Goal: Task Accomplishment & Management: Manage account settings

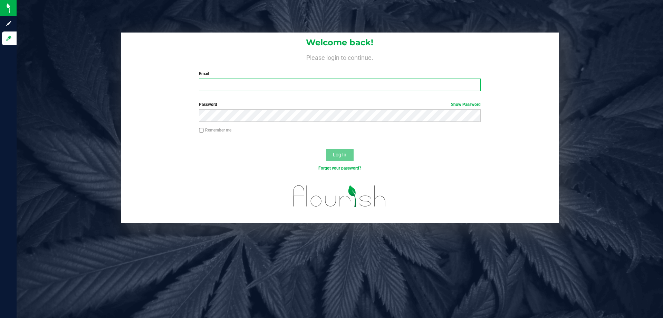
click at [257, 81] on input "Email" at bounding box center [340, 84] width 282 height 12
type input "[EMAIL_ADDRESS][DOMAIN_NAME]"
click at [326, 149] on button "Log In" at bounding box center [340, 155] width 28 height 12
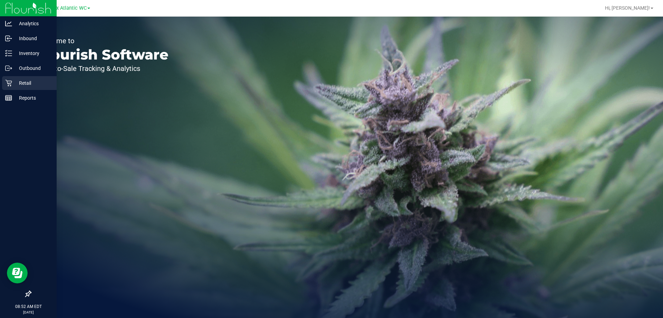
click at [10, 84] on icon at bounding box center [8, 82] width 7 height 7
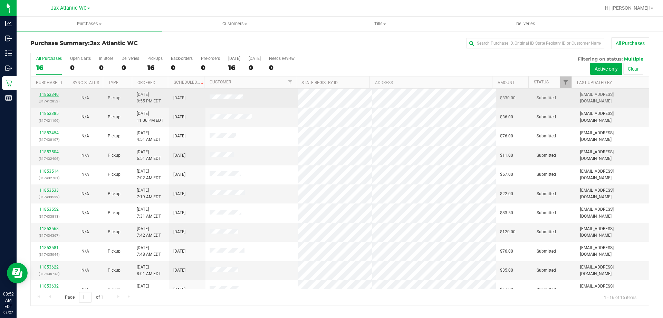
click at [45, 94] on link "11853340" at bounding box center [48, 94] width 19 height 5
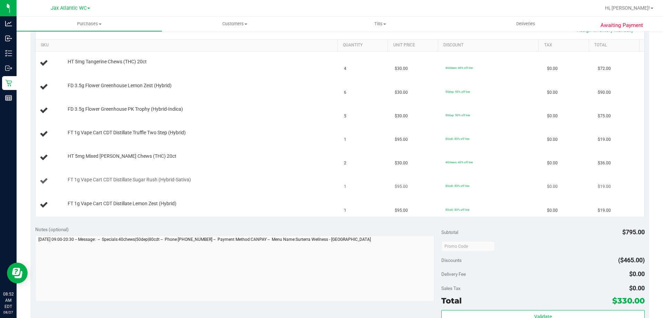
scroll to position [173, 0]
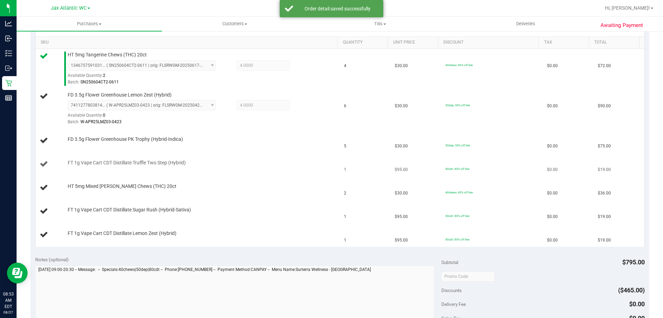
click at [391, 169] on td "$95.00" at bounding box center [416, 163] width 51 height 23
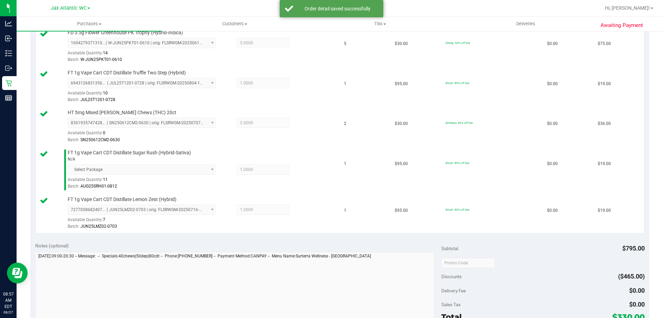
scroll to position [380, 0]
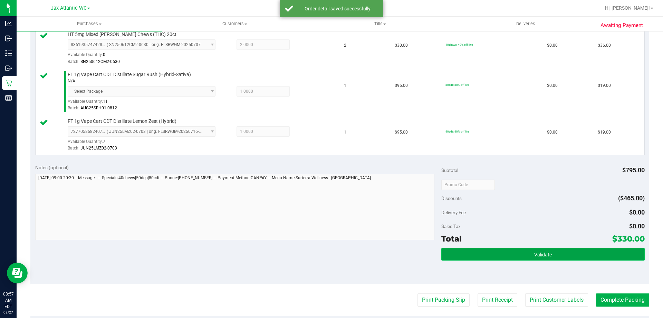
click at [528, 256] on button "Validate" at bounding box center [543, 254] width 203 height 12
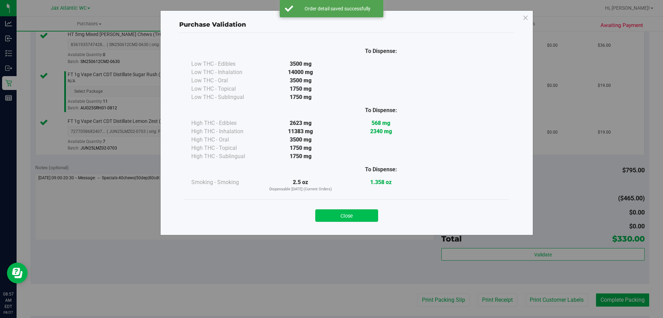
click at [369, 221] on button "Close" at bounding box center [346, 215] width 63 height 12
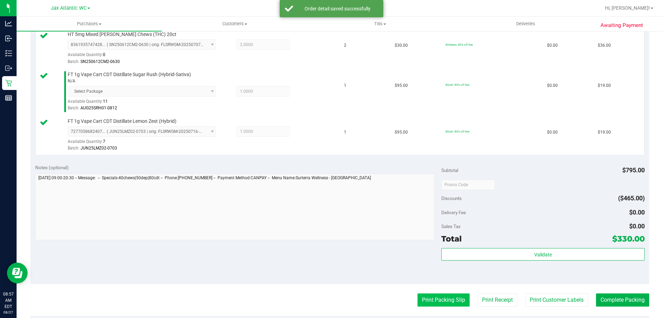
click at [447, 301] on button "Print Packing Slip" at bounding box center [444, 299] width 52 height 13
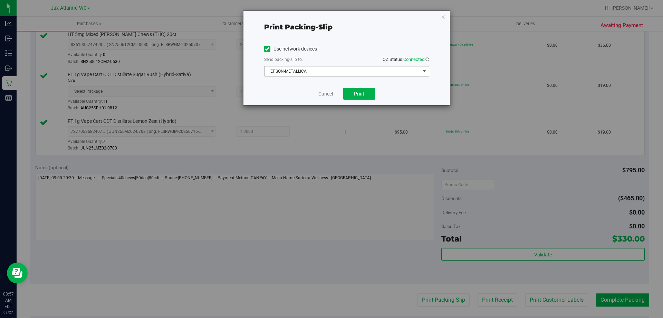
click at [338, 74] on span "EPSON-METALLICA" at bounding box center [343, 71] width 156 height 10
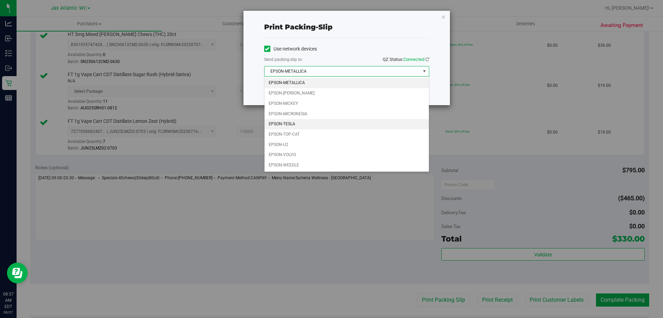
click at [305, 123] on li "EPSON-TESLA" at bounding box center [347, 124] width 164 height 10
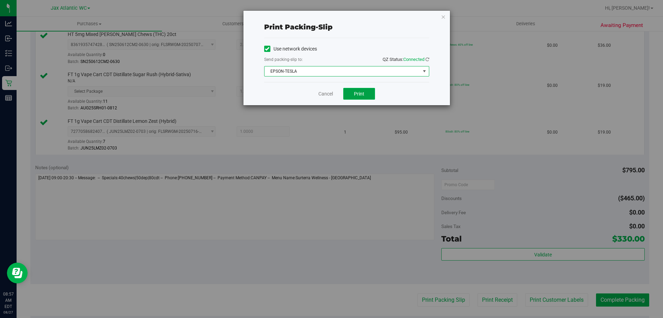
click at [351, 89] on button "Print" at bounding box center [359, 94] width 32 height 12
click at [330, 93] on link "Cancel" at bounding box center [326, 93] width 15 height 7
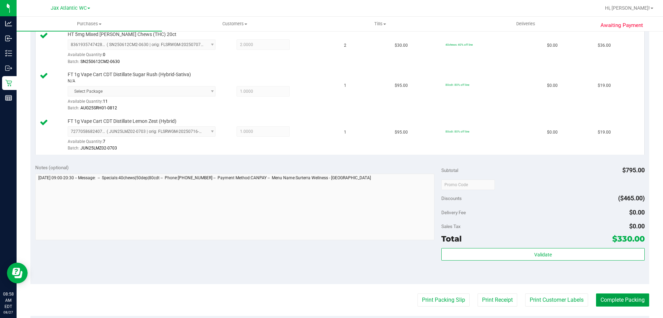
click at [604, 298] on button "Complete Packing" at bounding box center [622, 299] width 53 height 13
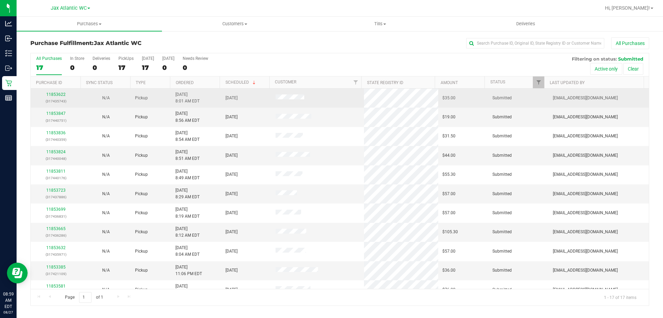
click at [58, 92] on div "11853622 (317435743)" at bounding box center [56, 97] width 42 height 13
click at [58, 95] on link "11853622" at bounding box center [55, 94] width 19 height 5
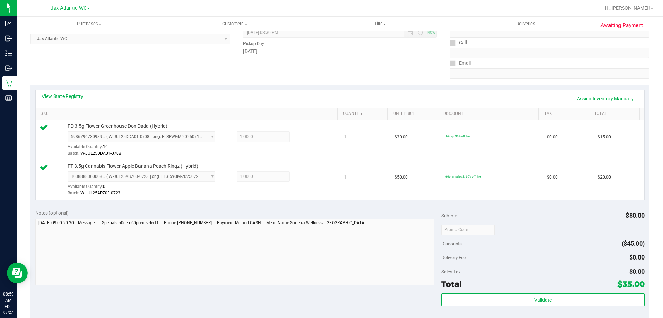
scroll to position [207, 0]
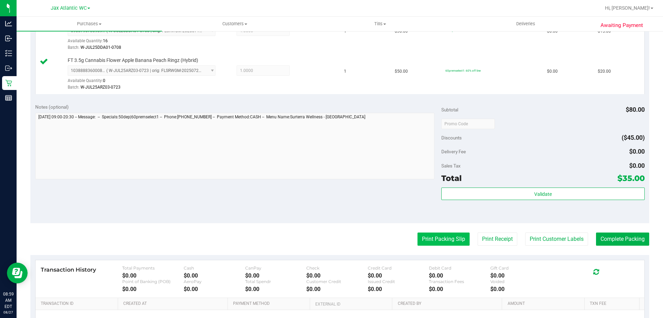
drag, startPoint x: 410, startPoint y: 240, endPoint x: 421, endPoint y: 238, distance: 11.2
click at [410, 239] on div "Print Packing Slip Print Receipt Print Customer Labels Complete Packing" at bounding box center [339, 238] width 619 height 13
click at [430, 237] on button "Print Packing Slip" at bounding box center [444, 238] width 52 height 13
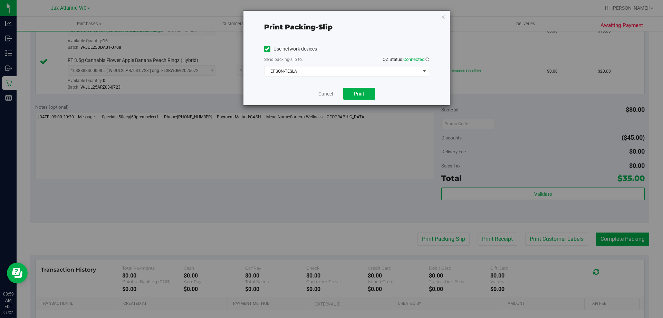
click at [344, 85] on div "Cancel Print" at bounding box center [346, 93] width 165 height 23
click at [349, 93] on button "Print" at bounding box center [359, 94] width 32 height 12
click at [324, 93] on link "Cancel" at bounding box center [326, 93] width 15 height 7
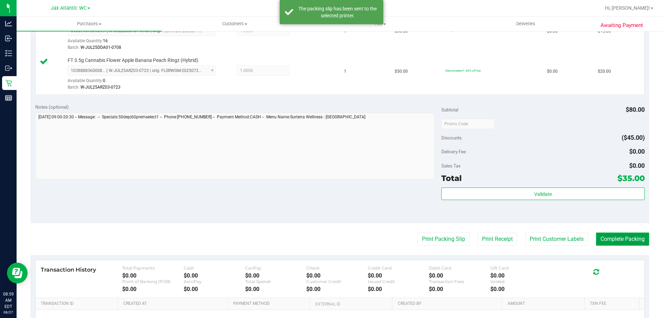
click at [623, 243] on button "Complete Packing" at bounding box center [622, 238] width 53 height 13
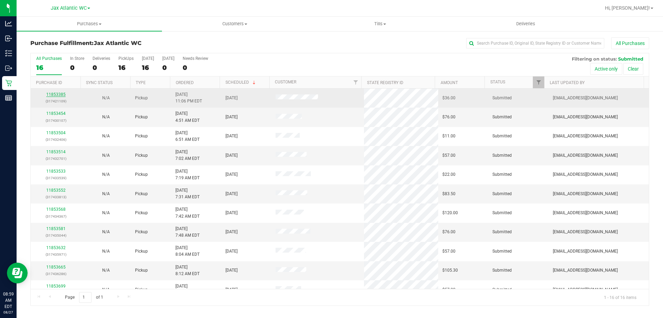
click at [52, 93] on link "11853385" at bounding box center [55, 94] width 19 height 5
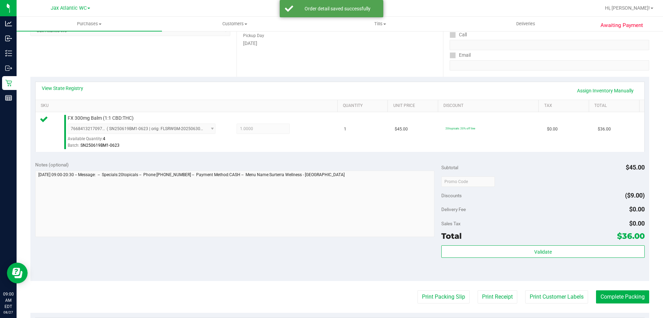
scroll to position [207, 0]
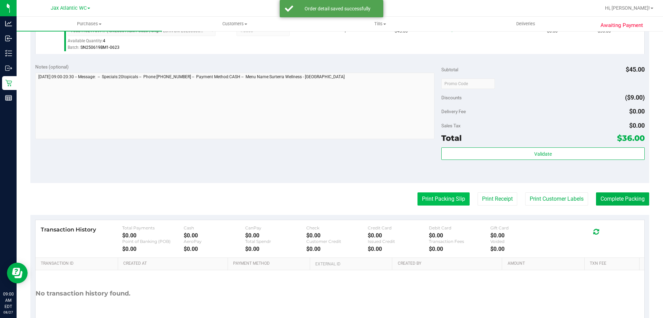
click at [433, 199] on button "Print Packing Slip" at bounding box center [444, 198] width 52 height 13
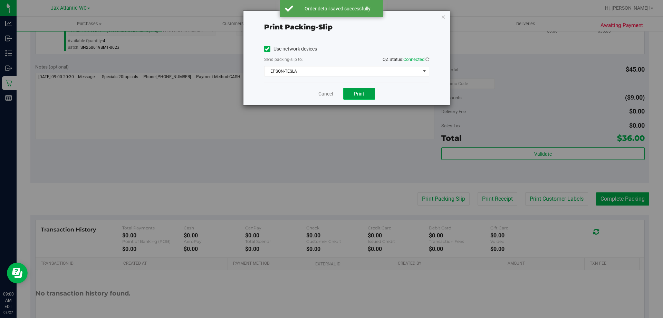
click at [356, 94] on span "Print" at bounding box center [359, 94] width 10 height 6
click at [313, 93] on div "Cancel Print" at bounding box center [346, 93] width 165 height 23
click at [321, 93] on link "Cancel" at bounding box center [326, 93] width 15 height 7
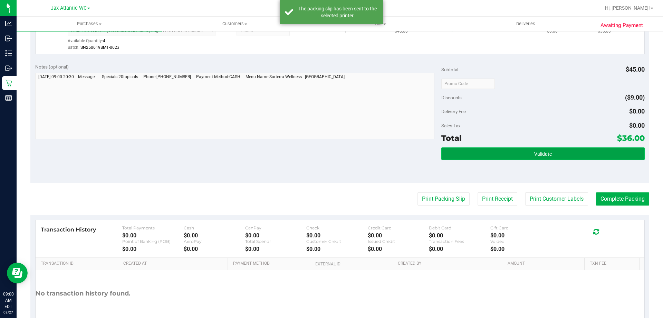
click at [542, 153] on span "Validate" at bounding box center [543, 154] width 18 height 6
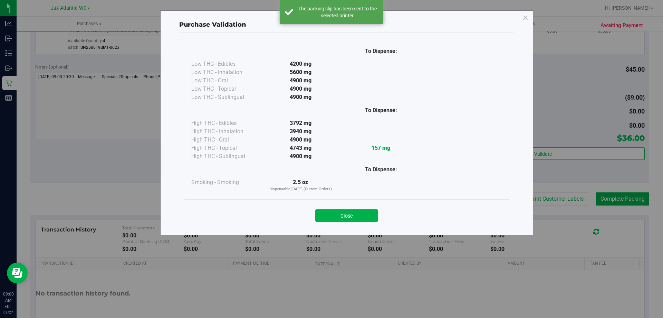
drag, startPoint x: 361, startPoint y: 221, endPoint x: 362, endPoint y: 210, distance: 11.1
click at [361, 214] on button "Close" at bounding box center [346, 215] width 63 height 12
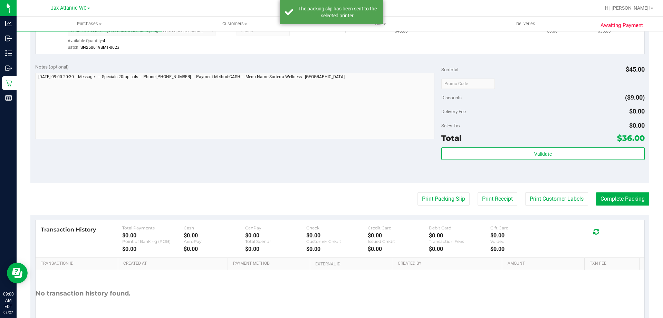
drag, startPoint x: 362, startPoint y: 210, endPoint x: 438, endPoint y: 207, distance: 76.7
click at [364, 210] on purchase-details "Back Edit Purchase Cancel Purchase View Profile # 11853385 BioTrack ID: - Submi…" at bounding box center [339, 87] width 619 height 514
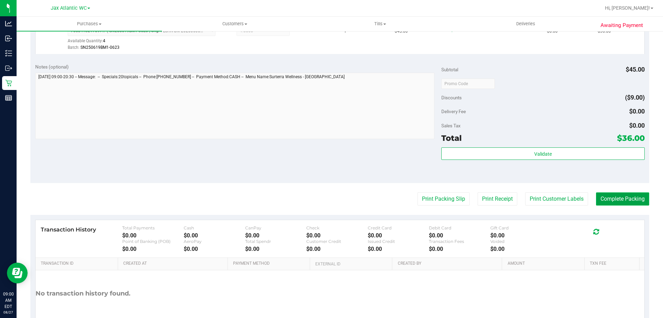
click at [613, 196] on button "Complete Packing" at bounding box center [622, 198] width 53 height 13
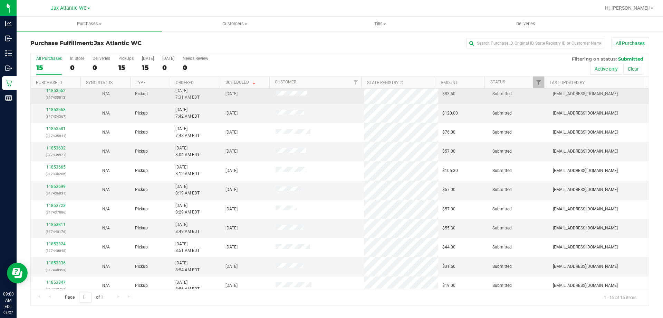
scroll to position [87, 0]
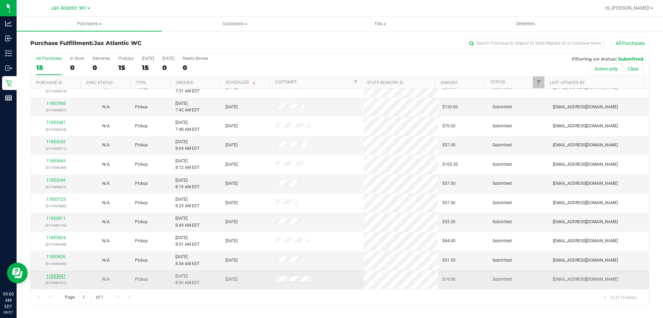
click at [59, 274] on link "11853847" at bounding box center [55, 275] width 19 height 5
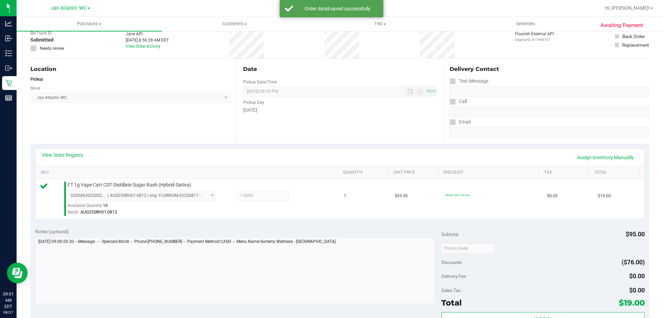
scroll to position [173, 0]
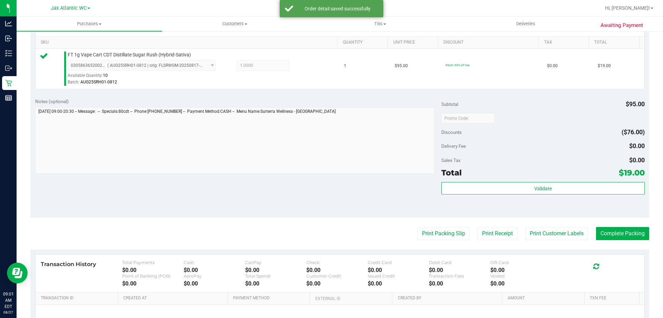
click at [506, 180] on div "Subtotal $95.00 Discounts ($76.00) Delivery Fee $0.00 Sales Tax $0.00 Total $19…" at bounding box center [543, 155] width 203 height 115
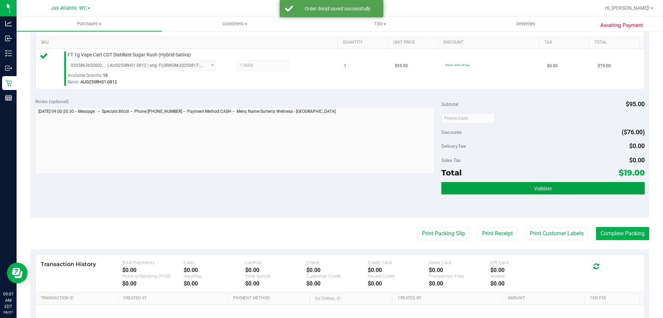
click at [506, 185] on button "Validate" at bounding box center [543, 188] width 203 height 12
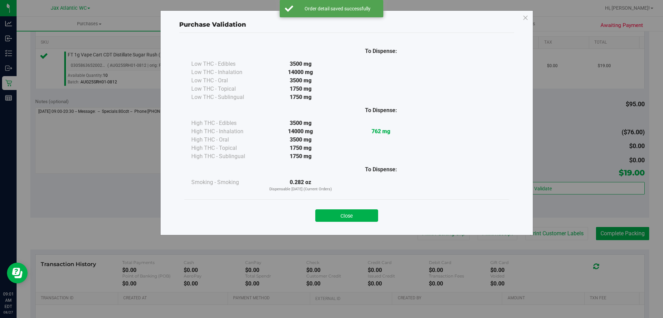
drag, startPoint x: 334, startPoint y: 215, endPoint x: 364, endPoint y: 216, distance: 30.1
click at [345, 211] on button "Close" at bounding box center [346, 215] width 63 height 12
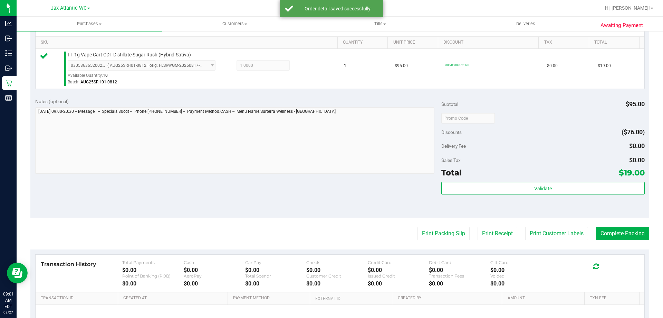
drag, startPoint x: 386, startPoint y: 219, endPoint x: 499, endPoint y: 259, distance: 119.2
click at [399, 231] on purchase-details "Back Edit Purchase Cancel Purchase View Profile # 11853847 BioTrack ID: - Submi…" at bounding box center [339, 122] width 619 height 514
drag, startPoint x: 499, startPoint y: 259, endPoint x: 499, endPoint y: 255, distance: 4.8
click at [499, 257] on div "Transaction History Total Payments $0.00 Cash $0.00 CanPay $0.00 Check $0.00 Cr…" at bounding box center [340, 273] width 609 height 38
click at [461, 234] on button "Print Packing Slip" at bounding box center [444, 233] width 52 height 13
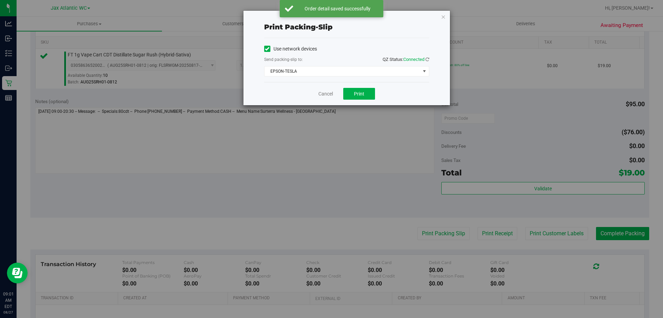
click at [343, 98] on div "Cancel Print" at bounding box center [346, 93] width 165 height 23
click at [359, 96] on span "Print" at bounding box center [359, 94] width 10 height 6
click at [326, 94] on link "Cancel" at bounding box center [326, 93] width 15 height 7
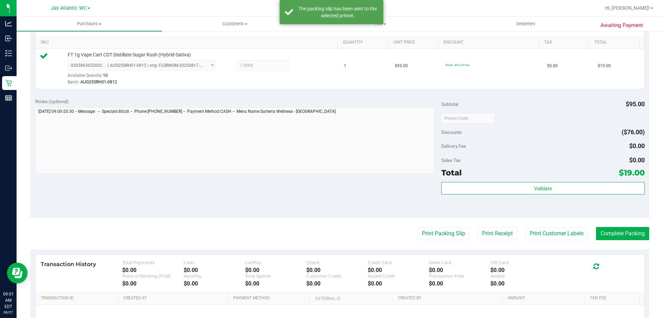
click at [626, 240] on purchase-details "Back Edit Purchase Cancel Purchase View Profile # 11853847 BioTrack ID: - Submi…" at bounding box center [339, 122] width 619 height 514
click at [621, 230] on button "Complete Packing" at bounding box center [622, 233] width 53 height 13
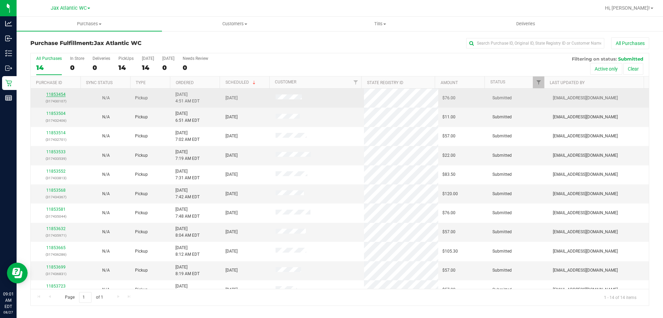
click at [63, 93] on link "11853454" at bounding box center [55, 94] width 19 height 5
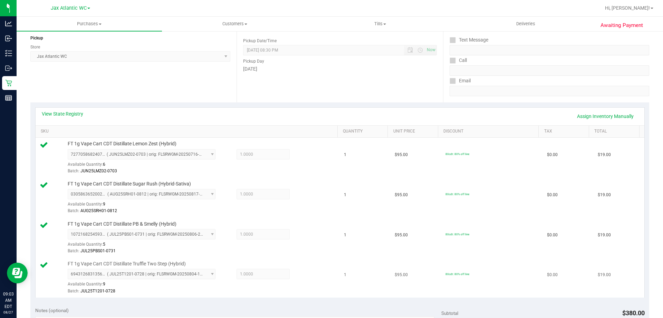
scroll to position [242, 0]
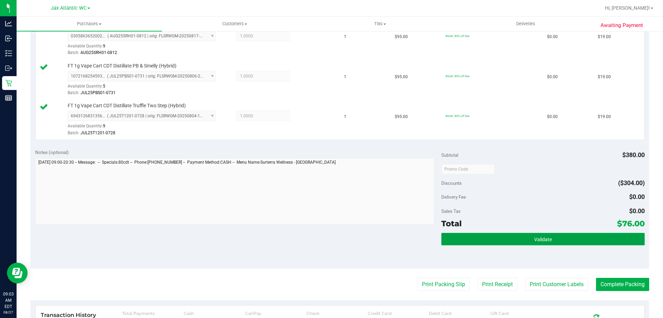
click at [539, 240] on span "Validate" at bounding box center [543, 239] width 18 height 6
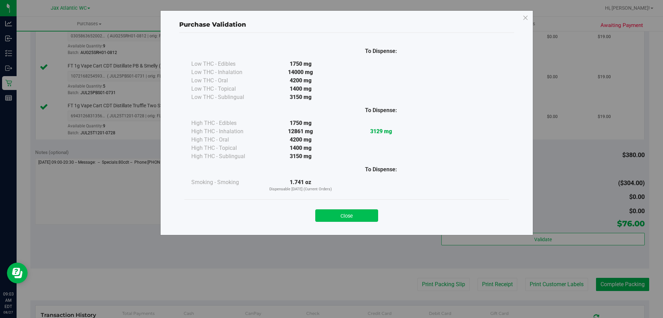
click at [346, 219] on div "Close" at bounding box center [346, 213] width 325 height 28
click at [358, 217] on button "Close" at bounding box center [346, 215] width 63 height 12
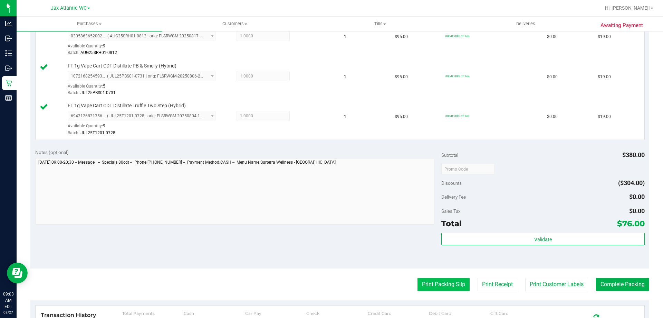
click at [454, 281] on button "Print Packing Slip" at bounding box center [444, 283] width 52 height 13
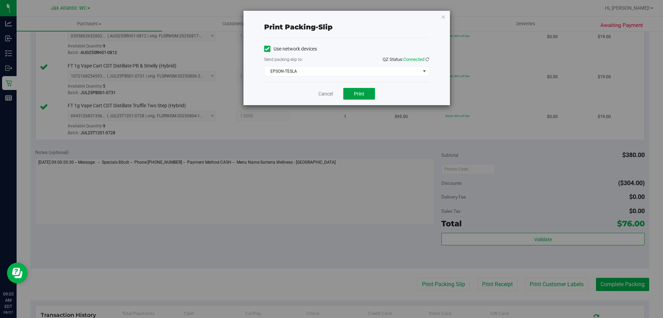
click at [354, 96] on button "Print" at bounding box center [359, 94] width 32 height 12
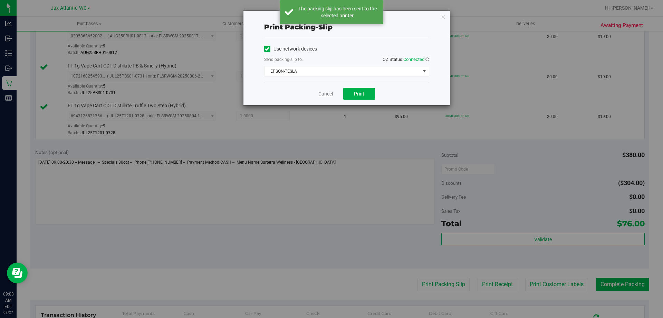
click at [325, 91] on link "Cancel" at bounding box center [326, 93] width 15 height 7
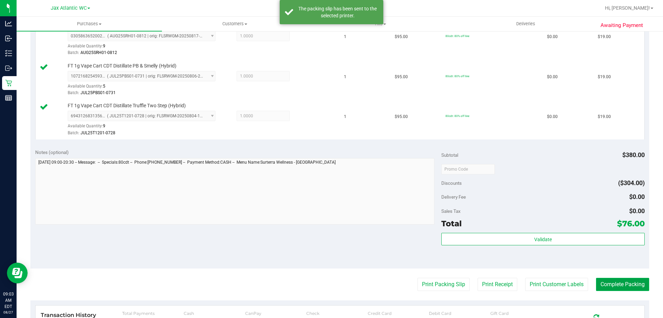
click at [612, 288] on button "Complete Packing" at bounding box center [622, 283] width 53 height 13
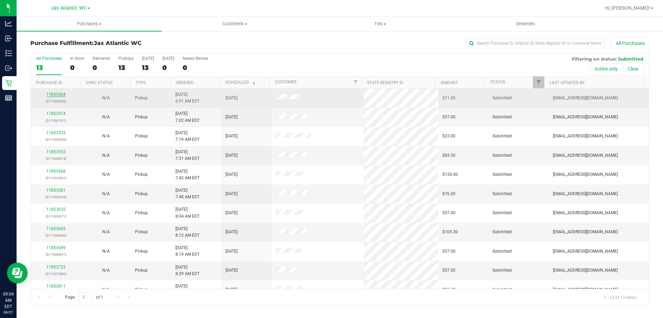
drag, startPoint x: 56, startPoint y: 91, endPoint x: 57, endPoint y: 94, distance: 3.9
click at [56, 92] on td "11853504 (317432406)" at bounding box center [56, 97] width 50 height 19
click at [57, 94] on link "11853504" at bounding box center [55, 94] width 19 height 5
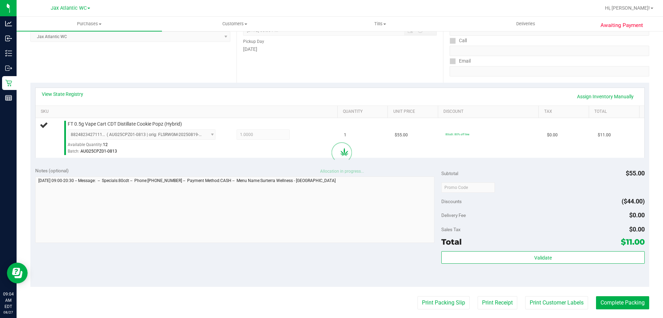
scroll to position [138, 0]
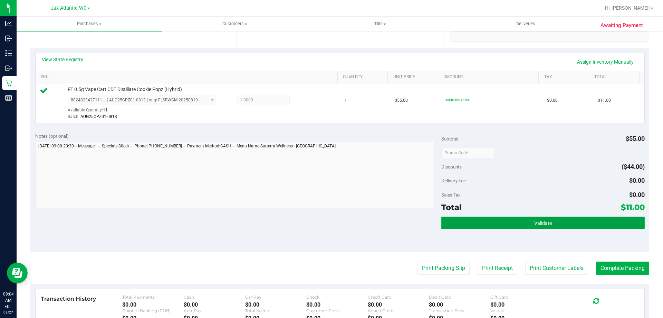
click at [533, 227] on button "Validate" at bounding box center [543, 222] width 203 height 12
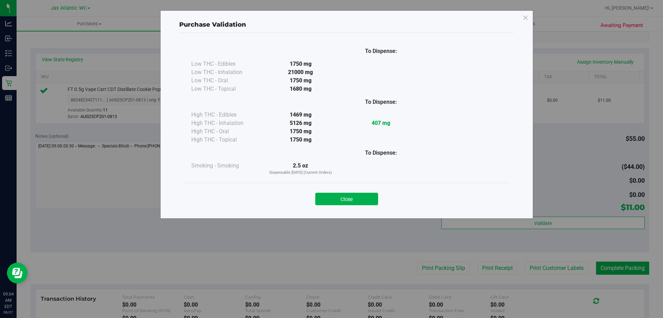
drag, startPoint x: 341, startPoint y: 201, endPoint x: 348, endPoint y: 199, distance: 7.9
click at [343, 199] on button "Close" at bounding box center [346, 198] width 63 height 12
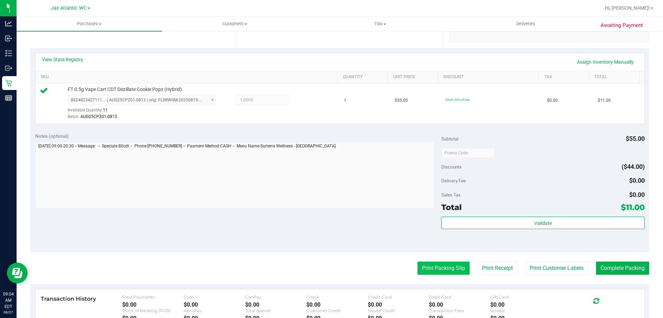
click at [436, 266] on button "Print Packing Slip" at bounding box center [444, 267] width 52 height 13
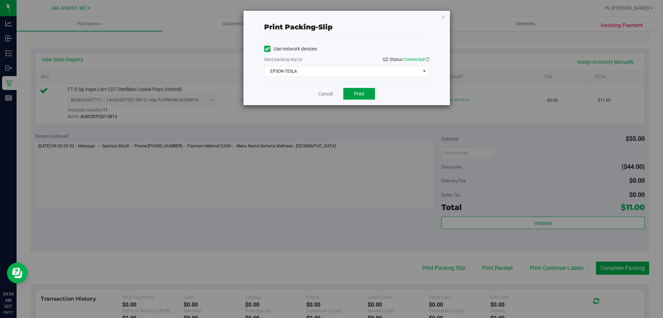
click at [364, 95] on span "Print" at bounding box center [359, 94] width 10 height 6
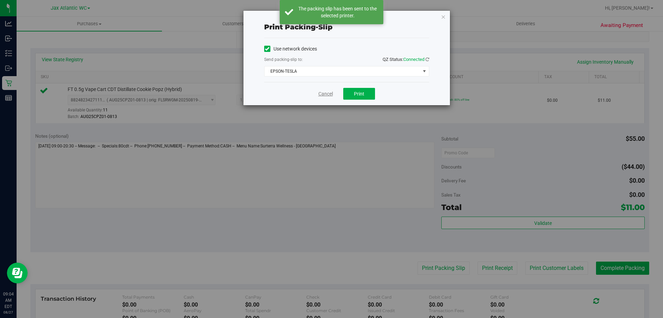
click at [322, 95] on link "Cancel" at bounding box center [326, 93] width 15 height 7
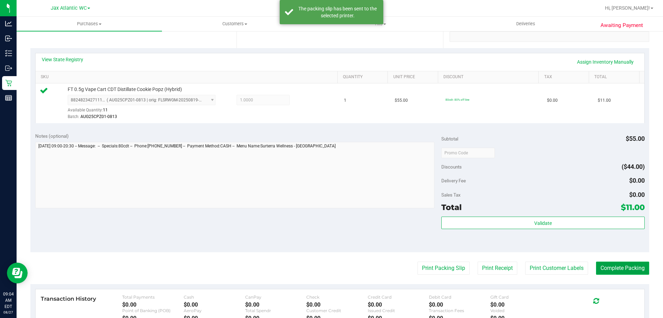
click at [625, 261] on button "Complete Packing" at bounding box center [622, 267] width 53 height 13
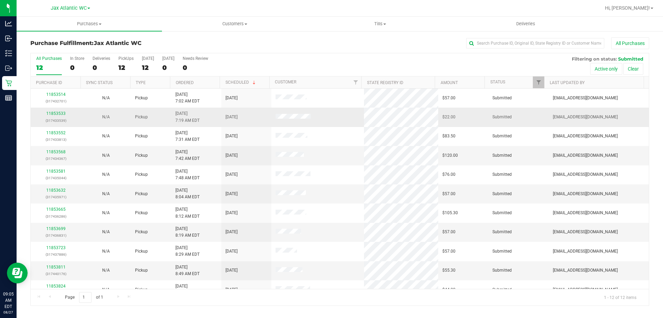
drag, startPoint x: 623, startPoint y: 258, endPoint x: 256, endPoint y: 112, distance: 395.5
click at [256, 112] on td "[DATE]" at bounding box center [246, 116] width 50 height 19
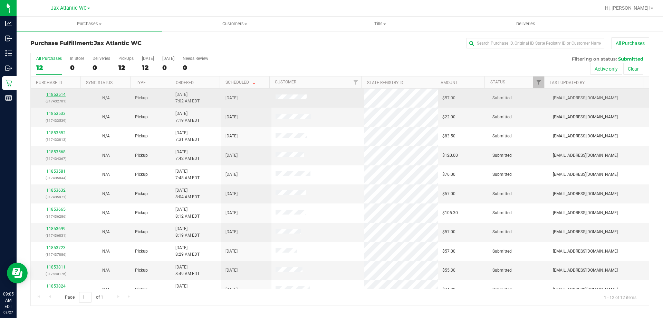
click at [58, 94] on link "11853514" at bounding box center [55, 94] width 19 height 5
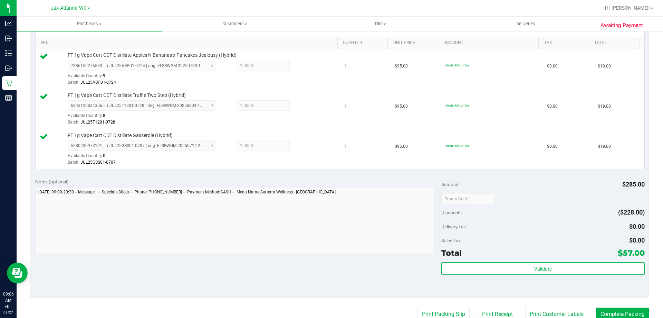
scroll to position [242, 0]
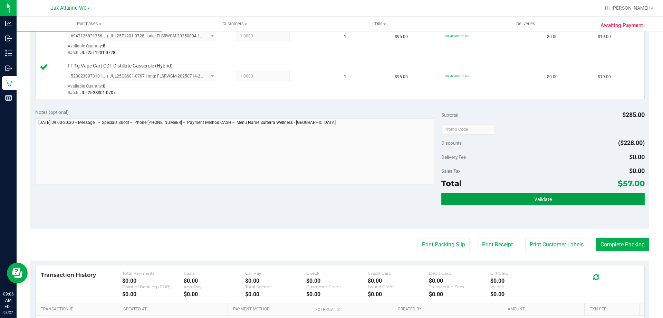
click at [534, 199] on span "Validate" at bounding box center [543, 199] width 18 height 6
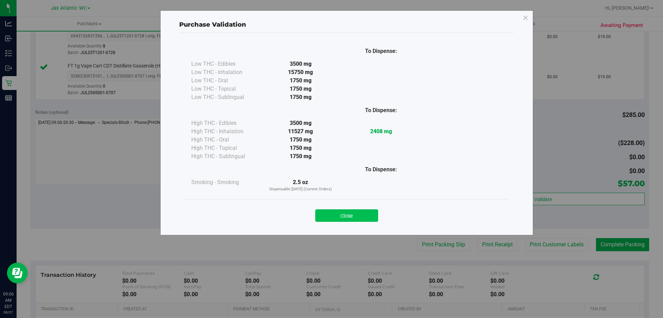
drag, startPoint x: 362, startPoint y: 207, endPoint x: 368, endPoint y: 214, distance: 9.6
click at [362, 207] on div "Close" at bounding box center [347, 213] width 314 height 17
click at [367, 216] on button "Close" at bounding box center [346, 215] width 63 height 12
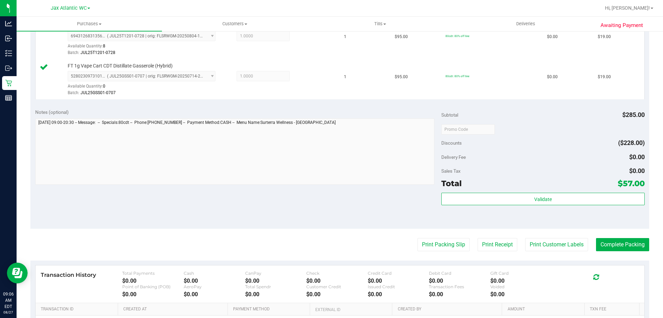
click at [408, 243] on div "Print Packing Slip Print Receipt Print Customer Labels Complete Packing" at bounding box center [339, 244] width 619 height 13
click at [421, 245] on button "Print Packing Slip" at bounding box center [444, 244] width 52 height 13
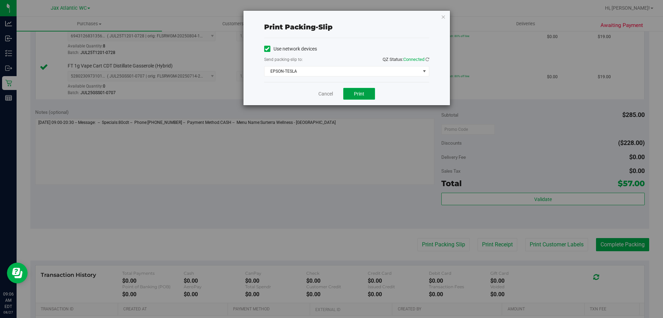
click at [362, 92] on span "Print" at bounding box center [359, 94] width 10 height 6
click at [323, 97] on div "Cancel Print" at bounding box center [346, 93] width 165 height 23
click at [324, 96] on link "Cancel" at bounding box center [326, 93] width 15 height 7
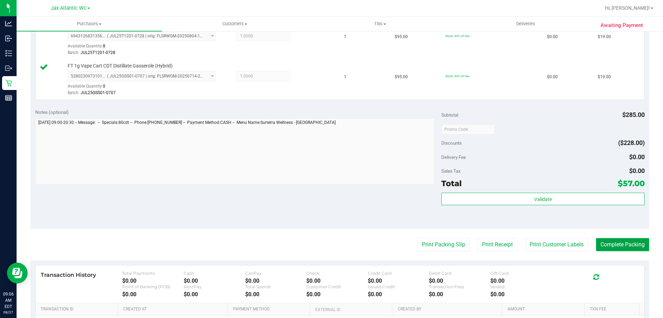
click at [636, 245] on button "Complete Packing" at bounding box center [622, 244] width 53 height 13
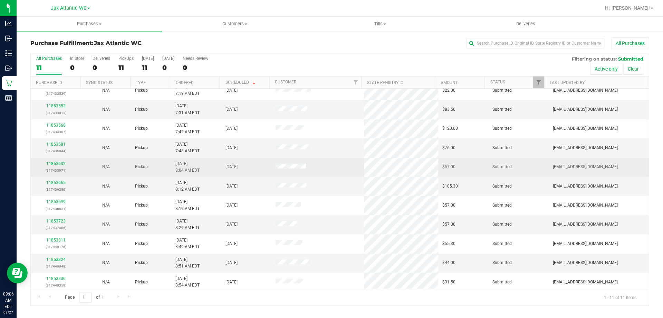
scroll to position [10, 0]
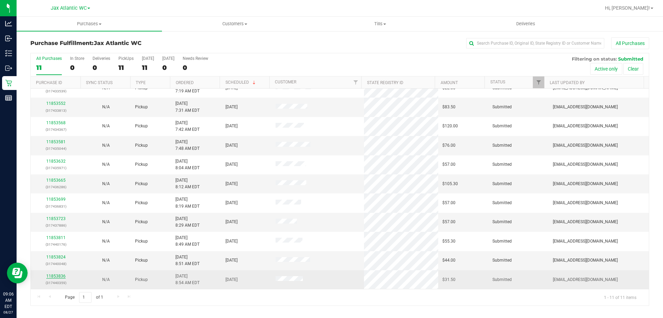
click at [55, 275] on link "11853836" at bounding box center [55, 275] width 19 height 5
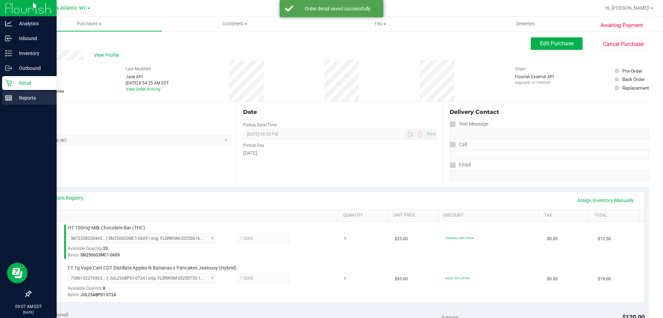
drag, startPoint x: 0, startPoint y: 102, endPoint x: 0, endPoint y: 92, distance: 10.0
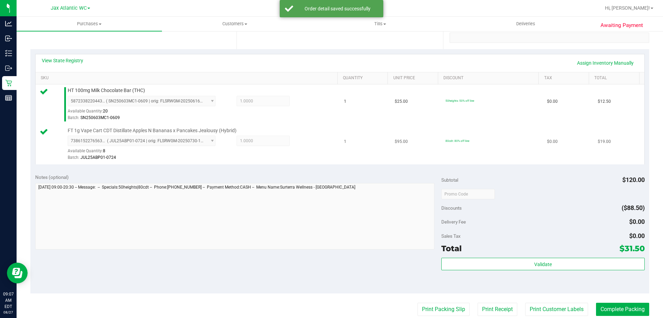
scroll to position [138, 0]
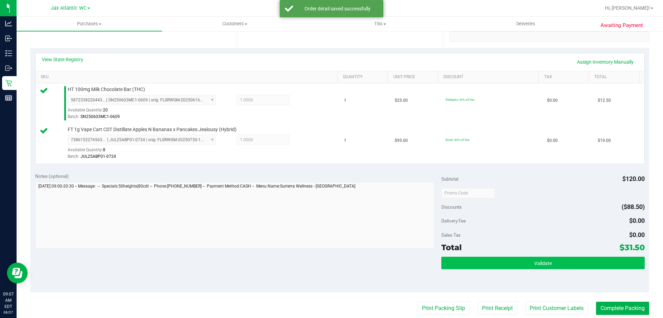
drag, startPoint x: 559, startPoint y: 247, endPoint x: 549, endPoint y: 256, distance: 13.4
click at [557, 250] on div "Total $31.50" at bounding box center [543, 247] width 203 height 12
drag, startPoint x: 549, startPoint y: 256, endPoint x: 531, endPoint y: 254, distance: 18.4
click at [548, 257] on button "Validate" at bounding box center [543, 262] width 203 height 12
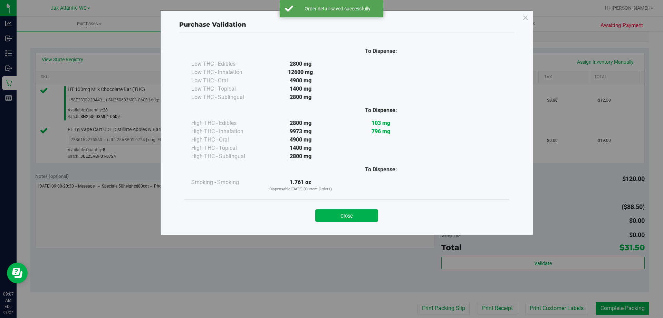
drag, startPoint x: 381, startPoint y: 214, endPoint x: 378, endPoint y: 217, distance: 3.9
click at [379, 217] on div "Close" at bounding box center [347, 213] width 314 height 17
click at [378, 220] on div "Close" at bounding box center [347, 213] width 314 height 17
click at [371, 217] on button "Close" at bounding box center [346, 215] width 63 height 12
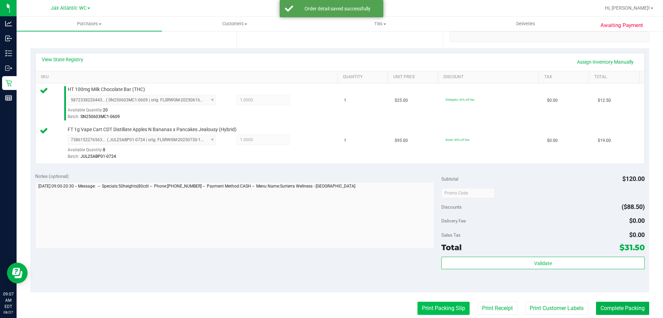
click at [435, 307] on button "Print Packing Slip" at bounding box center [444, 307] width 52 height 13
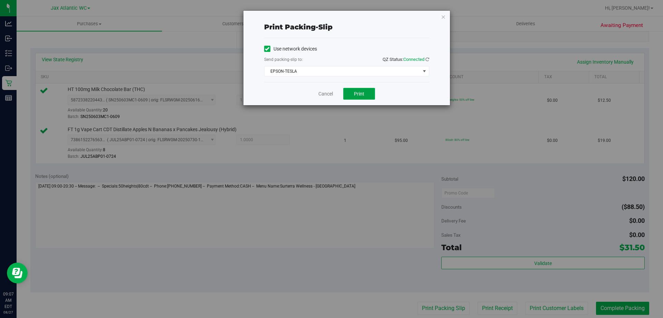
click at [348, 96] on button "Print" at bounding box center [359, 94] width 32 height 12
drag, startPoint x: 318, startPoint y: 82, endPoint x: 328, endPoint y: 92, distance: 13.7
click at [319, 83] on div "Cancel Print" at bounding box center [346, 93] width 165 height 23
click at [328, 93] on link "Cancel" at bounding box center [326, 93] width 15 height 7
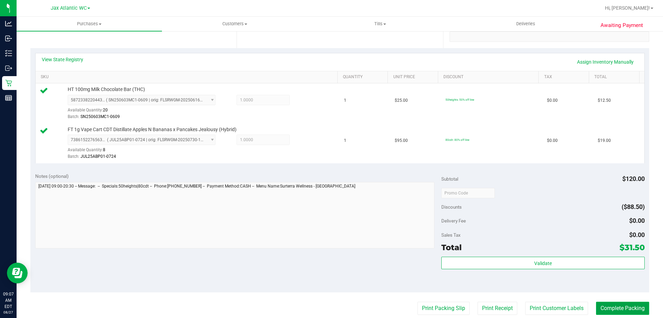
click at [628, 306] on button "Complete Packing" at bounding box center [622, 307] width 53 height 13
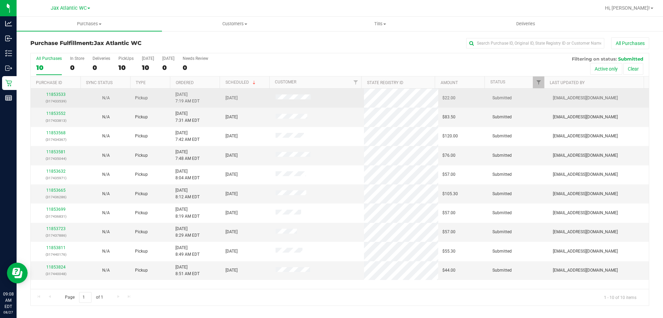
click at [54, 98] on p "(317433539)" at bounding box center [56, 101] width 42 height 7
click at [57, 94] on link "11853533" at bounding box center [55, 94] width 19 height 5
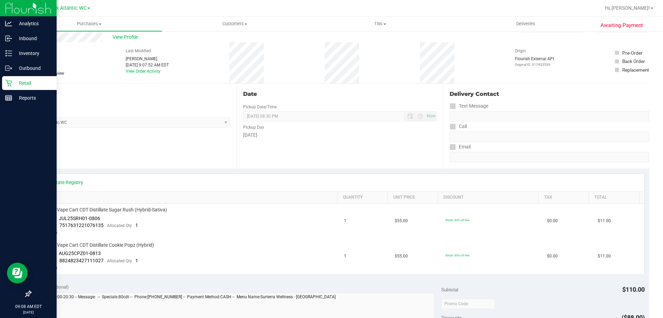
scroll to position [35, 0]
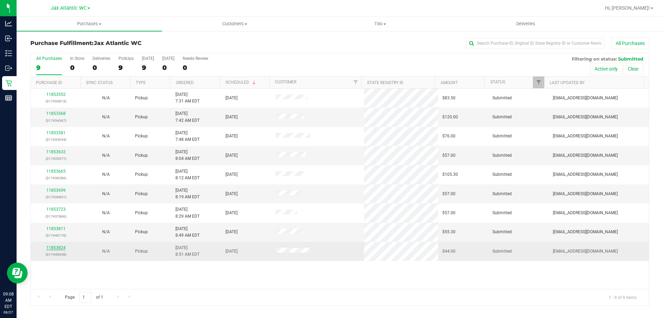
click at [57, 248] on link "11853824" at bounding box center [55, 247] width 19 height 5
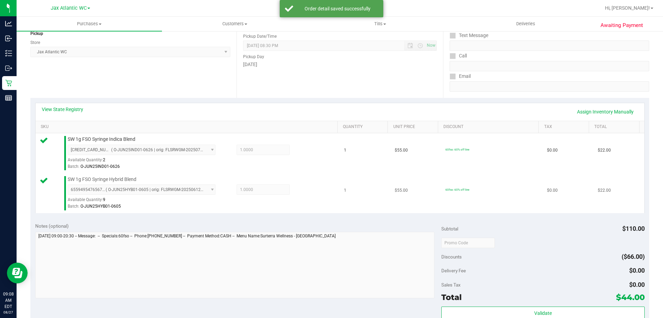
scroll to position [138, 0]
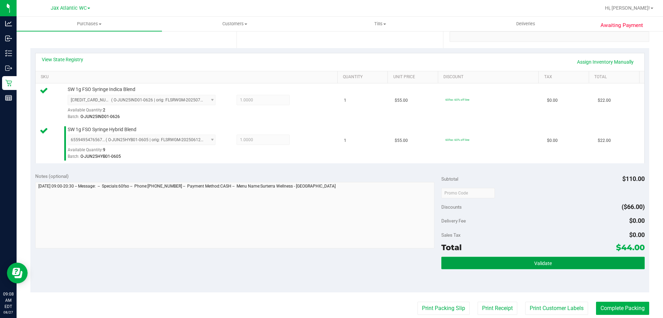
click at [508, 260] on button "Validate" at bounding box center [543, 262] width 203 height 12
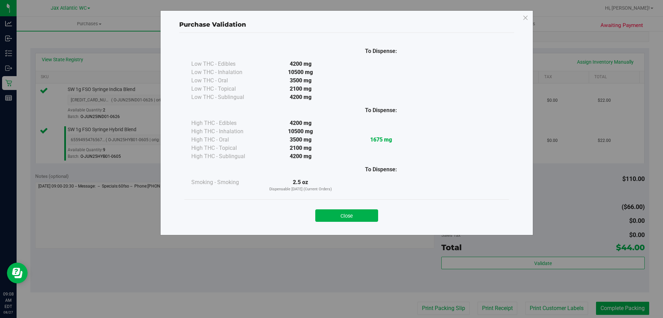
drag, startPoint x: 362, startPoint y: 220, endPoint x: 366, endPoint y: 223, distance: 4.2
click at [360, 220] on button "Close" at bounding box center [346, 215] width 63 height 12
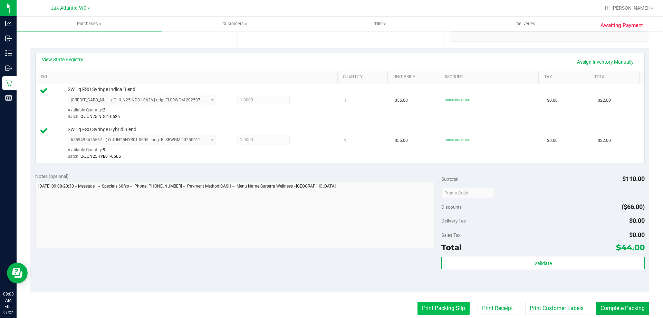
click at [444, 306] on button "Print Packing Slip" at bounding box center [444, 307] width 52 height 13
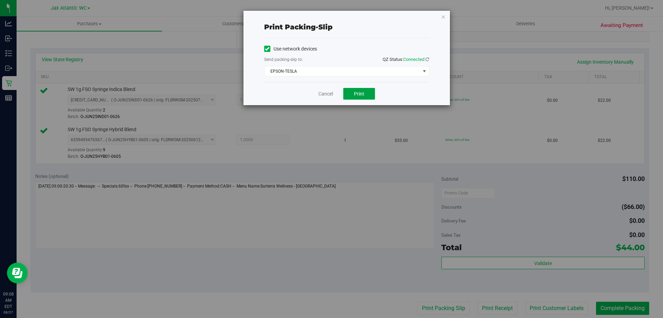
click at [355, 95] on span "Print" at bounding box center [359, 94] width 10 height 6
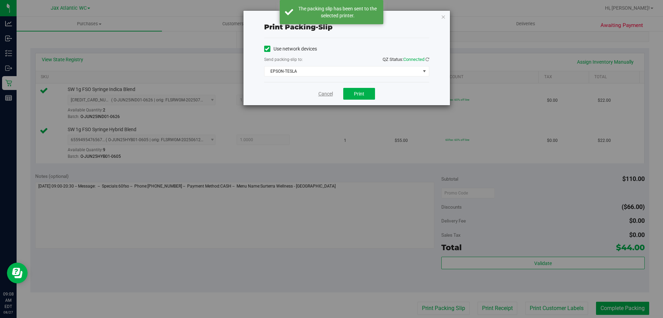
click at [323, 95] on link "Cancel" at bounding box center [326, 93] width 15 height 7
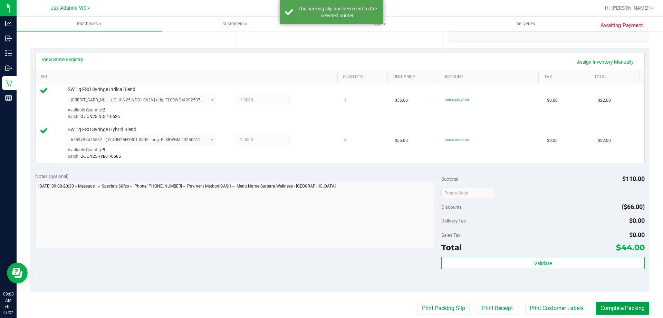
click at [623, 307] on button "Complete Packing" at bounding box center [622, 307] width 53 height 13
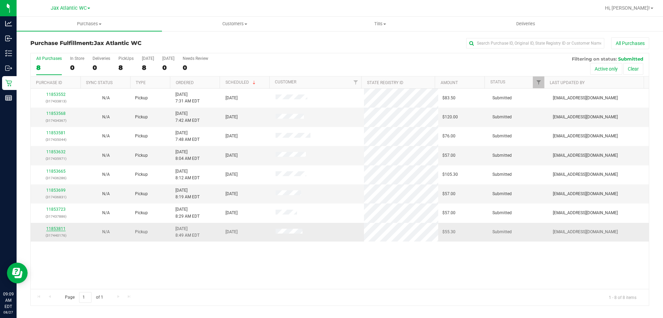
click at [58, 227] on link "11853811" at bounding box center [55, 228] width 19 height 5
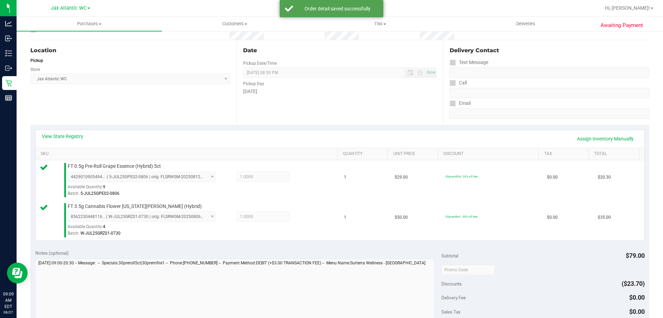
scroll to position [138, 0]
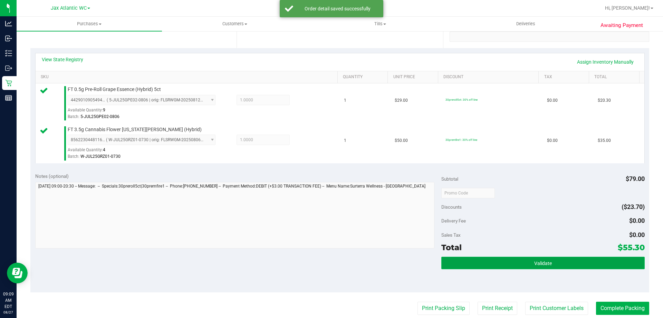
click at [518, 258] on button "Validate" at bounding box center [543, 262] width 203 height 12
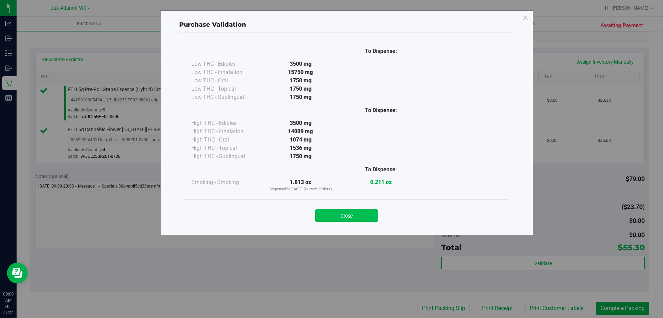
drag, startPoint x: 335, startPoint y: 203, endPoint x: 357, endPoint y: 221, distance: 28.2
click at [336, 204] on div "Close" at bounding box center [346, 213] width 325 height 28
click at [360, 224] on div "Close" at bounding box center [346, 213] width 325 height 28
click at [363, 213] on button "Close" at bounding box center [346, 215] width 63 height 12
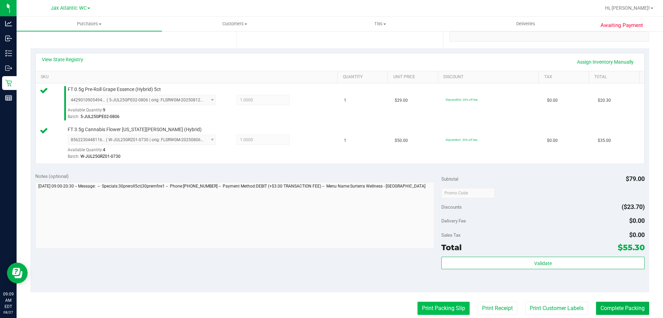
click at [448, 311] on button "Print Packing Slip" at bounding box center [444, 307] width 52 height 13
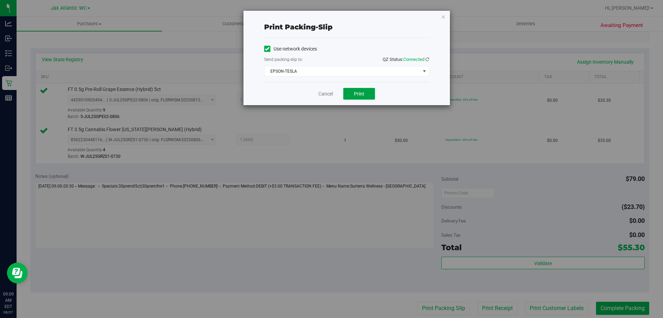
click at [358, 98] on button "Print" at bounding box center [359, 94] width 32 height 12
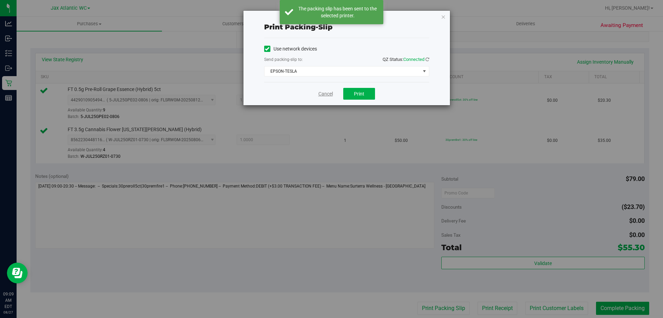
click at [322, 94] on link "Cancel" at bounding box center [326, 93] width 15 height 7
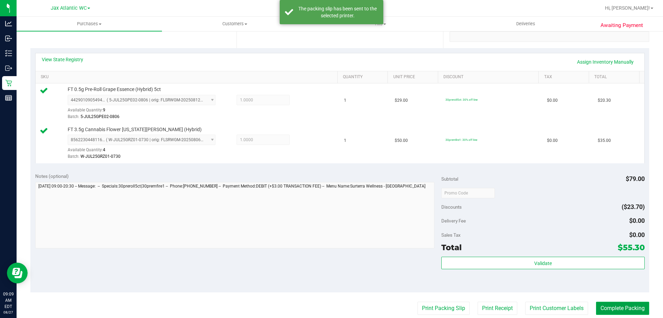
click at [635, 308] on button "Complete Packing" at bounding box center [622, 307] width 53 height 13
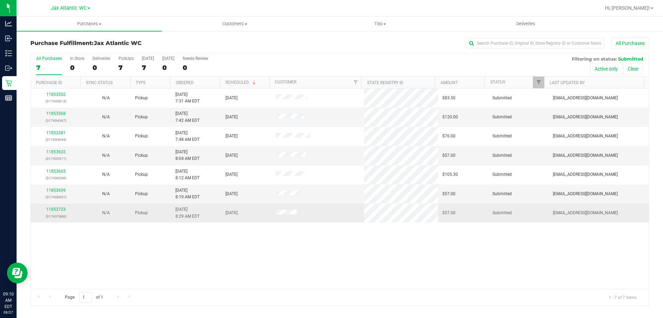
click at [53, 212] on div "11853723 (317437886)" at bounding box center [56, 212] width 42 height 13
click at [54, 207] on link "11853723" at bounding box center [55, 209] width 19 height 5
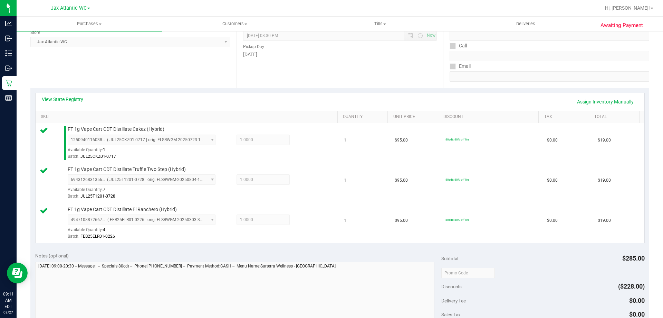
scroll to position [173, 0]
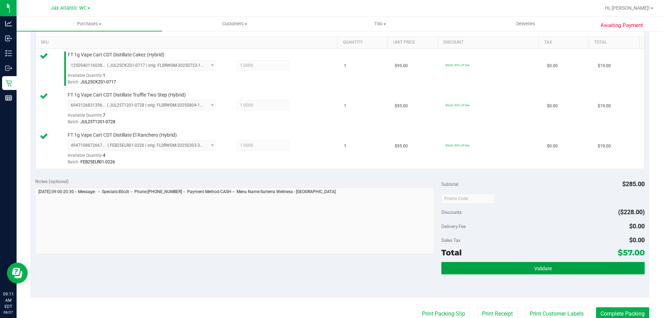
click at [548, 269] on button "Validate" at bounding box center [543, 268] width 203 height 12
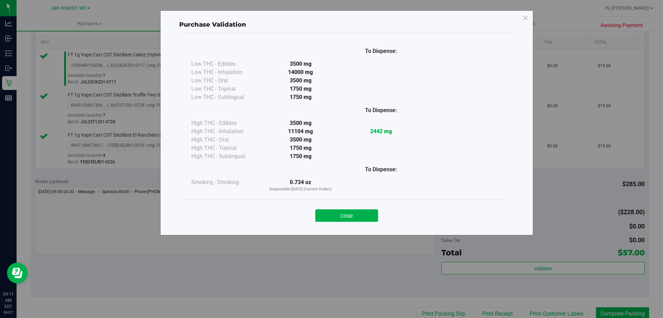
drag, startPoint x: 322, startPoint y: 211, endPoint x: 333, endPoint y: 214, distance: 11.4
click at [326, 214] on button "Close" at bounding box center [346, 215] width 63 height 12
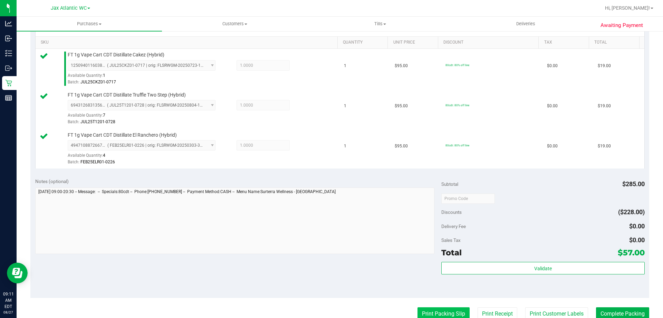
click at [452, 312] on button "Print Packing Slip" at bounding box center [444, 313] width 52 height 13
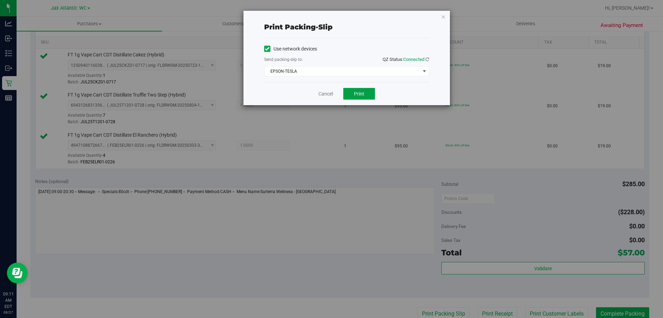
click at [368, 95] on button "Print" at bounding box center [359, 94] width 32 height 12
click at [321, 93] on link "Cancel" at bounding box center [326, 93] width 15 height 7
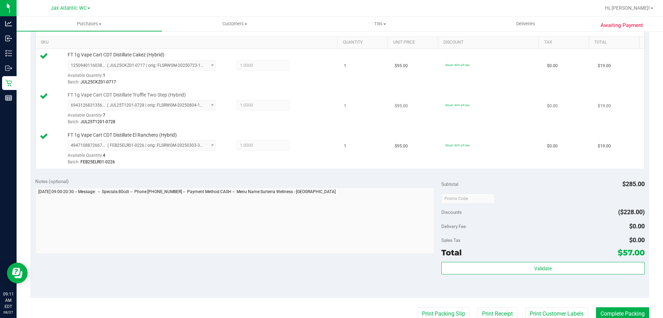
scroll to position [175, 0]
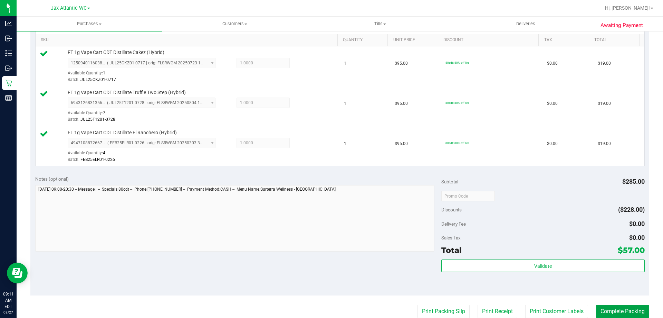
click at [627, 312] on button "Complete Packing" at bounding box center [622, 310] width 53 height 13
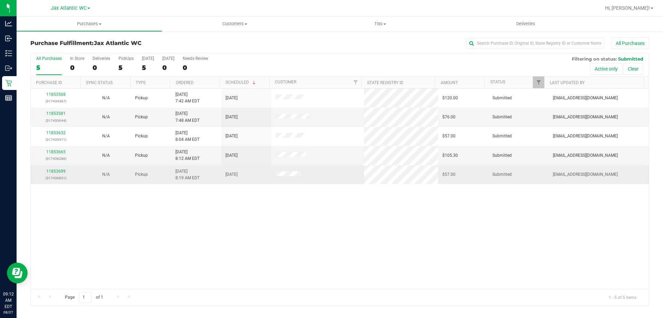
click at [53, 167] on td "11853699 (317436831)" at bounding box center [56, 174] width 50 height 19
click at [55, 170] on link "11853699" at bounding box center [55, 171] width 19 height 5
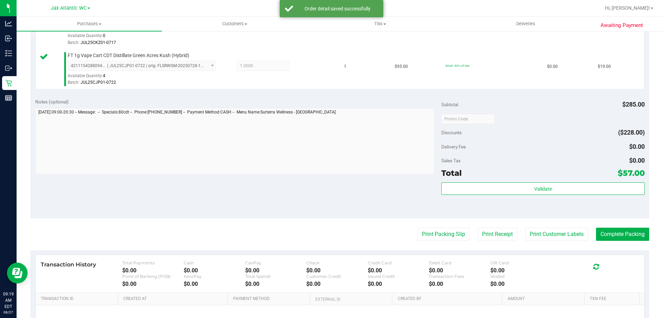
scroll to position [311, 0]
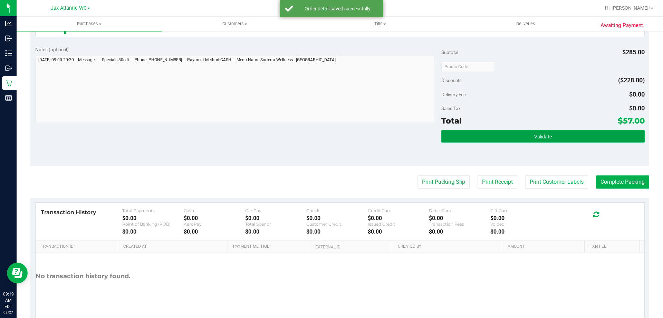
click at [484, 137] on button "Validate" at bounding box center [543, 136] width 203 height 12
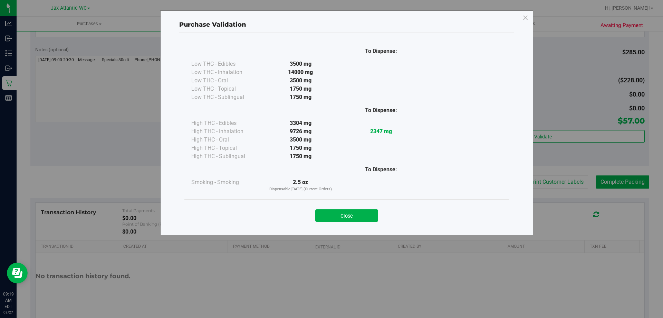
drag, startPoint x: 353, startPoint y: 215, endPoint x: 332, endPoint y: 211, distance: 21.3
click at [353, 214] on button "Close" at bounding box center [346, 215] width 63 height 12
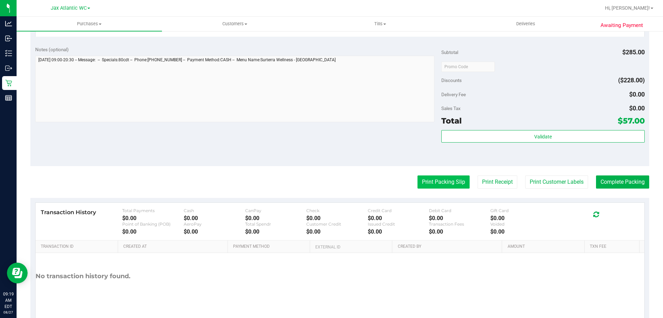
click at [429, 184] on button "Print Packing Slip" at bounding box center [444, 181] width 52 height 13
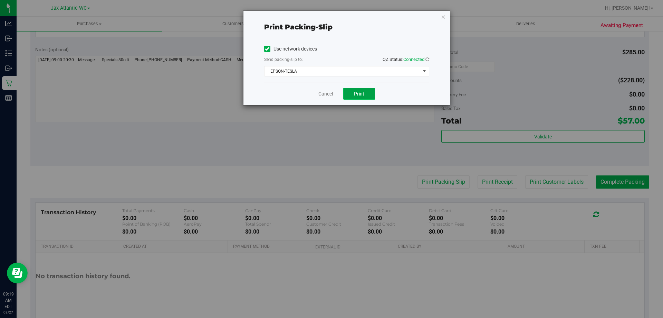
click at [359, 93] on span "Print" at bounding box center [359, 94] width 10 height 6
drag, startPoint x: 318, startPoint y: 88, endPoint x: 321, endPoint y: 92, distance: 4.7
click at [321, 92] on div "Cancel Print" at bounding box center [346, 93] width 165 height 23
click at [322, 93] on link "Cancel" at bounding box center [326, 93] width 15 height 7
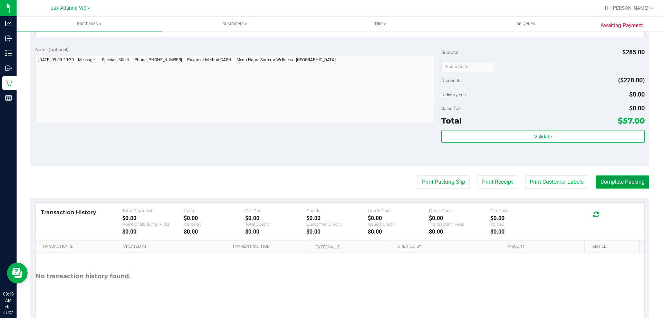
click at [615, 179] on button "Complete Packing" at bounding box center [622, 181] width 53 height 13
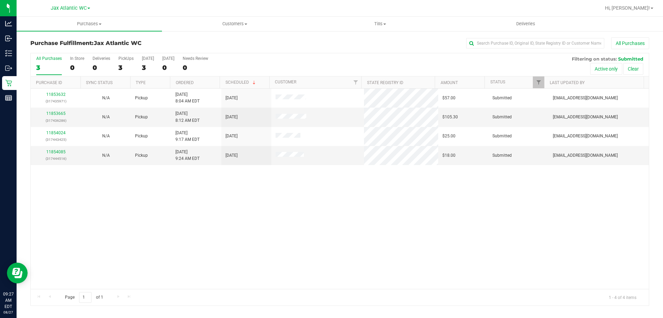
drag, startPoint x: 561, startPoint y: 221, endPoint x: 371, endPoint y: 247, distance: 191.4
click at [387, 252] on div "11853632 (317435971) N/A Pickup [DATE] 8:04 AM EDT 8/27/2025 $57.00 Submitted […" at bounding box center [340, 188] width 618 height 200
click at [55, 152] on link "11854085" at bounding box center [55, 151] width 19 height 5
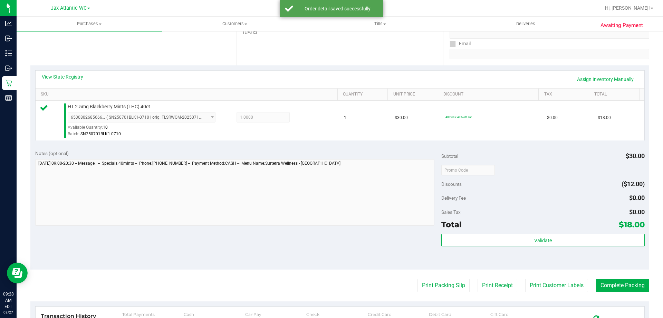
scroll to position [138, 0]
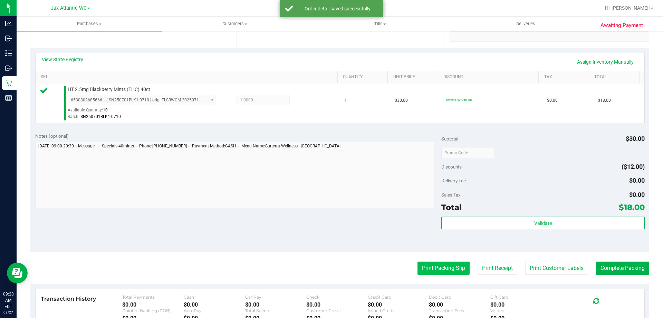
click at [428, 272] on button "Print Packing Slip" at bounding box center [444, 267] width 52 height 13
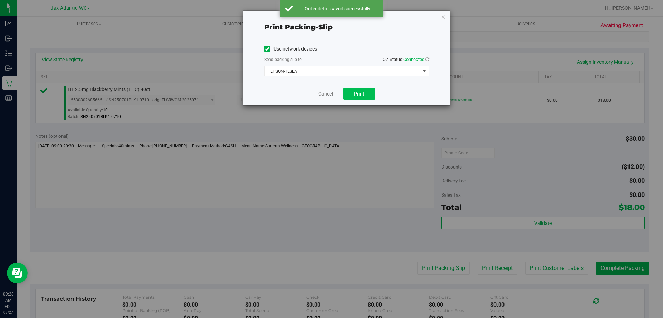
drag, startPoint x: 361, startPoint y: 83, endPoint x: 361, endPoint y: 90, distance: 7.3
click at [361, 84] on div "Cancel Print" at bounding box center [346, 93] width 165 height 23
click at [361, 92] on span "Print" at bounding box center [359, 94] width 10 height 6
click at [323, 94] on link "Cancel" at bounding box center [326, 93] width 15 height 7
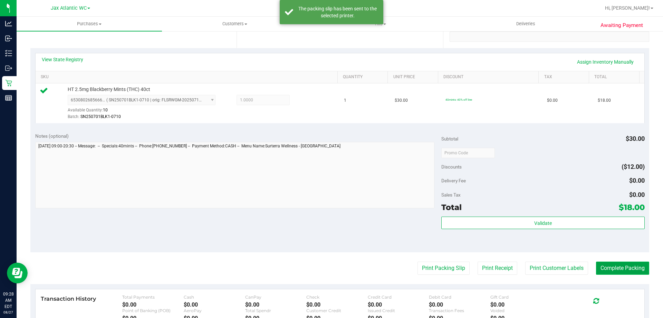
click at [624, 265] on button "Complete Packing" at bounding box center [622, 267] width 53 height 13
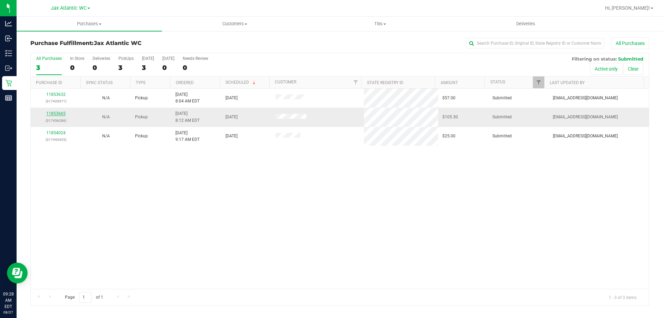
click at [62, 113] on link "11853665" at bounding box center [55, 113] width 19 height 5
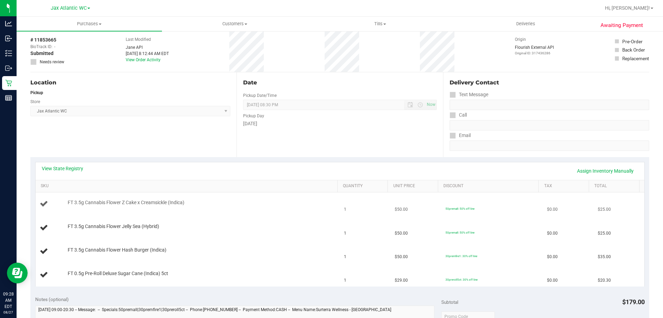
scroll to position [69, 0]
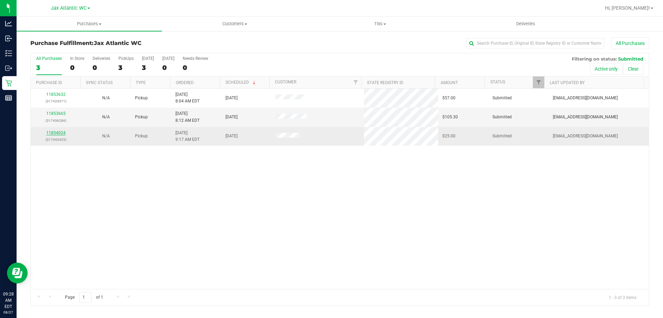
drag, startPoint x: 44, startPoint y: 131, endPoint x: 48, endPoint y: 133, distance: 4.6
click at [47, 133] on div "11854024 (317443425)" at bounding box center [56, 136] width 42 height 13
click at [53, 134] on link "11854024" at bounding box center [55, 132] width 19 height 5
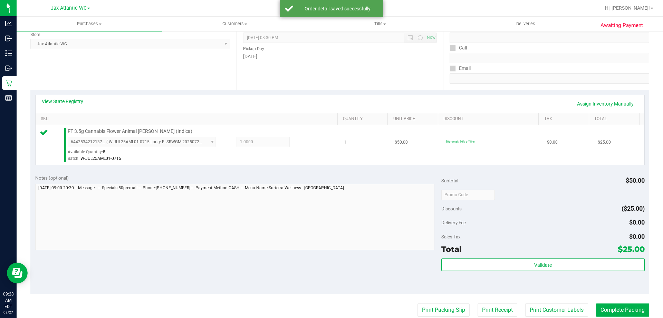
scroll to position [173, 0]
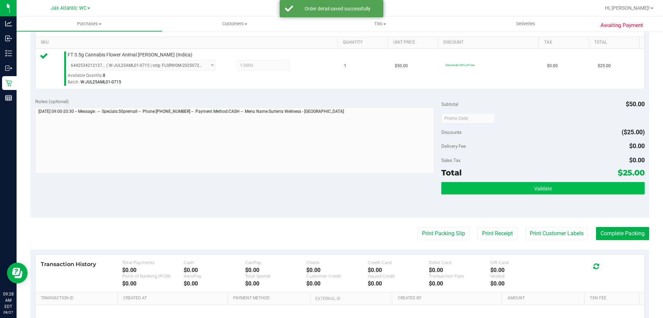
click at [474, 181] on div "Subtotal $50.00 Discounts ($25.00) Delivery Fee $0.00 Sales Tax $0.00 Total $25…" at bounding box center [543, 155] width 203 height 115
click at [476, 184] on button "Validate" at bounding box center [543, 188] width 203 height 12
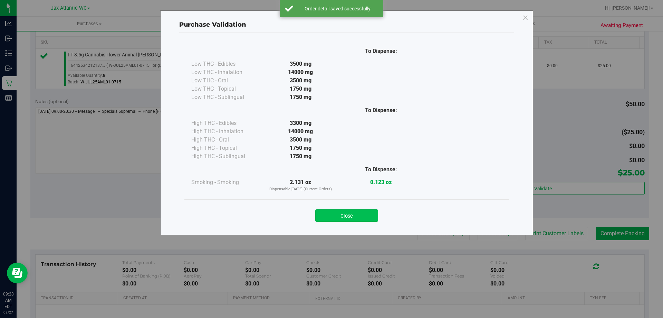
click at [374, 217] on button "Close" at bounding box center [346, 215] width 63 height 12
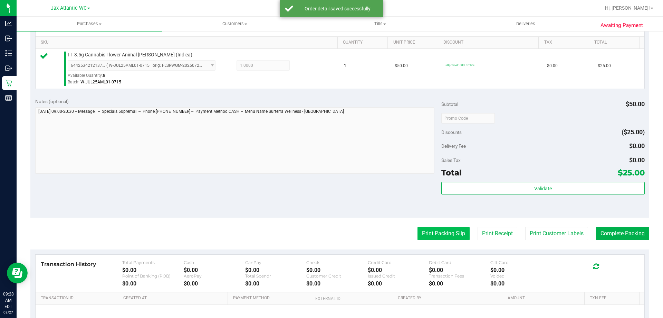
click at [432, 239] on button "Print Packing Slip" at bounding box center [444, 233] width 52 height 13
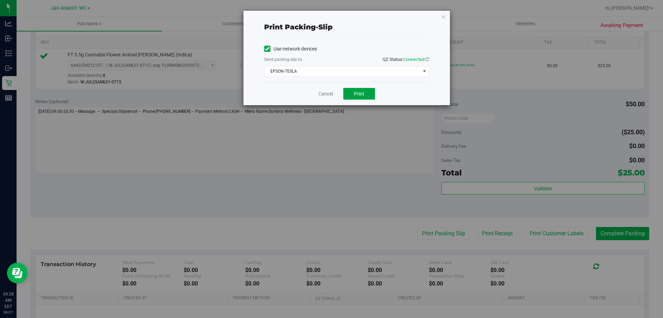
click at [363, 95] on span "Print" at bounding box center [359, 94] width 10 height 6
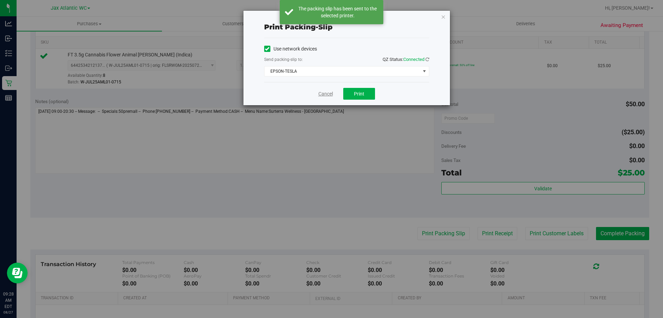
click at [325, 92] on link "Cancel" at bounding box center [326, 93] width 15 height 7
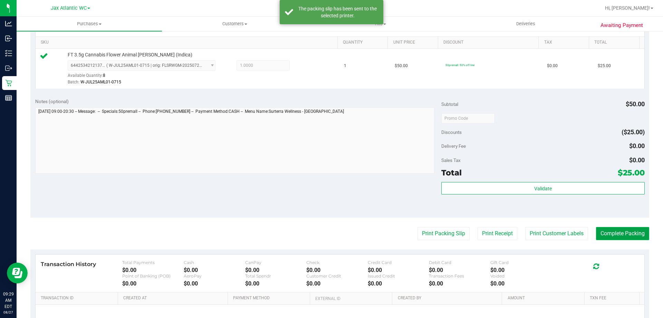
click at [617, 231] on button "Complete Packing" at bounding box center [622, 233] width 53 height 13
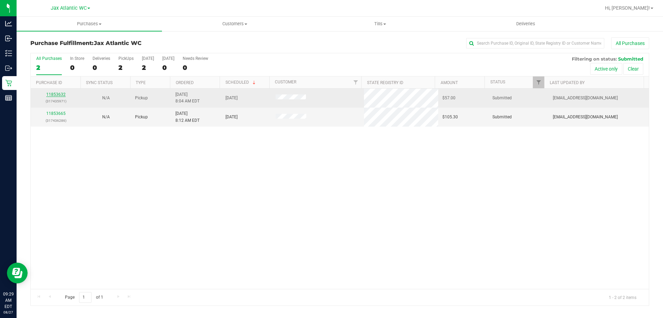
click at [56, 95] on link "11853632" at bounding box center [55, 94] width 19 height 5
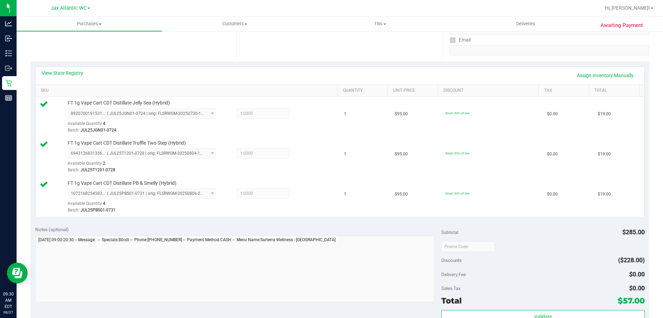
scroll to position [207, 0]
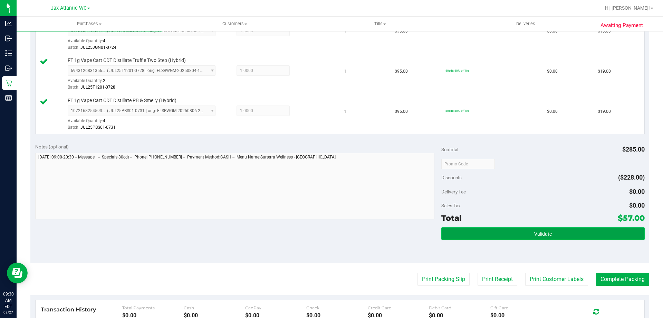
click at [490, 235] on button "Validate" at bounding box center [543, 233] width 203 height 12
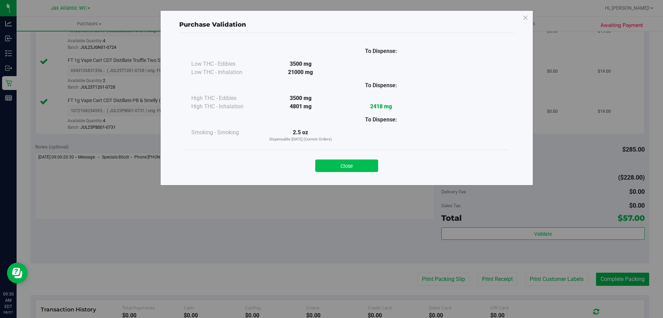
click at [361, 166] on button "Close" at bounding box center [346, 165] width 63 height 12
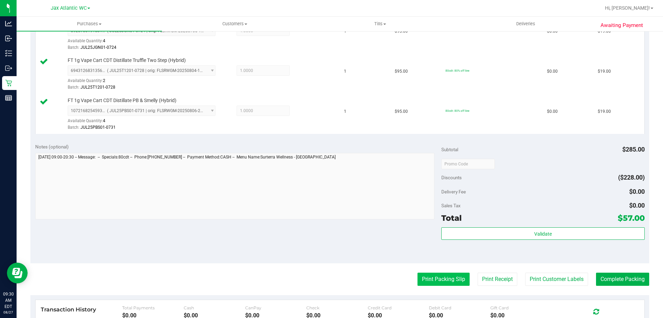
click at [448, 273] on button "Print Packing Slip" at bounding box center [444, 278] width 52 height 13
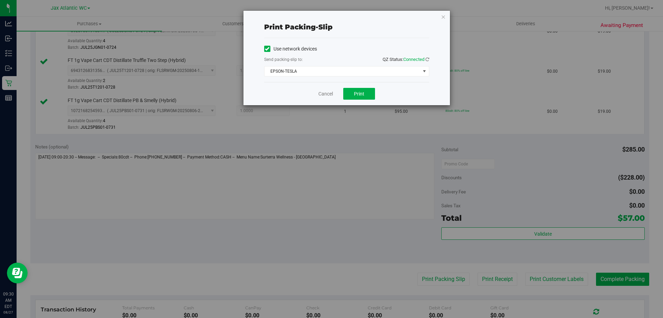
click at [366, 100] on div "Cancel Print" at bounding box center [346, 93] width 165 height 23
click at [365, 99] on button "Print" at bounding box center [359, 94] width 32 height 12
click at [326, 98] on div "Cancel Print" at bounding box center [346, 93] width 165 height 23
click at [328, 93] on link "Cancel" at bounding box center [326, 93] width 15 height 7
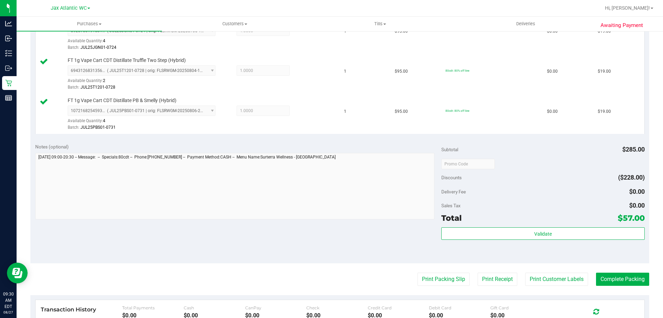
click at [623, 288] on purchase-details "Back Edit Purchase Cancel Purchase View Profile # 11853632 BioTrack ID: - Submi…" at bounding box center [339, 127] width 619 height 594
click at [629, 278] on button "Complete Packing" at bounding box center [622, 278] width 53 height 13
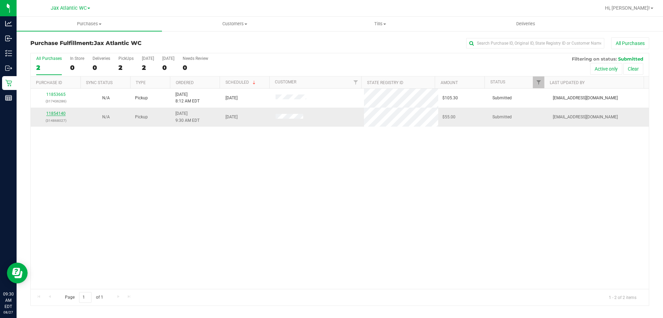
click at [59, 111] on div "11854140 (314868027)" at bounding box center [56, 116] width 42 height 13
click at [59, 114] on link "11854140" at bounding box center [55, 113] width 19 height 5
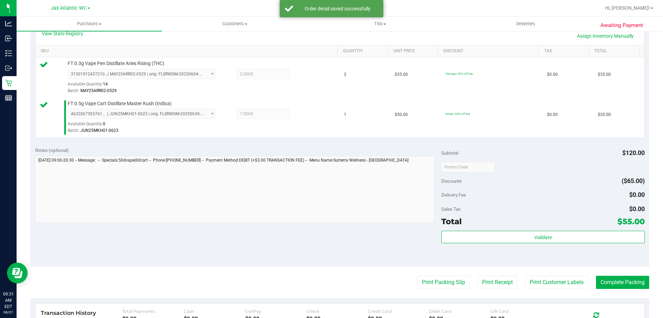
scroll to position [173, 0]
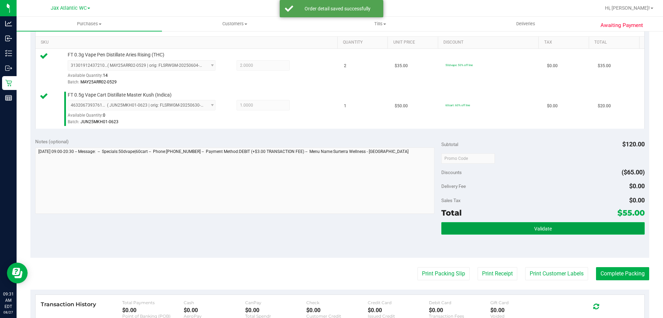
click at [525, 230] on button "Validate" at bounding box center [543, 228] width 203 height 12
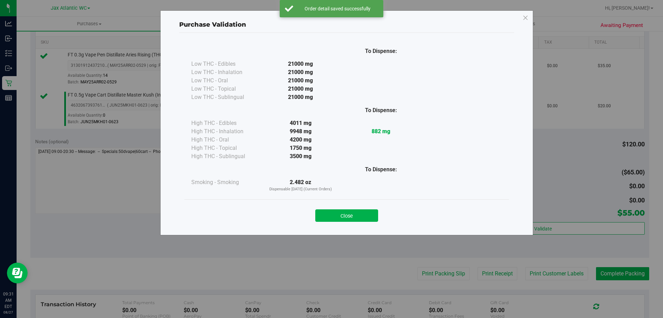
drag, startPoint x: 358, startPoint y: 215, endPoint x: 365, endPoint y: 215, distance: 7.3
click at [358, 215] on button "Close" at bounding box center [346, 215] width 63 height 12
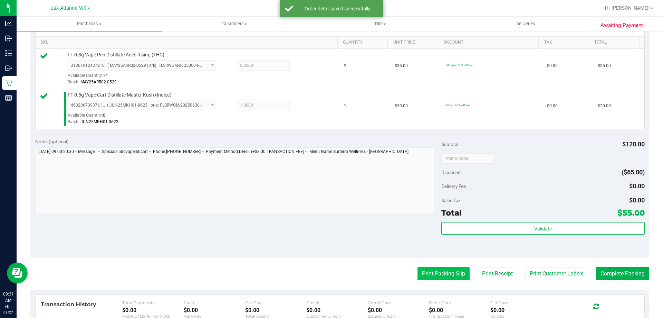
click at [448, 275] on button "Print Packing Slip" at bounding box center [444, 273] width 52 height 13
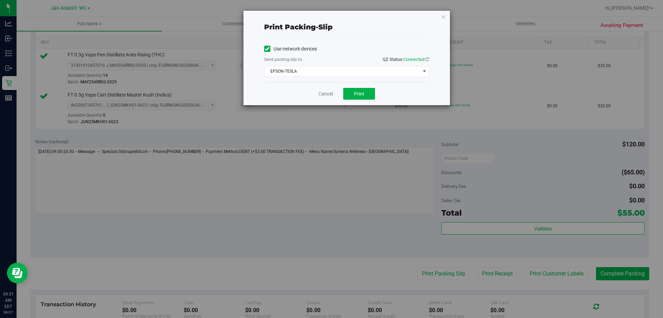
click at [354, 101] on div "Cancel Print" at bounding box center [346, 93] width 165 height 23
click at [357, 102] on div "Cancel Print" at bounding box center [346, 93] width 165 height 23
click at [361, 93] on span "Print" at bounding box center [359, 94] width 10 height 6
click at [322, 93] on link "Cancel" at bounding box center [326, 93] width 15 height 7
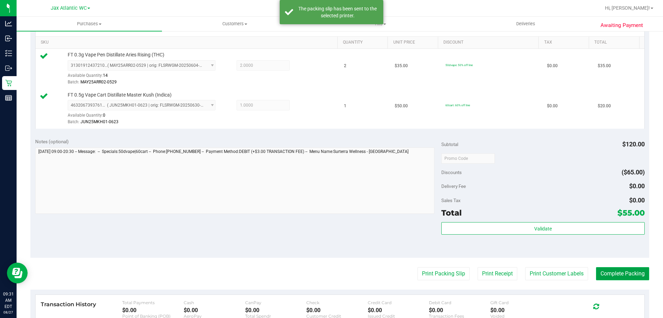
click at [608, 272] on button "Complete Packing" at bounding box center [622, 273] width 53 height 13
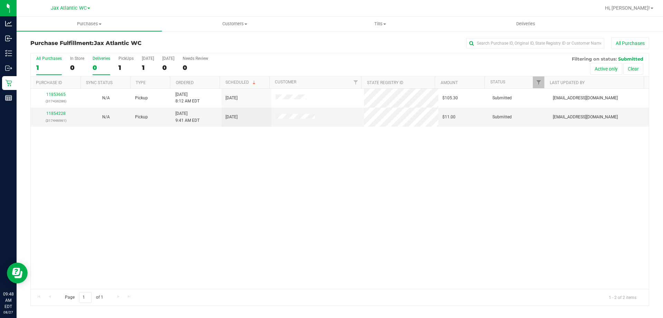
drag, startPoint x: 122, startPoint y: 57, endPoint x: 98, endPoint y: 64, distance: 25.5
click at [109, 58] on div "All Purchases 1 In Store 0 Deliveries 0 PickUps 1 [DATE] 1 [DATE] 0 Needs Revie…" at bounding box center [340, 56] width 618 height 6
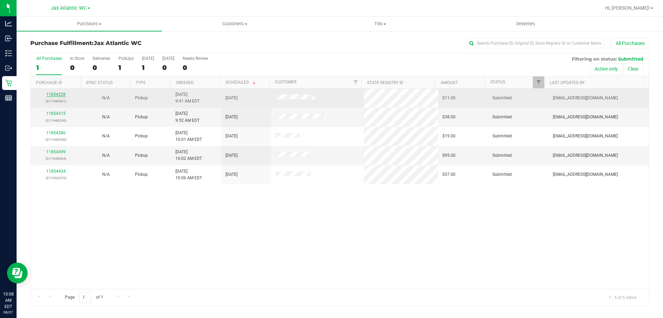
click at [58, 94] on link "11854228" at bounding box center [55, 94] width 19 height 5
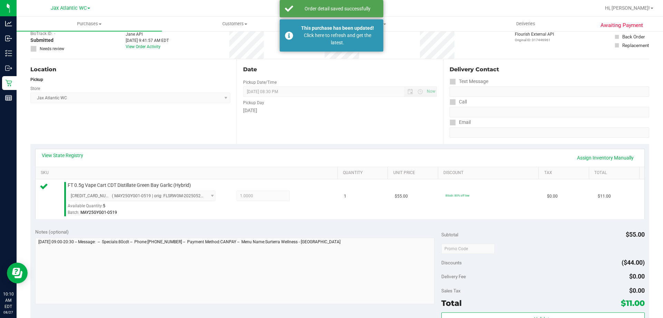
scroll to position [173, 0]
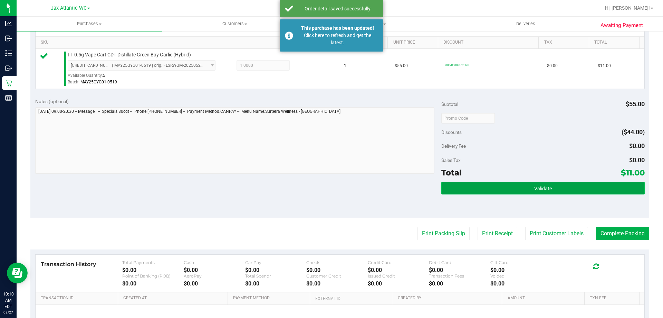
click at [499, 189] on button "Validate" at bounding box center [543, 188] width 203 height 12
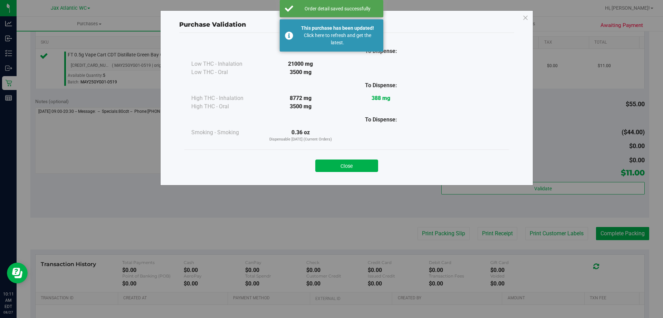
drag, startPoint x: 349, startPoint y: 165, endPoint x: 389, endPoint y: 193, distance: 49.3
click at [351, 166] on button "Close" at bounding box center [346, 165] width 63 height 12
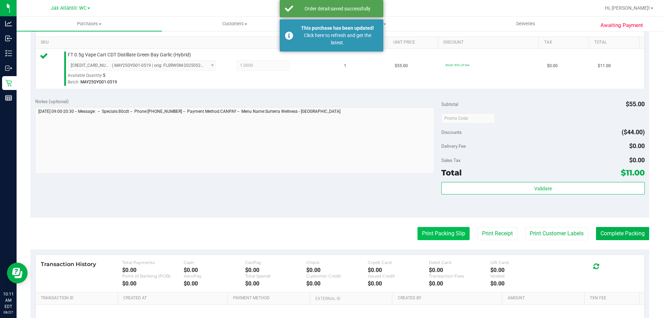
click at [435, 233] on button "Print Packing Slip" at bounding box center [444, 233] width 52 height 13
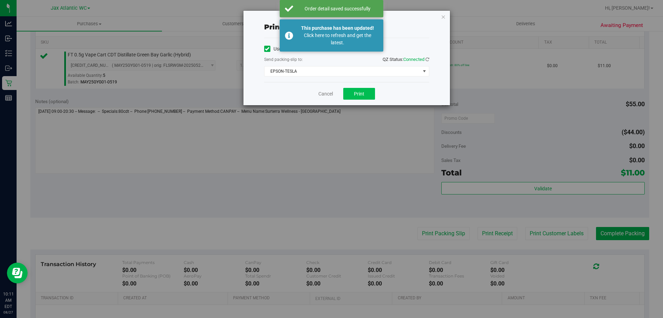
click at [353, 87] on div "Cancel Print" at bounding box center [346, 93] width 165 height 23
click at [362, 91] on span "Print" at bounding box center [359, 94] width 10 height 6
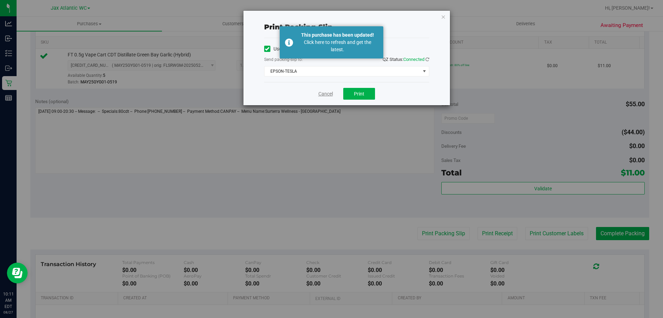
click at [330, 95] on link "Cancel" at bounding box center [326, 93] width 15 height 7
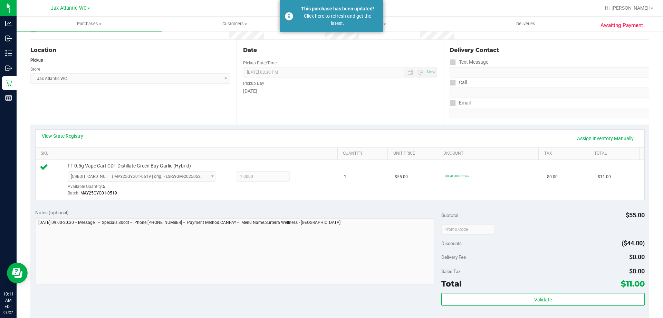
scroll to position [0, 0]
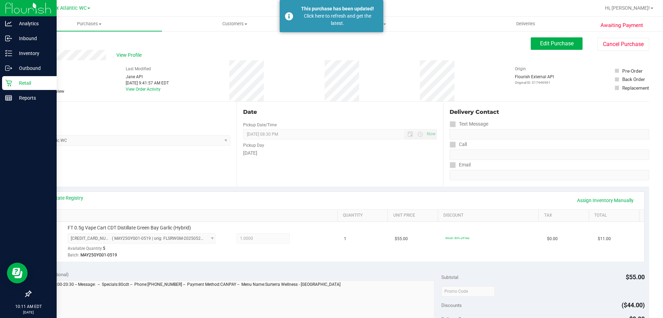
click at [30, 81] on p "Retail" at bounding box center [32, 83] width 41 height 8
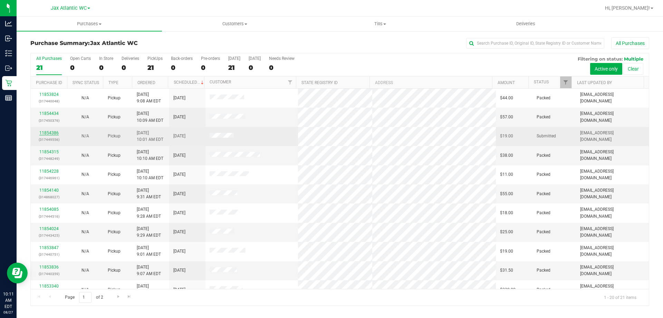
click at [52, 132] on link "11854386" at bounding box center [48, 132] width 19 height 5
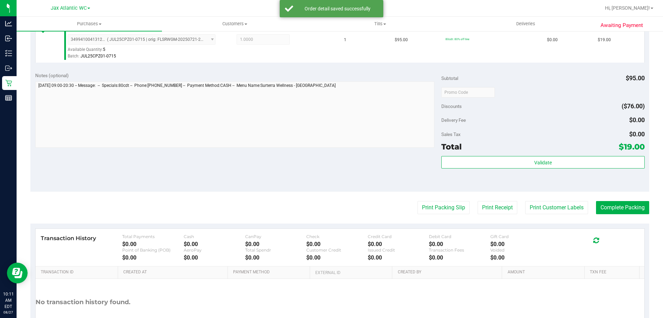
scroll to position [247, 0]
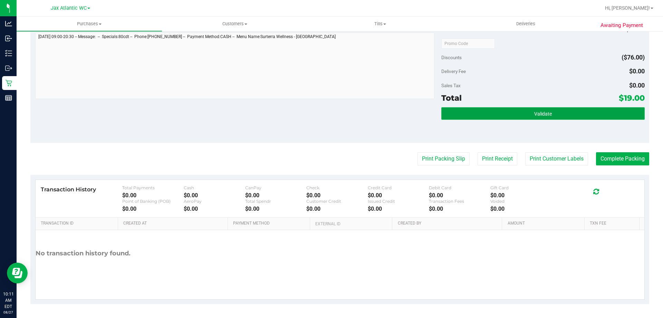
click at [534, 113] on span "Validate" at bounding box center [543, 114] width 18 height 6
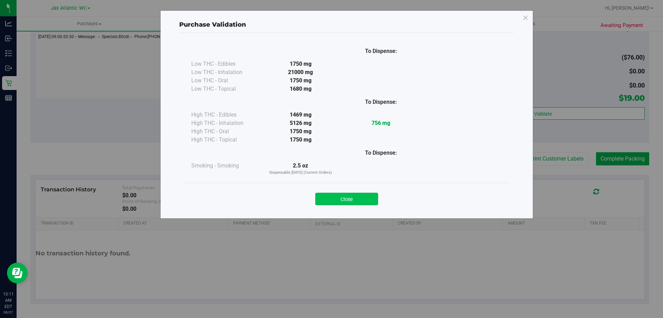
click at [350, 193] on button "Close" at bounding box center [346, 198] width 63 height 12
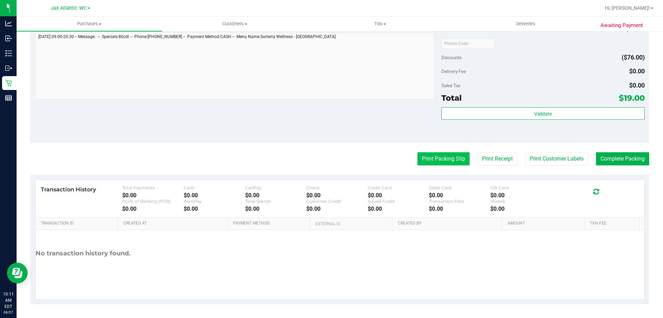
click at [443, 161] on button "Print Packing Slip" at bounding box center [444, 158] width 52 height 13
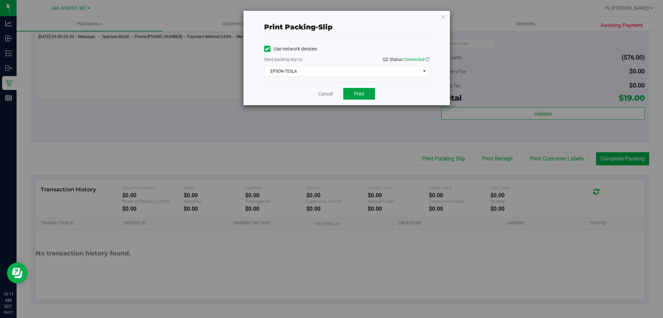
click at [348, 91] on button "Print" at bounding box center [359, 94] width 32 height 12
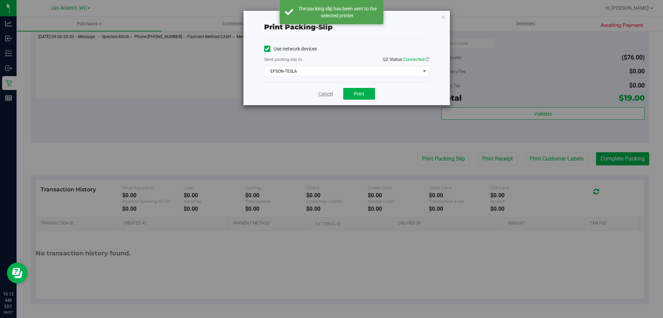
click at [330, 94] on link "Cancel" at bounding box center [326, 93] width 15 height 7
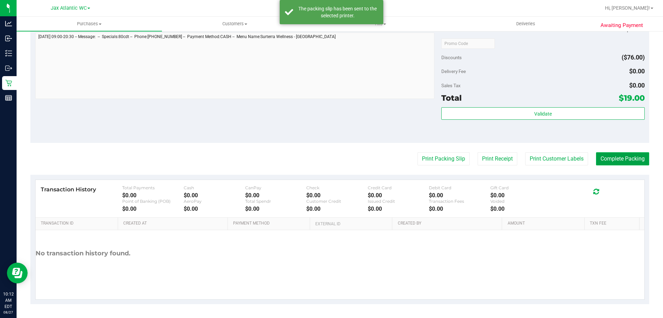
click at [629, 160] on button "Complete Packing" at bounding box center [622, 158] width 53 height 13
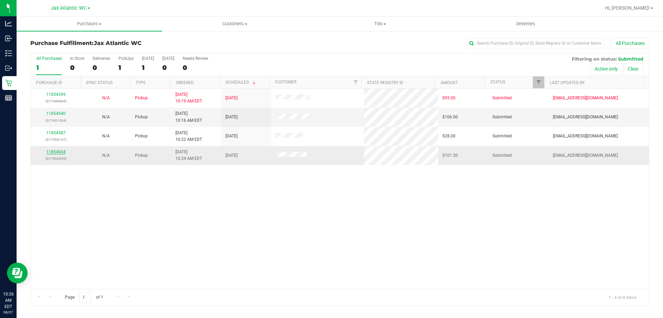
click at [51, 152] on link "11854604" at bounding box center [55, 151] width 19 height 5
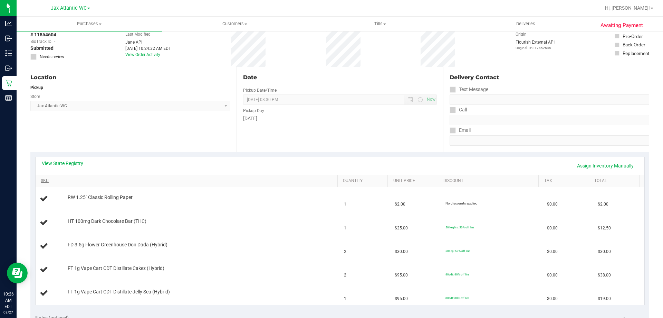
scroll to position [104, 0]
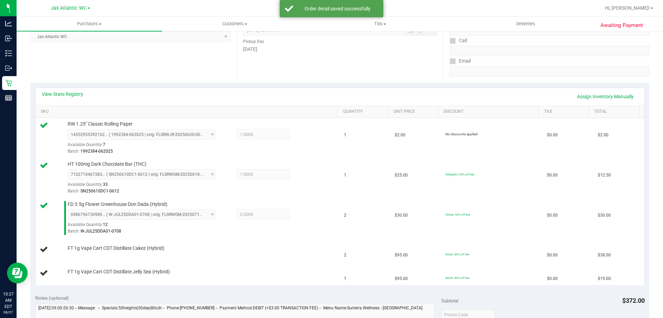
click at [155, 36] on span "Jax Atlantic WC Select Store [PERSON_NAME][GEOGRAPHIC_DATA] [PERSON_NAME][GEOGR…" at bounding box center [130, 36] width 200 height 10
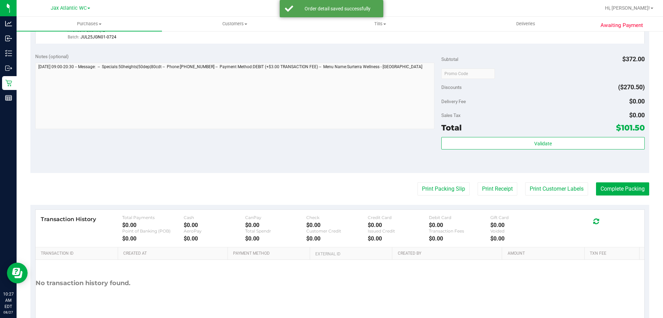
scroll to position [380, 0]
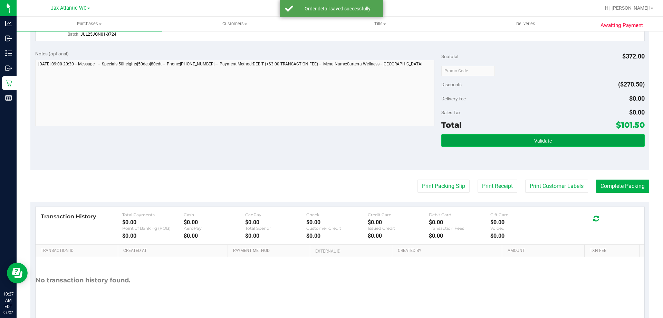
click at [466, 145] on button "Validate" at bounding box center [543, 140] width 203 height 12
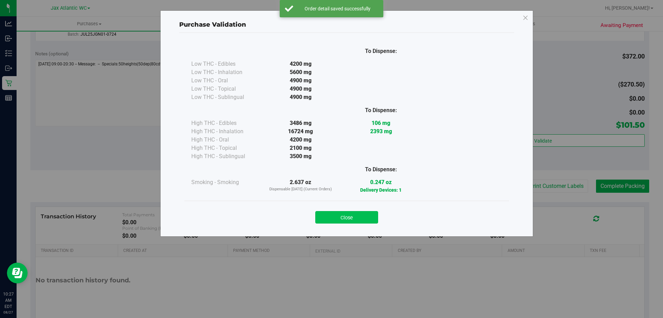
drag, startPoint x: 357, startPoint y: 207, endPoint x: 359, endPoint y: 212, distance: 4.8
click at [357, 208] on div "Close" at bounding box center [347, 214] width 314 height 17
click at [361, 215] on button "Close" at bounding box center [346, 217] width 63 height 12
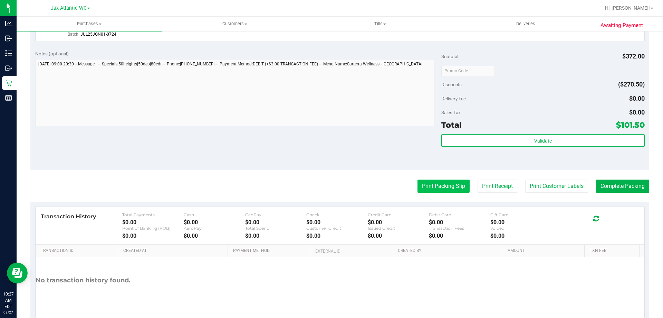
click at [438, 183] on button "Print Packing Slip" at bounding box center [444, 185] width 52 height 13
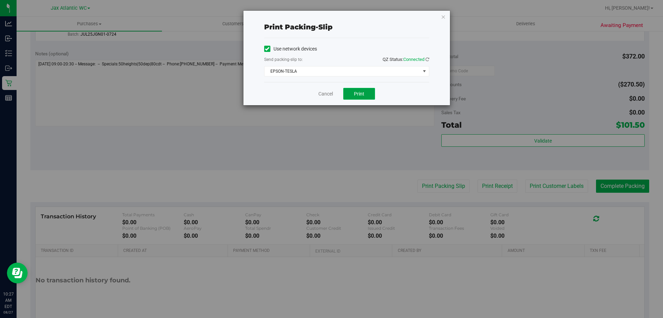
click at [354, 91] on span "Print" at bounding box center [359, 94] width 10 height 6
drag, startPoint x: 330, startPoint y: 93, endPoint x: 339, endPoint y: 93, distance: 9.0
click at [330, 94] on link "Cancel" at bounding box center [326, 93] width 15 height 7
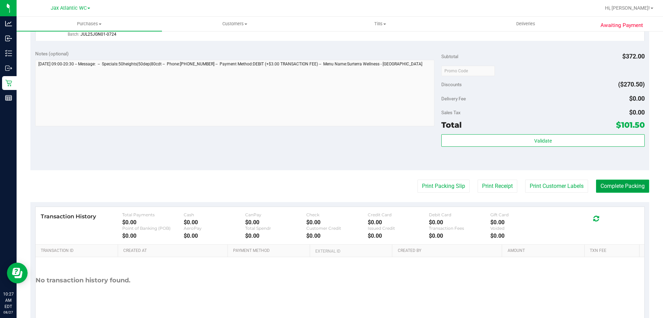
click at [615, 186] on button "Complete Packing" at bounding box center [622, 185] width 53 height 13
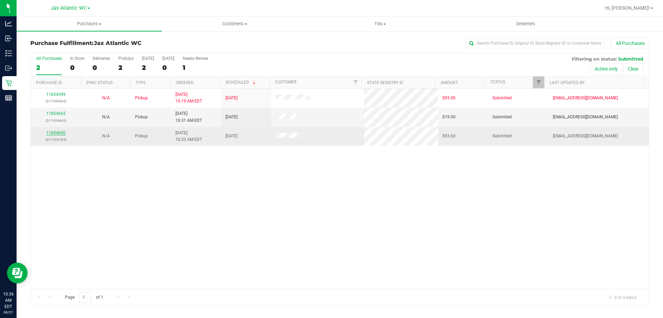
click at [58, 132] on link "11854690" at bounding box center [55, 132] width 19 height 5
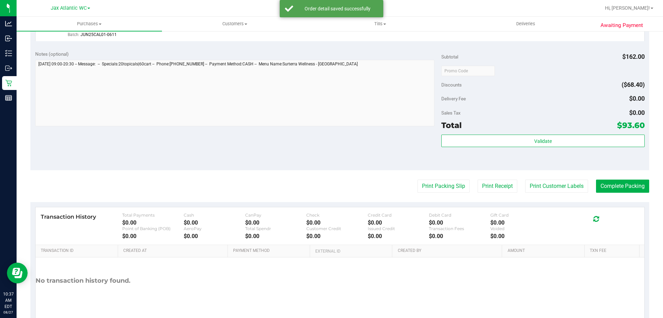
scroll to position [345, 0]
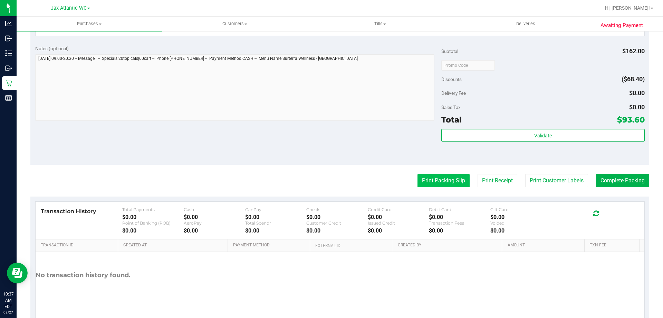
click at [452, 183] on button "Print Packing Slip" at bounding box center [444, 180] width 52 height 13
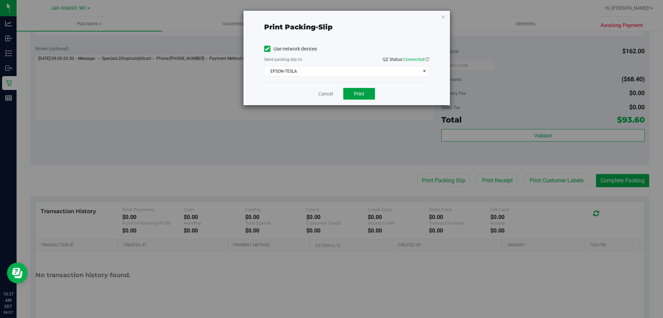
click at [353, 91] on button "Print" at bounding box center [359, 94] width 32 height 12
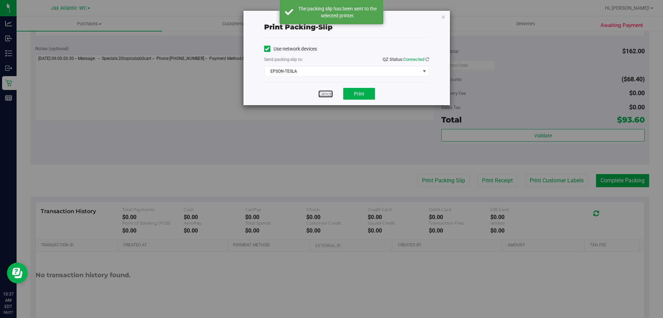
drag, startPoint x: 320, startPoint y: 94, endPoint x: 329, endPoint y: 98, distance: 9.3
click at [321, 94] on link "Cancel" at bounding box center [326, 93] width 15 height 7
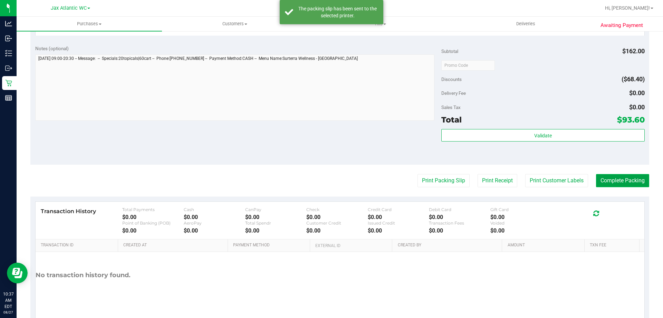
click at [619, 181] on button "Complete Packing" at bounding box center [622, 180] width 53 height 13
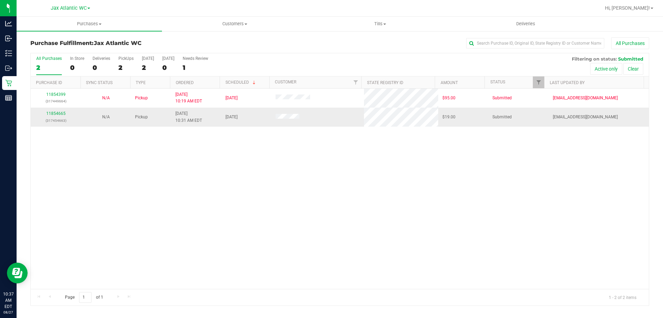
click at [63, 110] on div "11854665 (317454663)" at bounding box center [56, 116] width 42 height 13
click at [60, 113] on link "11854665" at bounding box center [55, 113] width 19 height 5
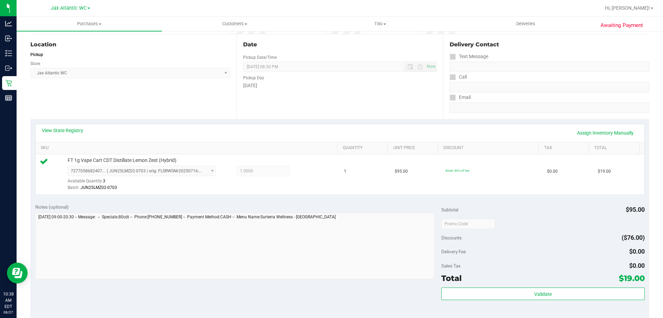
scroll to position [173, 0]
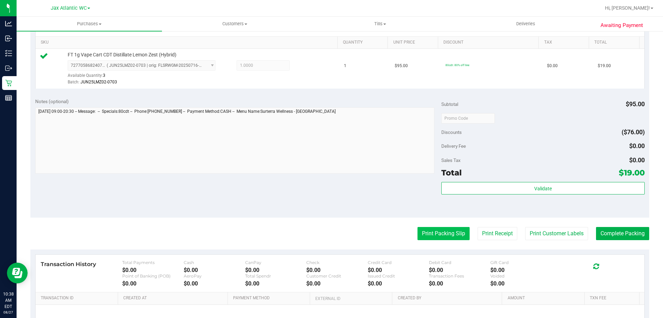
click at [422, 231] on button "Print Packing Slip" at bounding box center [444, 233] width 52 height 13
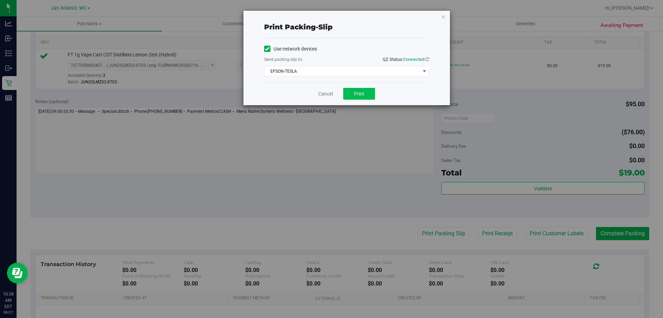
click at [356, 100] on div "Cancel Print" at bounding box center [346, 93] width 165 height 23
drag, startPoint x: 360, startPoint y: 99, endPoint x: 365, endPoint y: 101, distance: 5.1
click at [361, 99] on button "Print" at bounding box center [359, 94] width 32 height 12
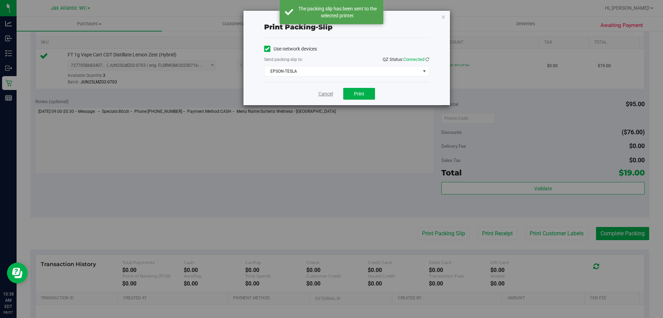
click at [325, 93] on link "Cancel" at bounding box center [326, 93] width 15 height 7
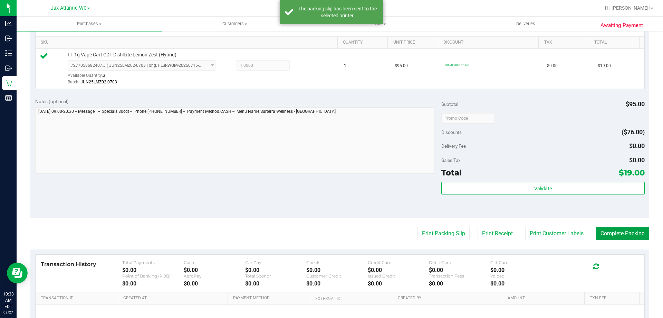
click at [614, 233] on button "Complete Packing" at bounding box center [622, 233] width 53 height 13
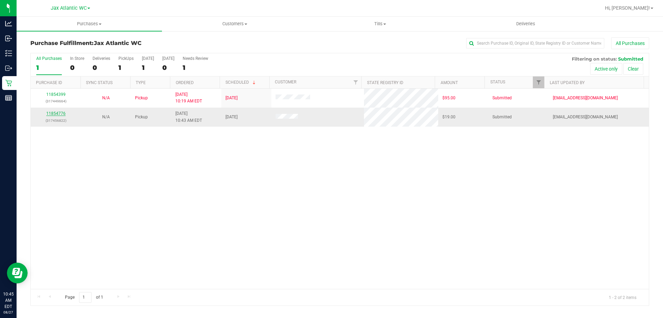
click at [54, 115] on div "11854776 (317456822)" at bounding box center [56, 116] width 42 height 13
click at [55, 113] on link "11854776" at bounding box center [55, 113] width 19 height 5
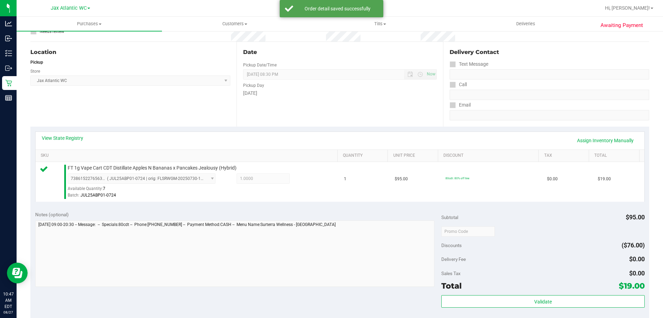
scroll to position [138, 0]
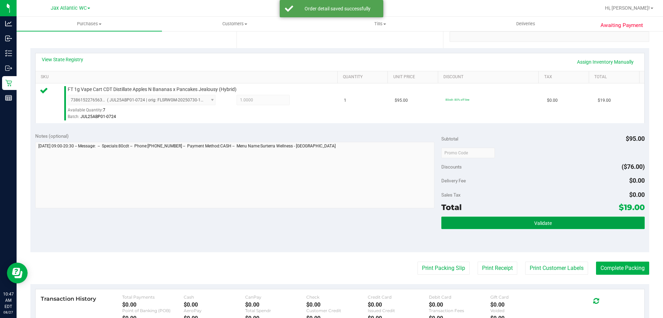
click at [482, 227] on button "Validate" at bounding box center [543, 222] width 203 height 12
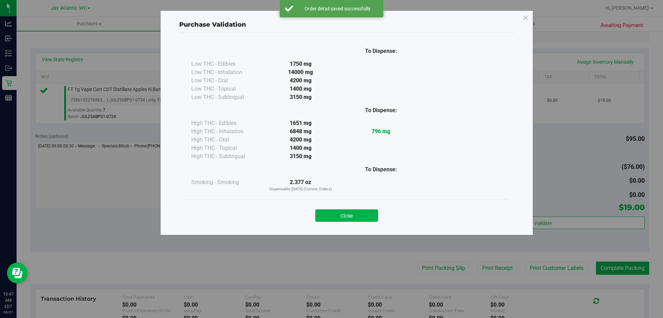
click at [366, 211] on button "Close" at bounding box center [346, 215] width 63 height 12
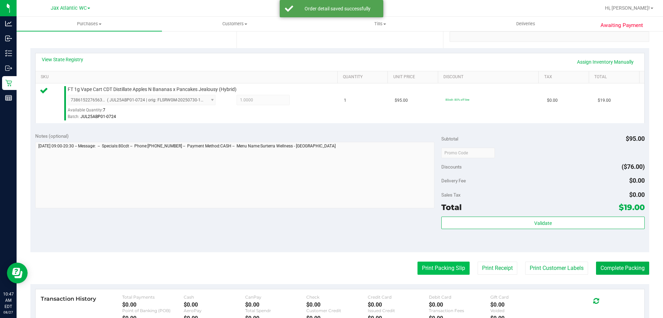
click at [426, 267] on button "Print Packing Slip" at bounding box center [444, 267] width 52 height 13
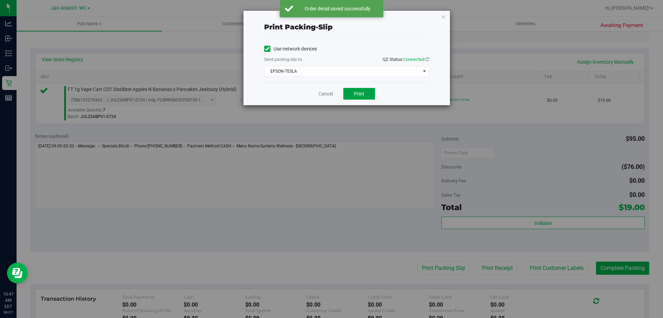
click at [365, 92] on button "Print" at bounding box center [359, 94] width 32 height 12
click at [326, 96] on link "Cancel" at bounding box center [326, 93] width 15 height 7
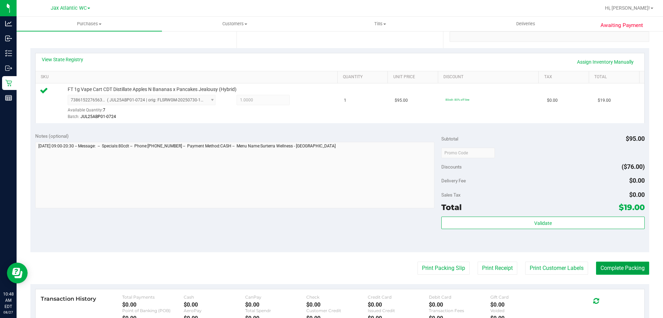
click at [615, 269] on button "Complete Packing" at bounding box center [622, 267] width 53 height 13
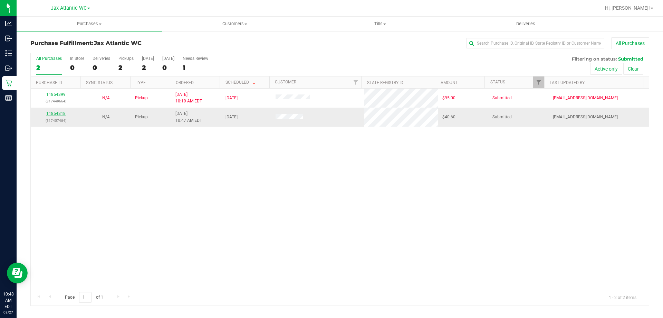
click at [56, 113] on link "11854818" at bounding box center [55, 113] width 19 height 5
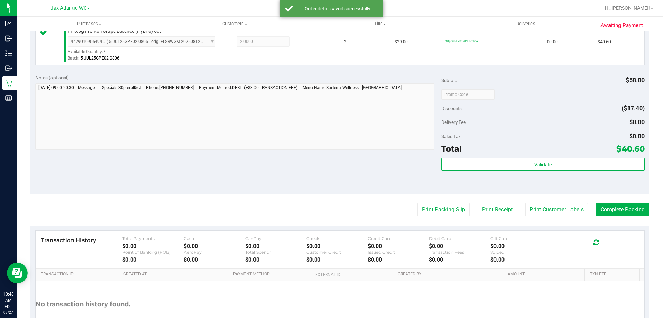
scroll to position [207, 0]
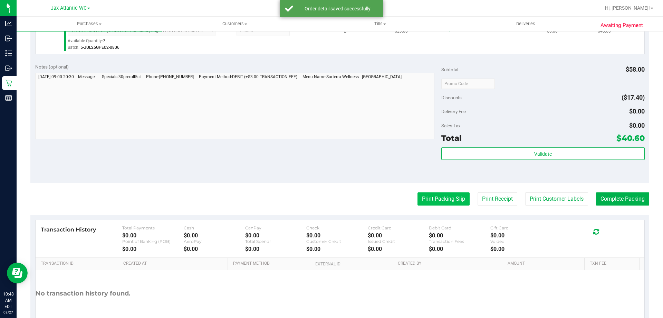
click at [444, 201] on button "Print Packing Slip" at bounding box center [444, 198] width 52 height 13
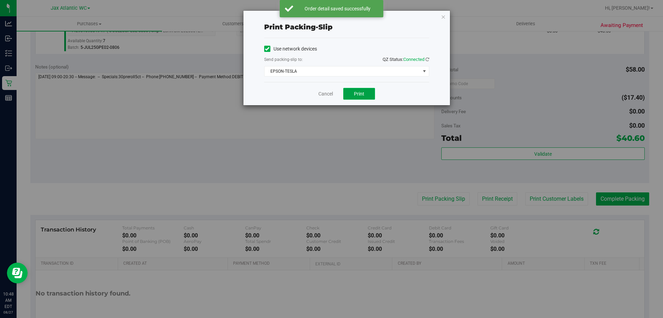
click at [352, 93] on button "Print" at bounding box center [359, 94] width 32 height 12
drag, startPoint x: 321, startPoint y: 92, endPoint x: 331, endPoint y: 95, distance: 9.6
click at [322, 93] on link "Cancel" at bounding box center [326, 93] width 15 height 7
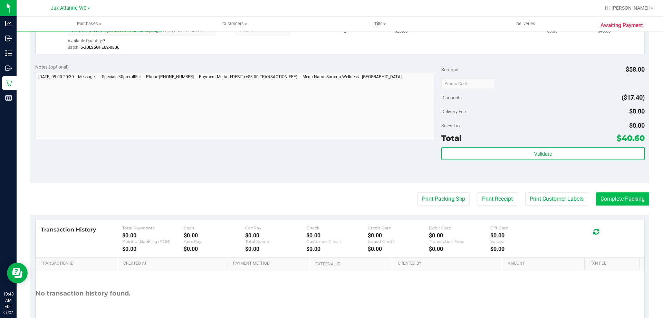
click at [602, 193] on purchase-details "Back Edit Purchase Cancel Purchase View Profile # 11854818 BioTrack ID: - Submi…" at bounding box center [339, 87] width 619 height 514
click at [626, 201] on button "Complete Packing" at bounding box center [622, 198] width 53 height 13
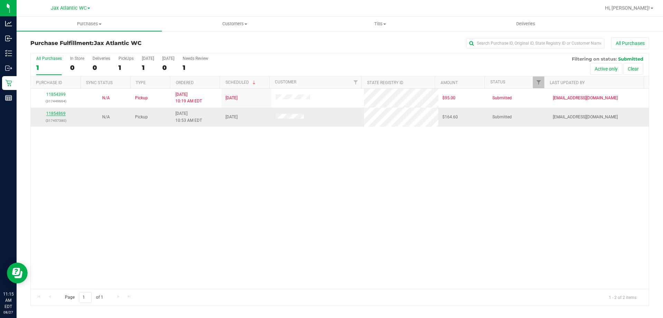
click at [55, 112] on link "11854869" at bounding box center [55, 113] width 19 height 5
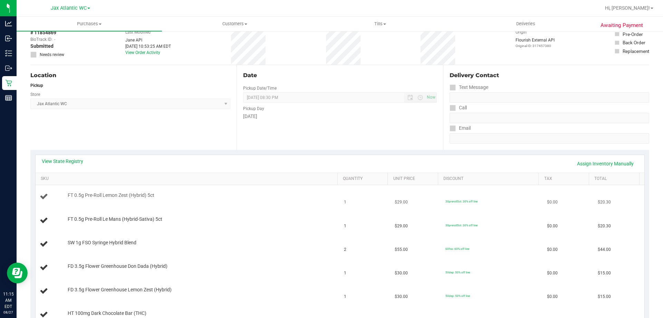
scroll to position [69, 0]
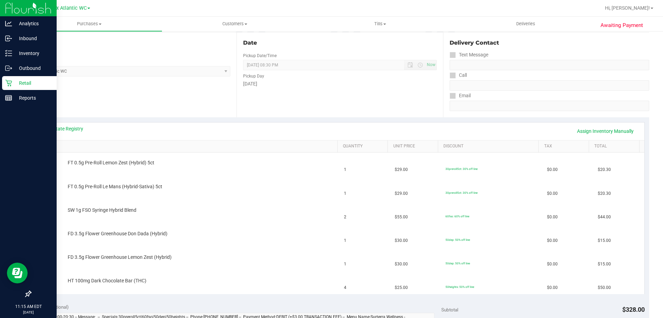
click at [14, 83] on p "Retail" at bounding box center [32, 83] width 41 height 8
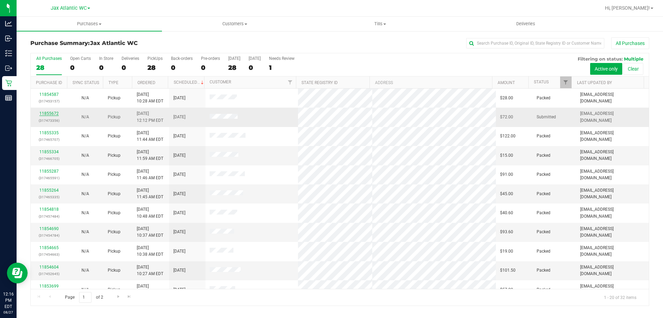
click at [51, 112] on link "11855672" at bounding box center [48, 113] width 19 height 5
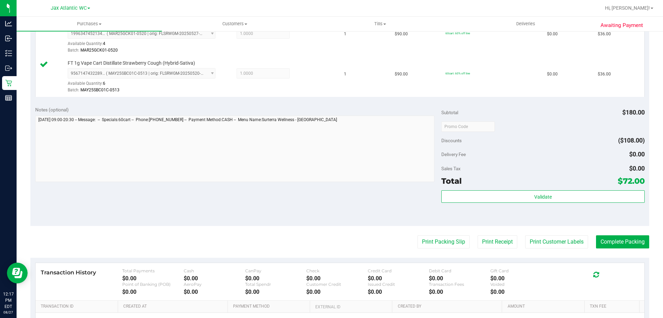
scroll to position [207, 0]
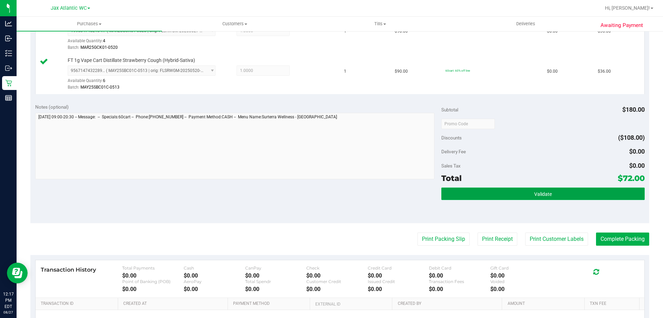
click at [521, 197] on button "Validate" at bounding box center [543, 193] width 203 height 12
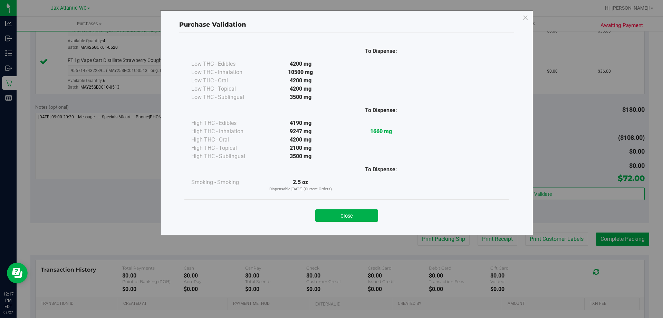
click at [361, 216] on button "Close" at bounding box center [346, 215] width 63 height 12
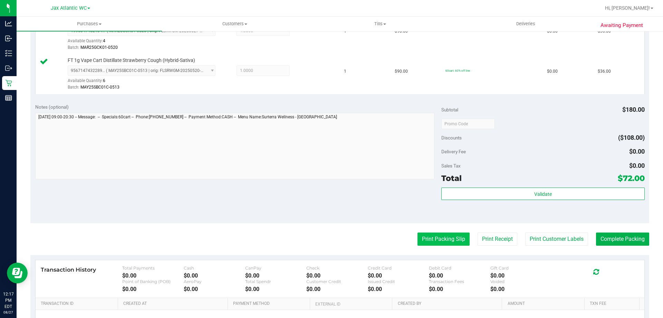
click at [422, 238] on button "Print Packing Slip" at bounding box center [444, 238] width 52 height 13
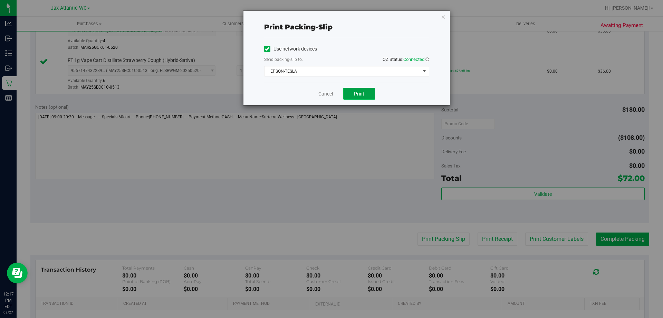
click at [363, 93] on span "Print" at bounding box center [359, 94] width 10 height 6
click at [369, 95] on button "Print" at bounding box center [359, 94] width 32 height 12
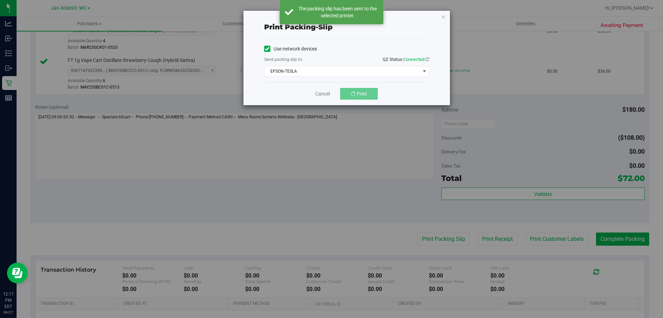
click at [317, 89] on div "Cancel Print" at bounding box center [346, 93] width 165 height 23
drag, startPoint x: 312, startPoint y: 93, endPoint x: 326, endPoint y: 96, distance: 14.8
click at [320, 95] on div "Cancel Print" at bounding box center [346, 93] width 165 height 23
click at [326, 96] on link "Cancel" at bounding box center [326, 93] width 15 height 7
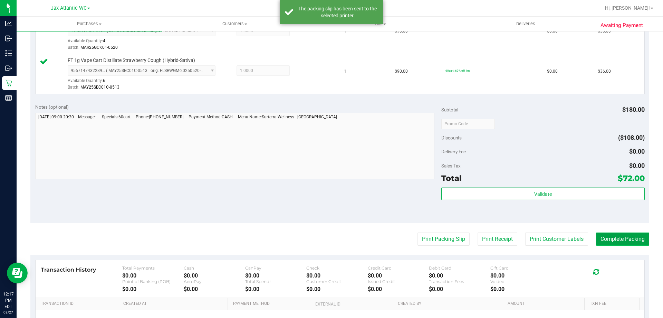
click at [629, 241] on button "Complete Packing" at bounding box center [622, 238] width 53 height 13
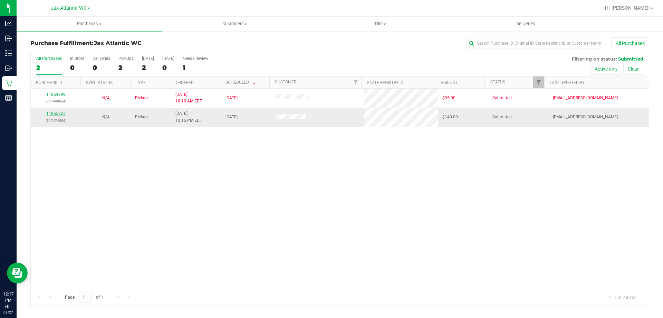
click at [50, 112] on link "11855727" at bounding box center [55, 113] width 19 height 5
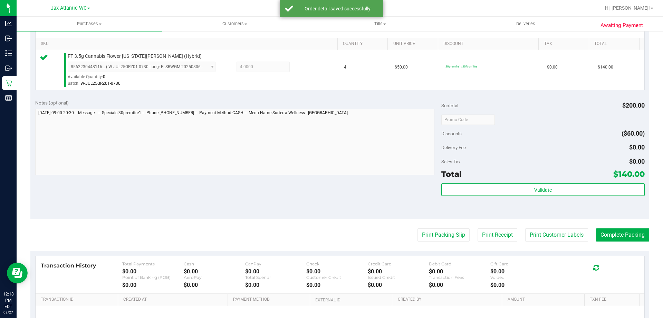
scroll to position [173, 0]
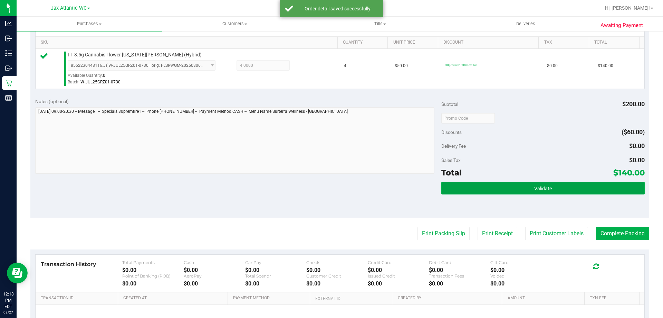
drag, startPoint x: 548, startPoint y: 193, endPoint x: 546, endPoint y: 200, distance: 7.1
click at [549, 193] on button "Validate" at bounding box center [543, 188] width 203 height 12
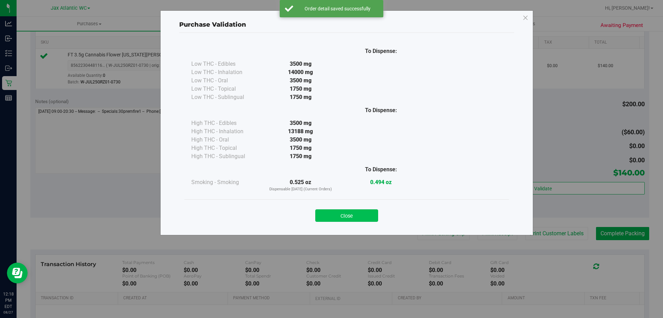
drag, startPoint x: 326, startPoint y: 210, endPoint x: 353, endPoint y: 219, distance: 28.3
click at [344, 218] on div "Close" at bounding box center [347, 213] width 314 height 17
click at [344, 210] on button "Close" at bounding box center [346, 215] width 63 height 12
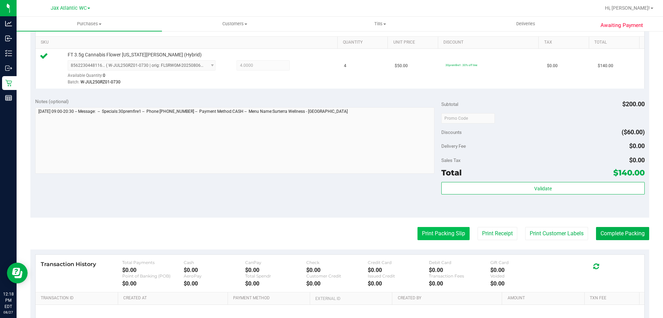
click at [442, 237] on button "Print Packing Slip" at bounding box center [444, 233] width 52 height 13
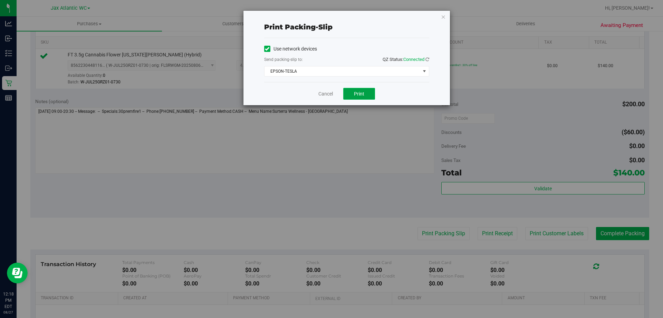
click at [366, 96] on button "Print" at bounding box center [359, 94] width 32 height 12
drag, startPoint x: 324, startPoint y: 94, endPoint x: 415, endPoint y: 120, distance: 94.5
click at [325, 94] on link "Cancel" at bounding box center [326, 93] width 15 height 7
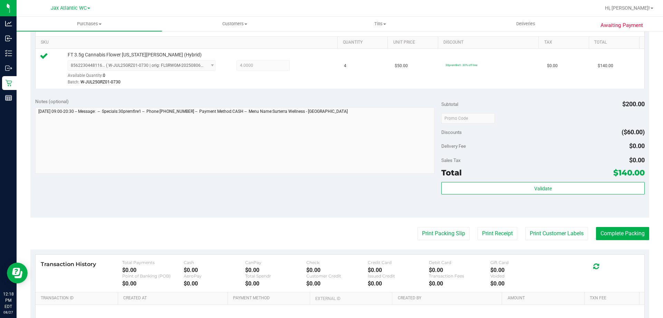
click at [629, 243] on purchase-details "Back Edit Purchase Cancel Purchase View Profile # 11855727 BioTrack ID: - Submi…" at bounding box center [339, 122] width 619 height 514
click at [629, 234] on button "Complete Packing" at bounding box center [622, 233] width 53 height 13
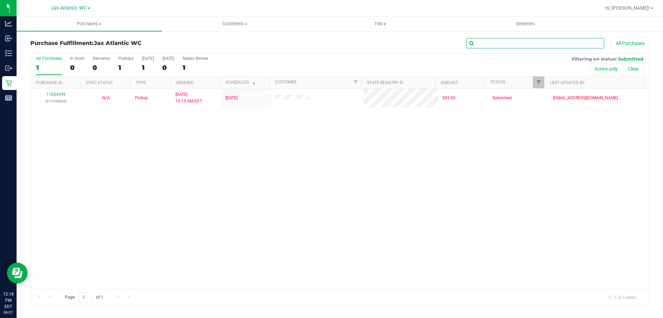
click at [506, 42] on input "text" at bounding box center [535, 43] width 138 height 10
type input "grz"
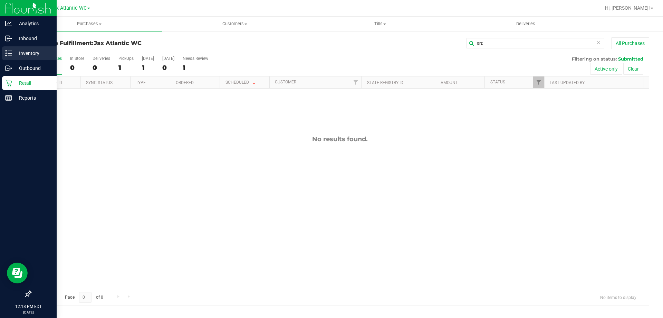
click at [20, 59] on div "Inventory" at bounding box center [29, 53] width 55 height 14
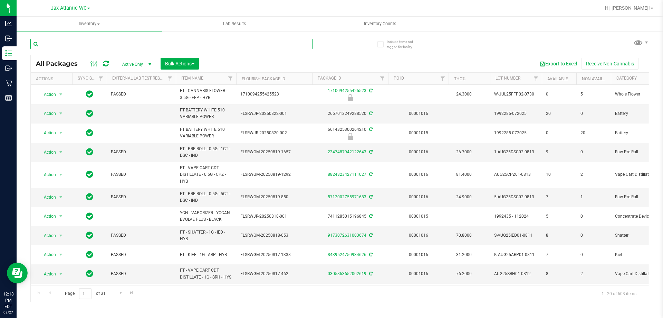
click at [92, 45] on input "text" at bounding box center [171, 44] width 282 height 10
type input "grz"
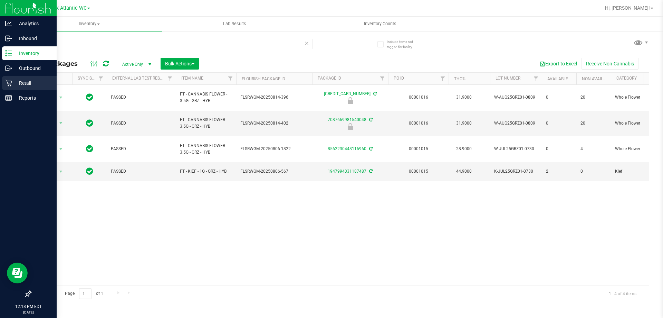
click at [13, 86] on p "Retail" at bounding box center [32, 83] width 41 height 8
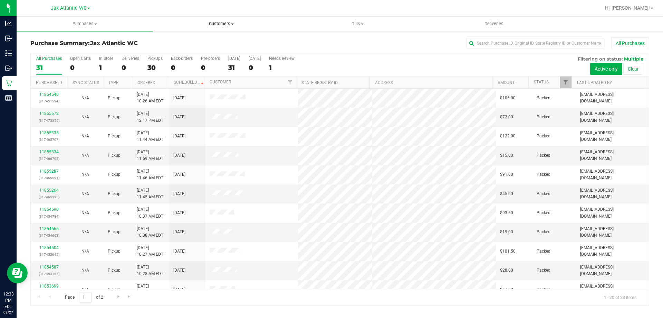
click at [227, 25] on span "Customers" at bounding box center [221, 24] width 136 height 6
click at [226, 24] on span "Customers" at bounding box center [221, 24] width 136 height 6
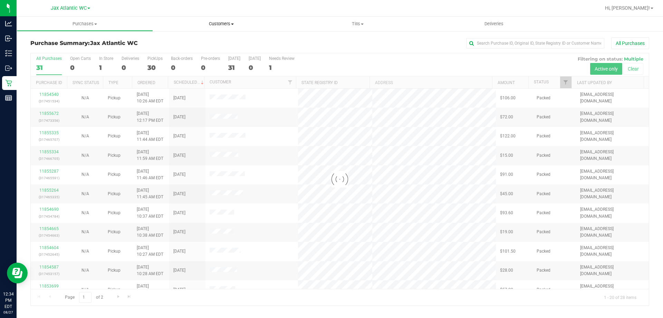
click at [218, 23] on span "Customers" at bounding box center [221, 24] width 136 height 6
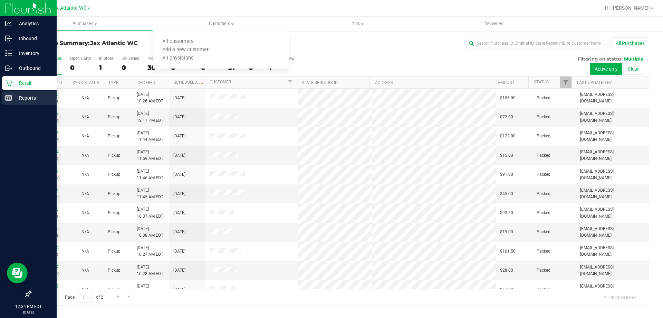
click at [12, 98] on p "Reports" at bounding box center [32, 98] width 41 height 8
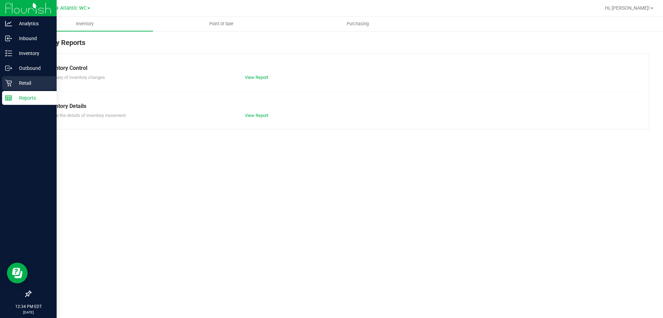
click at [12, 82] on p "Retail" at bounding box center [32, 83] width 41 height 8
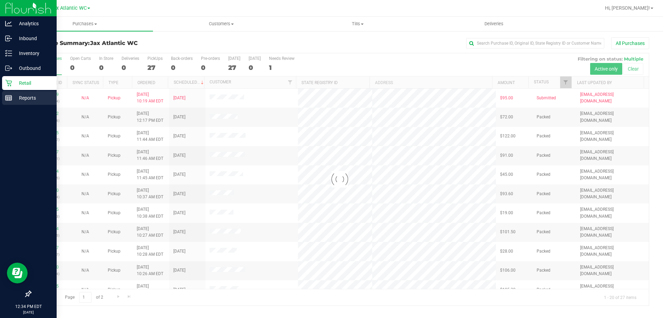
click at [10, 98] on line at bounding box center [9, 98] width 6 height 0
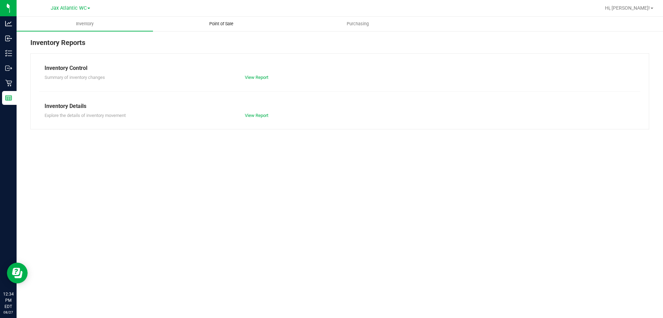
click at [217, 25] on span "Point of Sale" at bounding box center [221, 24] width 43 height 6
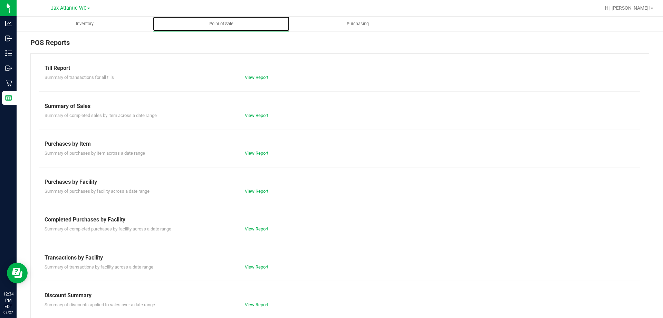
scroll to position [46, 0]
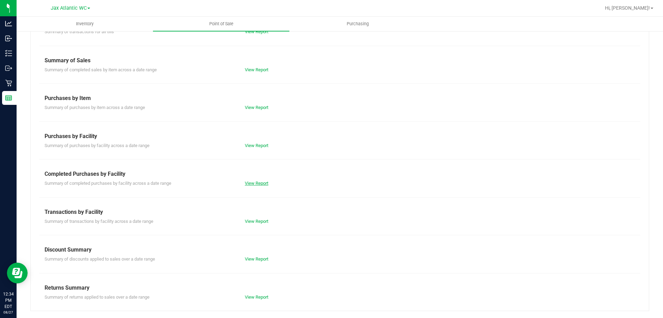
click at [254, 184] on link "View Report" at bounding box center [256, 182] width 23 height 5
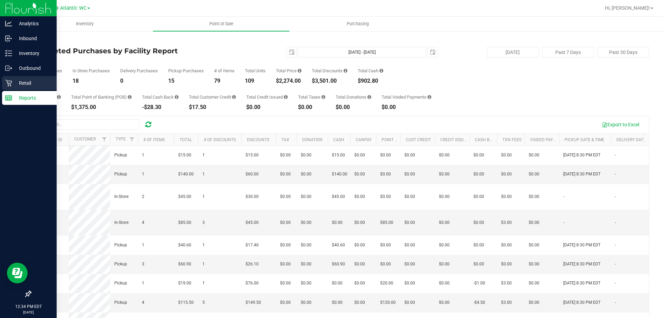
click at [7, 82] on icon at bounding box center [8, 82] width 7 height 7
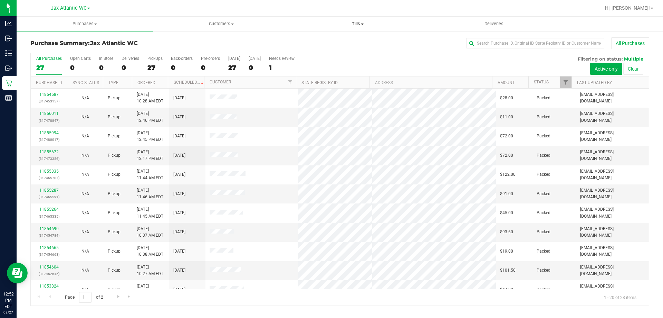
click at [353, 23] on span "Tills" at bounding box center [358, 24] width 136 height 6
click at [323, 40] on span "Manage tills" at bounding box center [313, 42] width 47 height 6
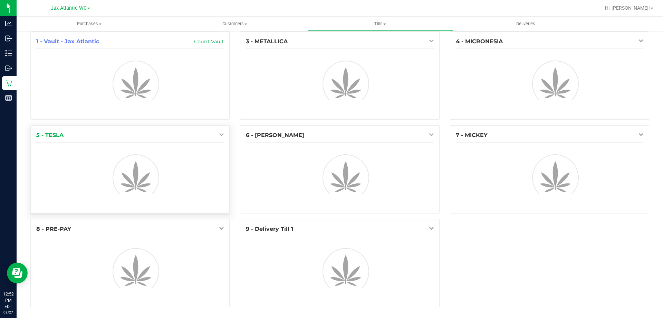
scroll to position [8, 0]
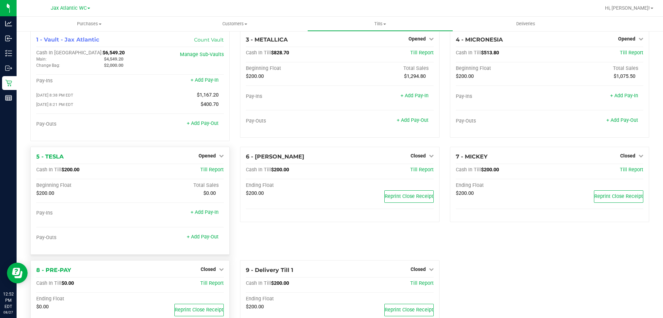
click at [203, 265] on div "8 - PRE-PAY Closed Open Till Cash In Till $0.00 Till Report Ending Float $0.00 …" at bounding box center [129, 298] width 199 height 76
click at [206, 270] on span "Closed" at bounding box center [208, 269] width 15 height 6
click at [208, 284] on link "Open Till" at bounding box center [208, 283] width 18 height 6
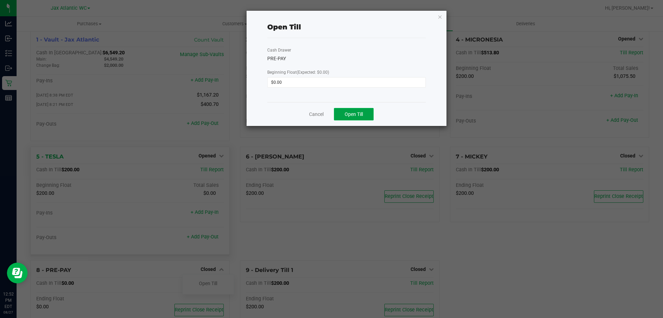
click at [363, 117] on span "Open Till" at bounding box center [354, 114] width 18 height 6
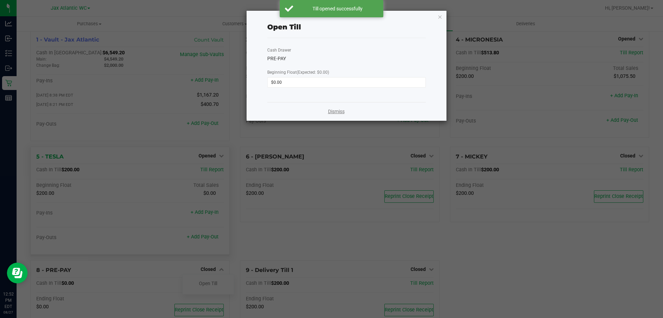
click at [336, 113] on link "Dismiss" at bounding box center [336, 111] width 17 height 7
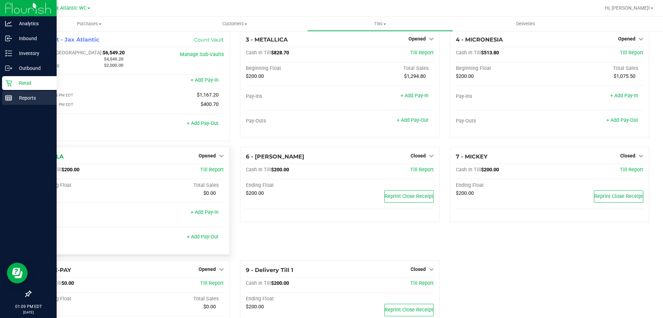
click at [8, 97] on line at bounding box center [9, 97] width 6 height 0
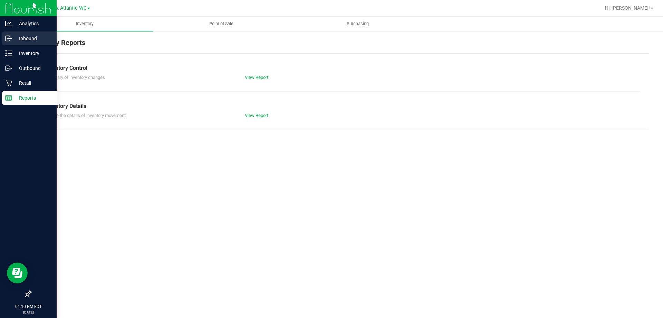
click at [21, 39] on p "Inbound" at bounding box center [32, 38] width 41 height 8
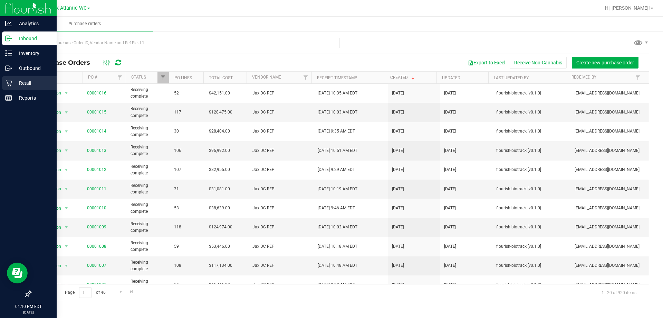
click at [13, 83] on p "Retail" at bounding box center [32, 83] width 41 height 8
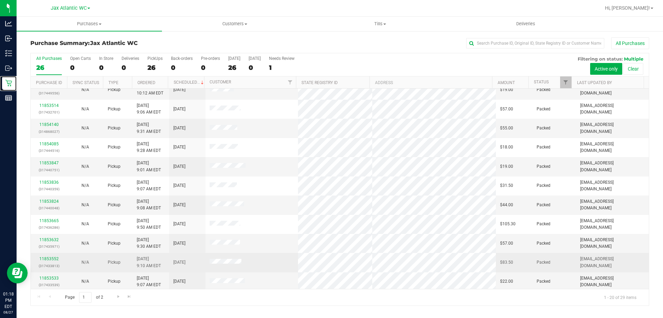
scroll to position [182, 0]
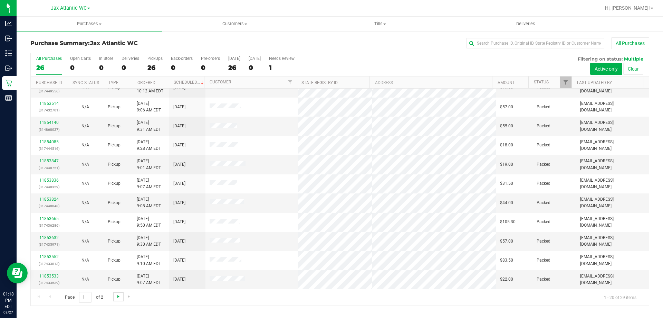
click at [120, 297] on span "Go to the next page" at bounding box center [119, 296] width 6 height 6
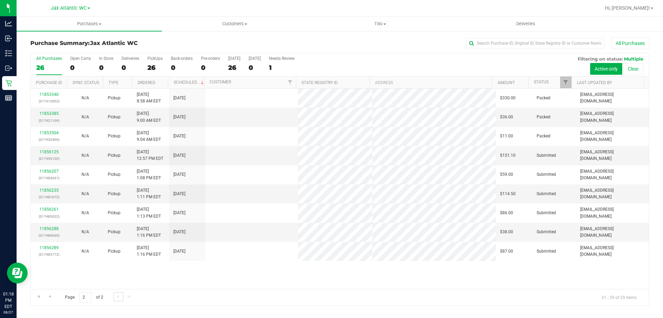
scroll to position [0, 0]
click at [45, 227] on link "11856288" at bounding box center [48, 228] width 19 height 5
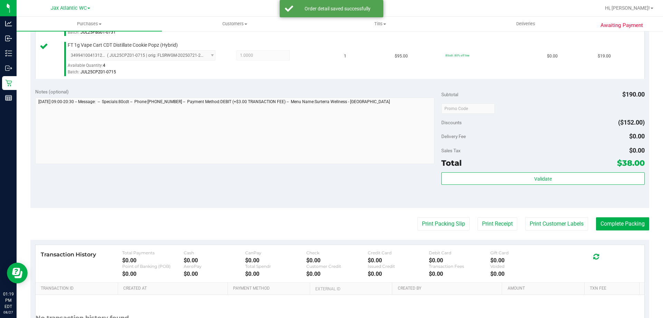
scroll to position [287, 0]
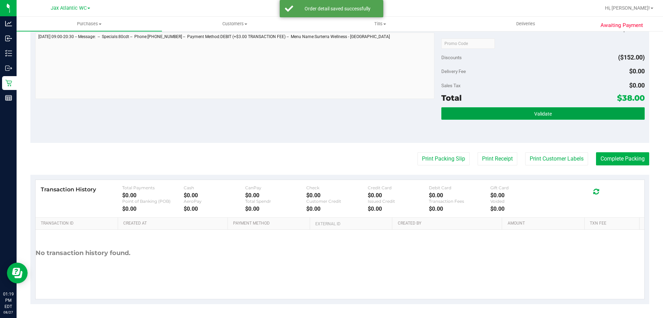
click at [527, 115] on button "Validate" at bounding box center [543, 113] width 203 height 12
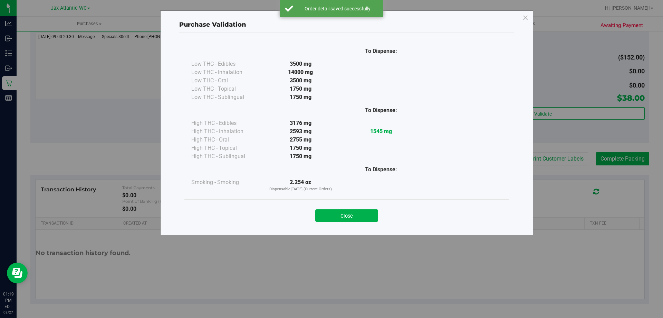
click at [351, 214] on button "Close" at bounding box center [346, 215] width 63 height 12
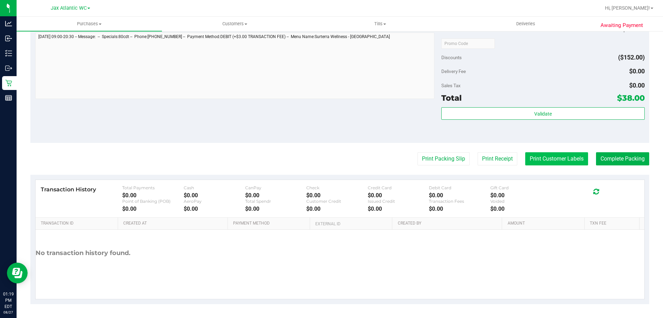
click at [545, 160] on button "Print Customer Labels" at bounding box center [556, 158] width 63 height 13
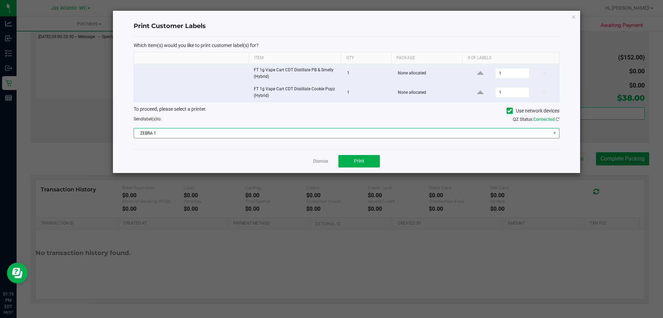
click at [363, 136] on span "ZEBRA-1" at bounding box center [342, 133] width 417 height 10
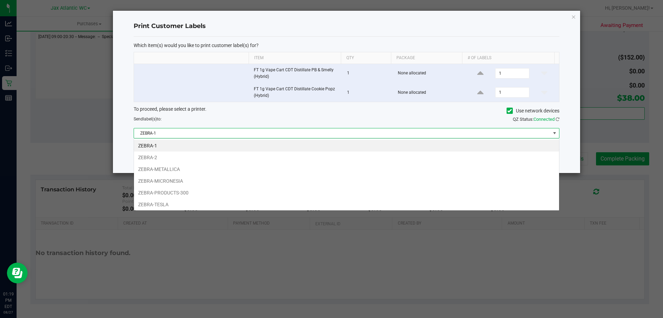
scroll to position [10, 426]
drag, startPoint x: 169, startPoint y: 201, endPoint x: 173, endPoint y: 202, distance: 4.2
click at [169, 202] on li "ZEBRA-TESLA" at bounding box center [346, 204] width 425 height 12
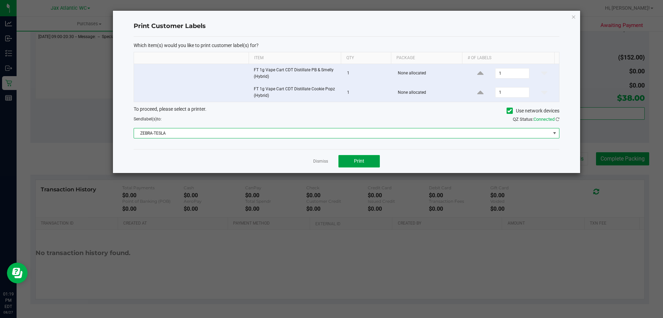
click at [358, 157] on button "Print" at bounding box center [359, 161] width 41 height 12
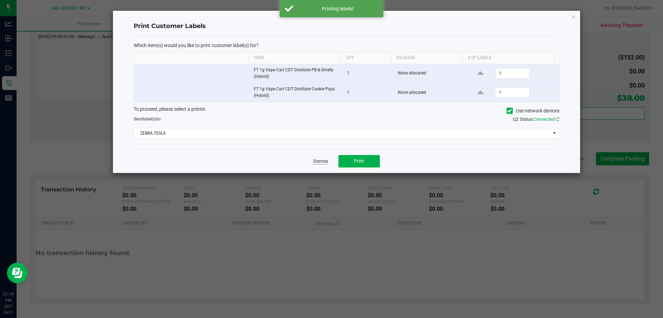
click at [320, 160] on link "Dismiss" at bounding box center [320, 161] width 15 height 6
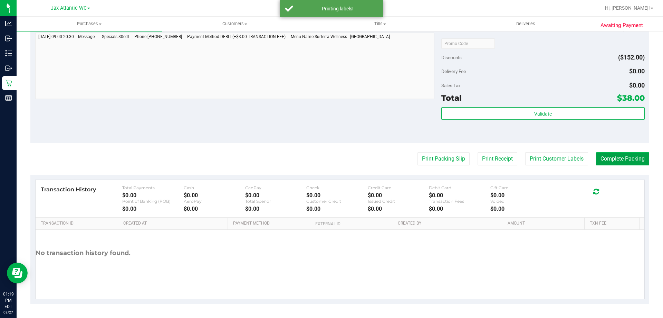
click at [609, 159] on button "Complete Packing" at bounding box center [622, 158] width 53 height 13
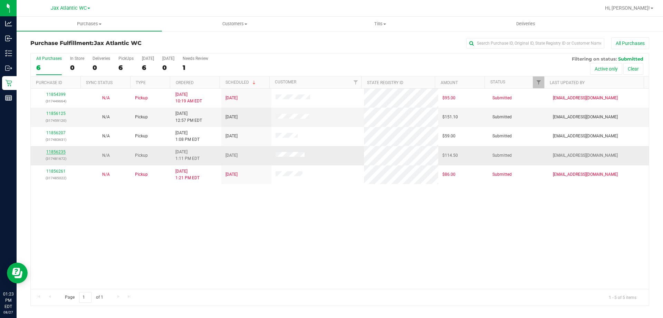
click at [59, 151] on link "11856235" at bounding box center [55, 151] width 19 height 5
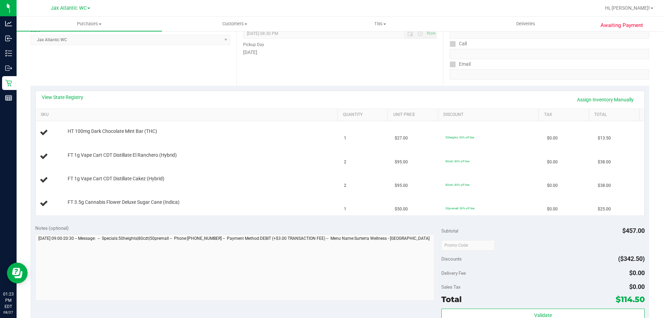
scroll to position [104, 0]
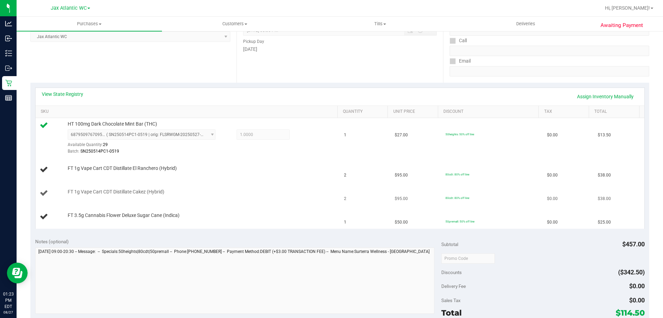
click at [414, 189] on td "$95.00" at bounding box center [416, 192] width 51 height 23
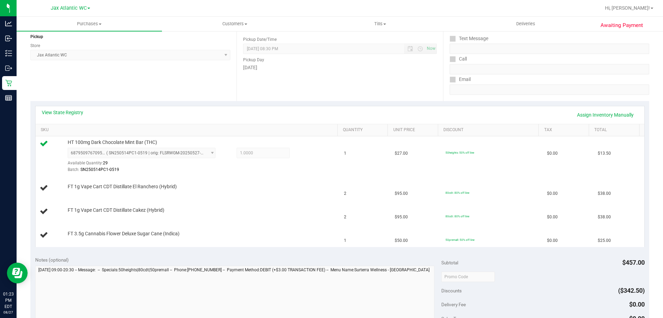
scroll to position [0, 0]
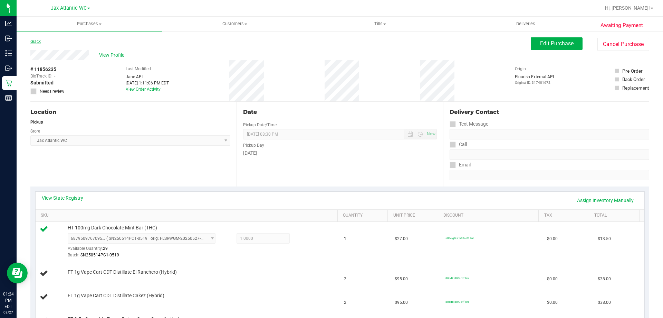
click at [40, 41] on link "Back" at bounding box center [35, 41] width 10 height 5
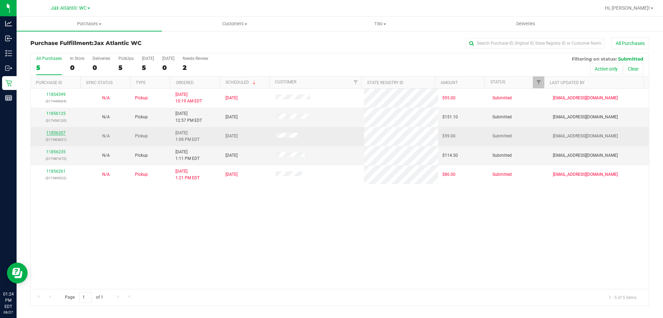
click at [60, 133] on link "11856207" at bounding box center [55, 132] width 19 height 5
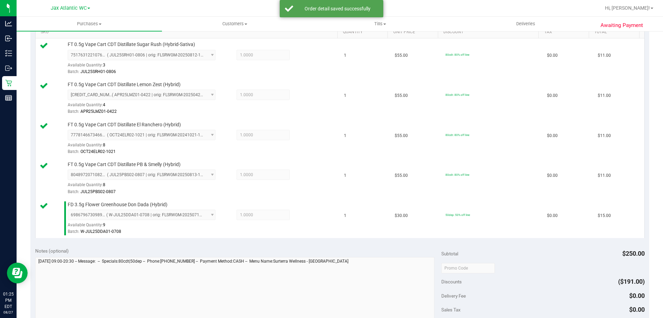
scroll to position [242, 0]
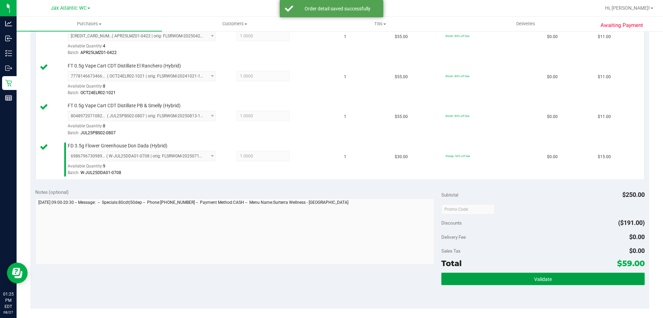
click at [458, 276] on button "Validate" at bounding box center [543, 278] width 203 height 12
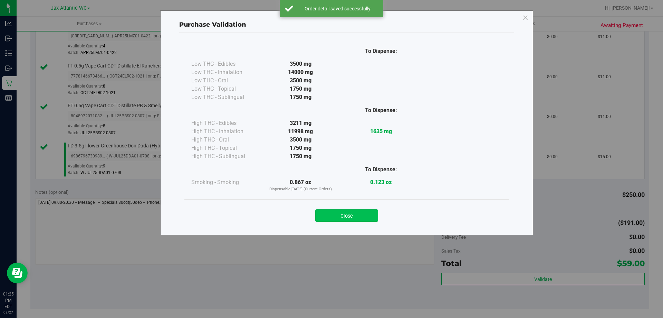
click at [349, 218] on button "Close" at bounding box center [346, 215] width 63 height 12
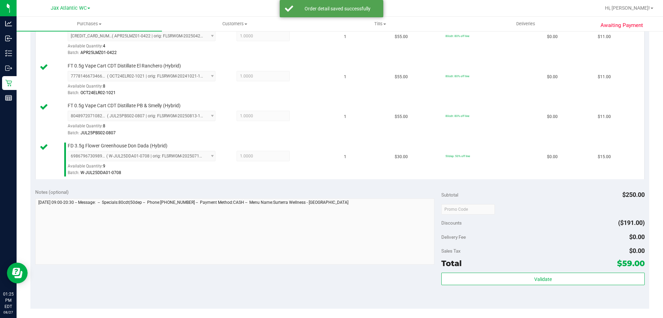
scroll to position [380, 0]
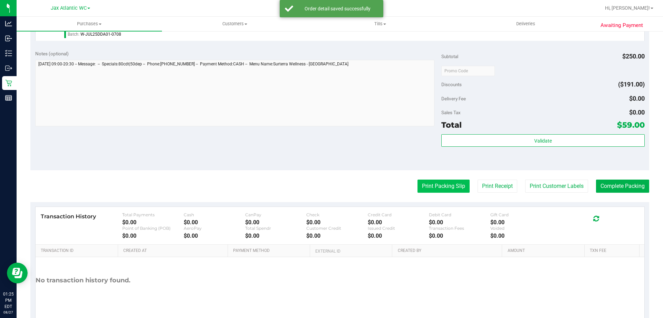
click at [427, 189] on button "Print Packing Slip" at bounding box center [444, 185] width 52 height 13
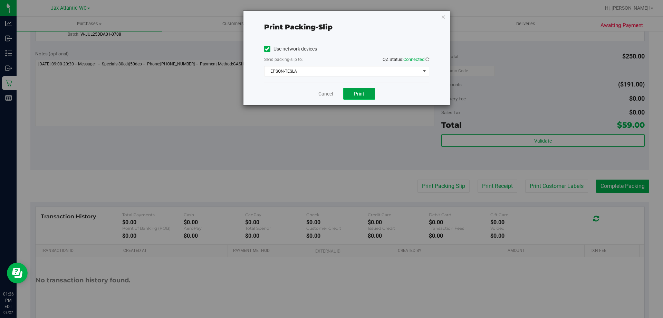
click at [365, 94] on button "Print" at bounding box center [359, 94] width 32 height 12
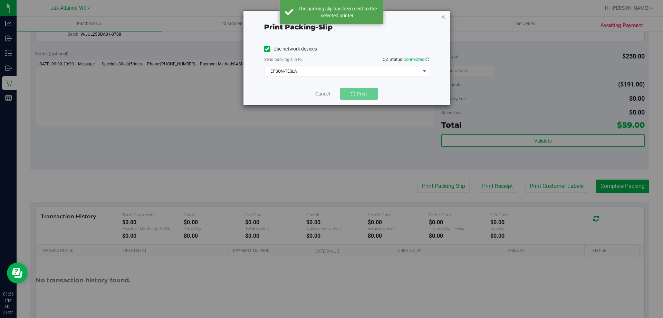
click at [444, 18] on icon "button" at bounding box center [443, 16] width 5 height 8
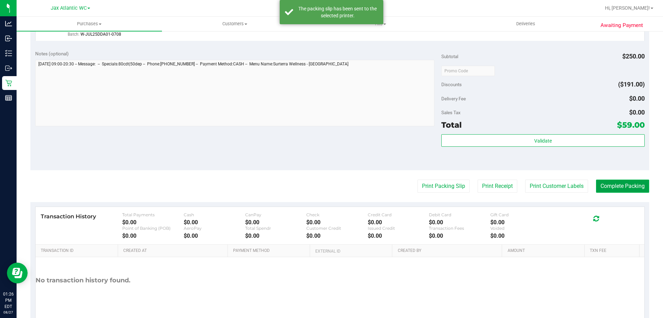
click at [612, 186] on button "Complete Packing" at bounding box center [622, 185] width 53 height 13
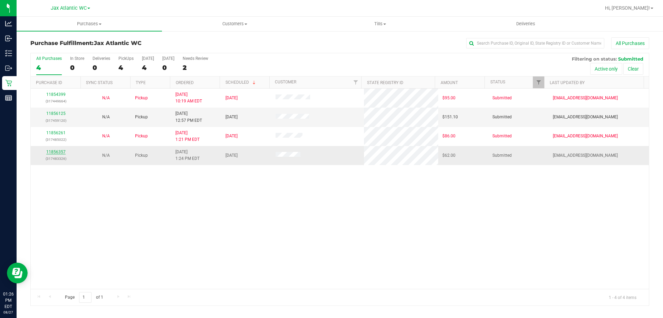
click at [53, 152] on link "11856357" at bounding box center [55, 151] width 19 height 5
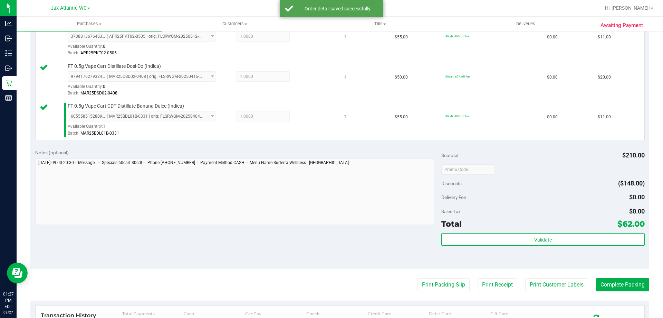
scroll to position [242, 0]
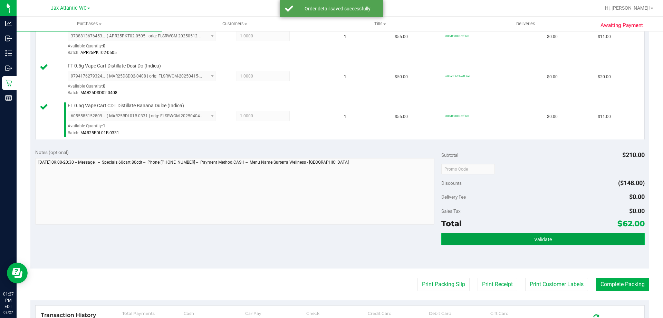
click at [504, 241] on button "Validate" at bounding box center [543, 239] width 203 height 12
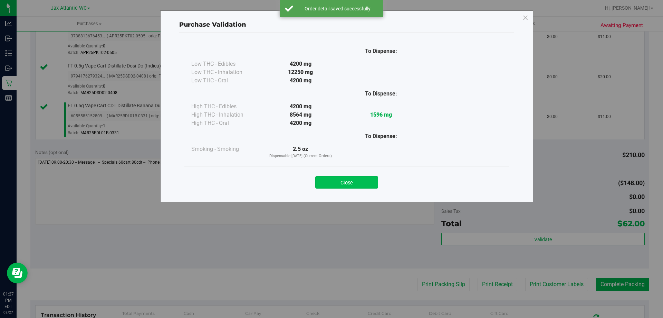
click at [325, 183] on button "Close" at bounding box center [346, 182] width 63 height 12
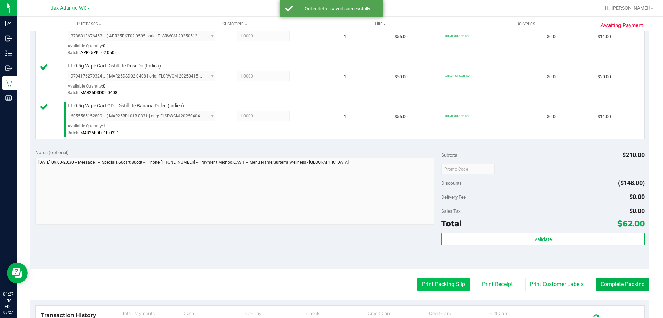
click at [418, 282] on button "Print Packing Slip" at bounding box center [444, 283] width 52 height 13
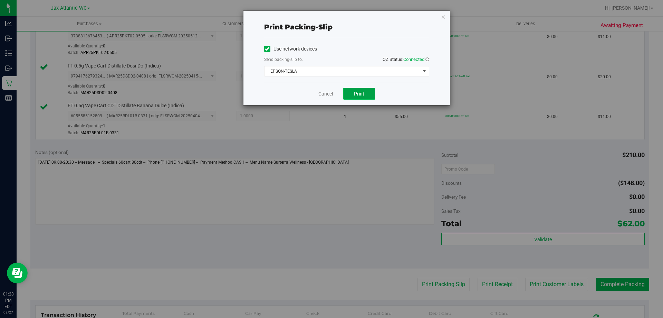
click at [359, 96] on button "Print" at bounding box center [359, 94] width 32 height 12
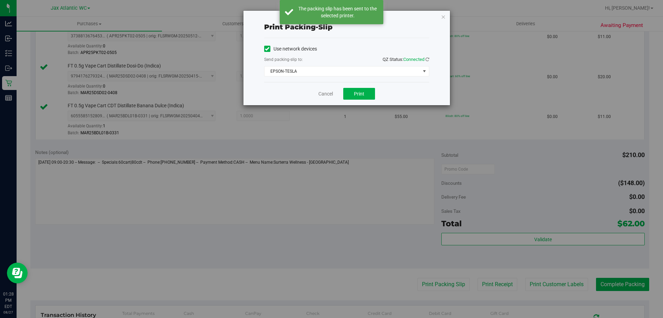
click at [443, 18] on icon "button" at bounding box center [443, 16] width 5 height 8
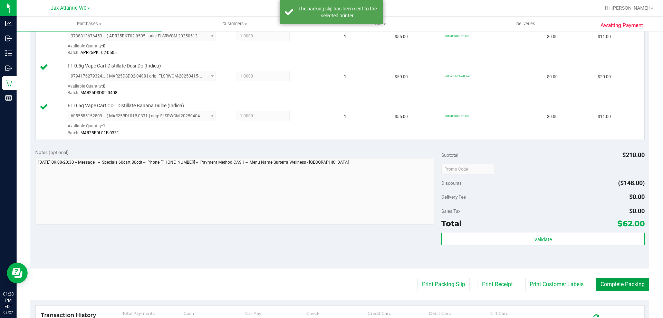
click at [610, 279] on button "Complete Packing" at bounding box center [622, 283] width 53 height 13
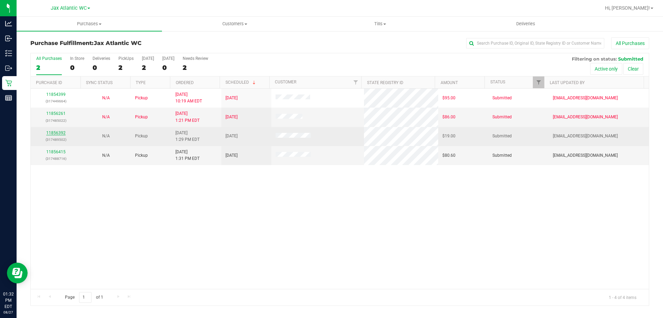
click at [56, 133] on link "11856392" at bounding box center [55, 132] width 19 height 5
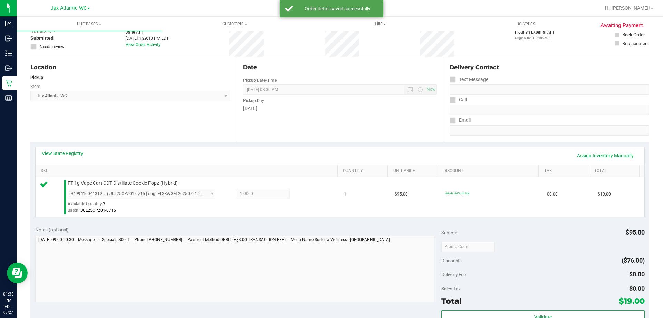
scroll to position [173, 0]
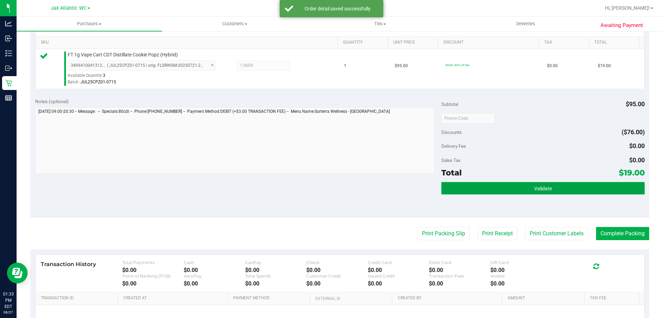
click at [509, 190] on button "Validate" at bounding box center [543, 188] width 203 height 12
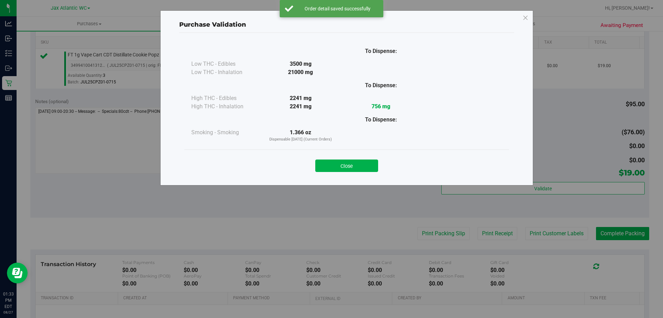
click at [344, 163] on button "Close" at bounding box center [346, 165] width 63 height 12
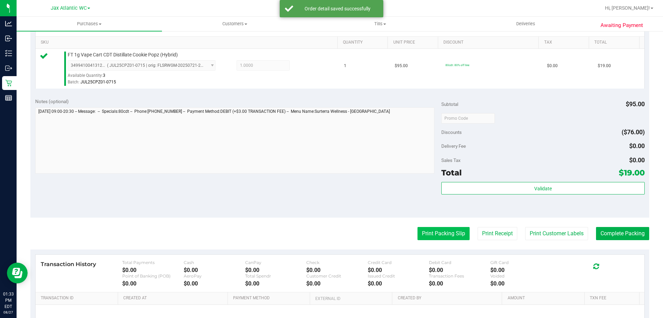
click at [422, 231] on button "Print Packing Slip" at bounding box center [444, 233] width 52 height 13
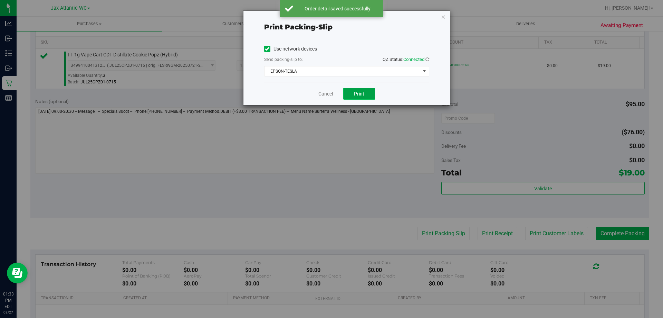
click at [347, 92] on button "Print" at bounding box center [359, 94] width 32 height 12
click at [443, 17] on icon "button" at bounding box center [443, 16] width 5 height 8
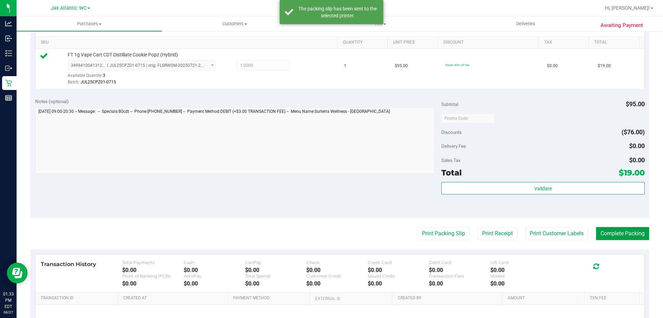
click at [613, 233] on button "Complete Packing" at bounding box center [622, 233] width 53 height 13
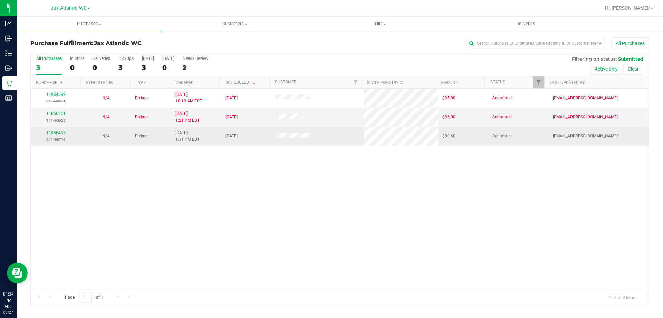
click at [54, 130] on div "11856415 (317488716)" at bounding box center [56, 136] width 42 height 13
click at [56, 131] on link "11856415" at bounding box center [55, 132] width 19 height 5
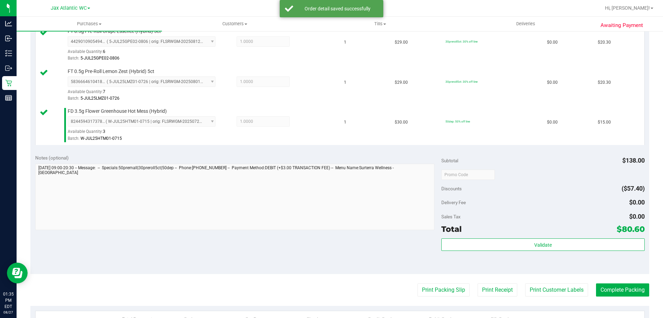
scroll to position [311, 0]
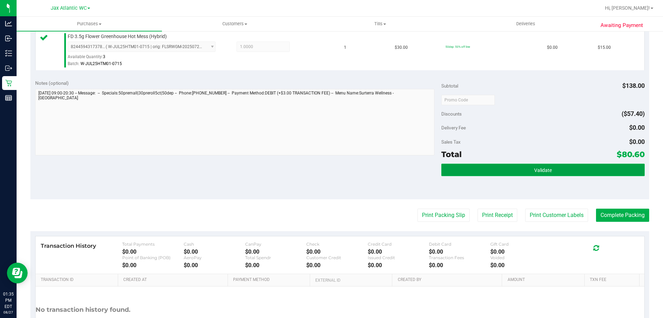
click at [482, 171] on button "Validate" at bounding box center [543, 169] width 203 height 12
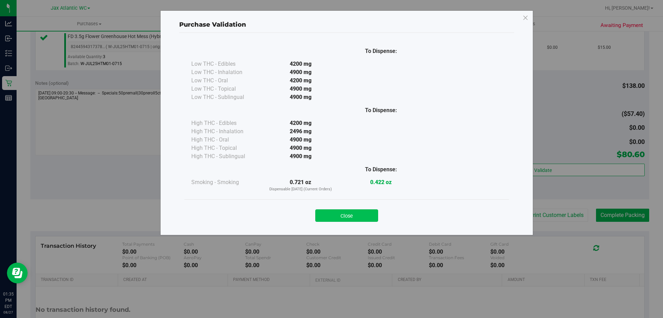
click at [335, 216] on button "Close" at bounding box center [346, 215] width 63 height 12
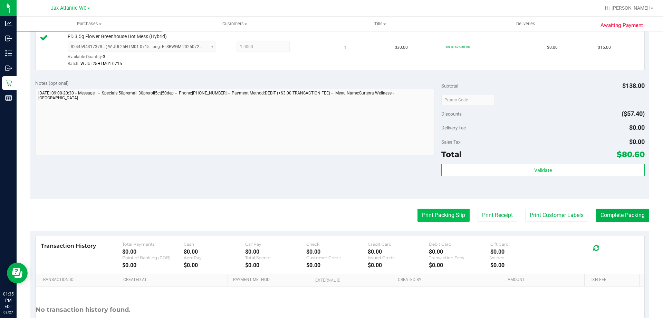
click at [443, 217] on button "Print Packing Slip" at bounding box center [444, 214] width 52 height 13
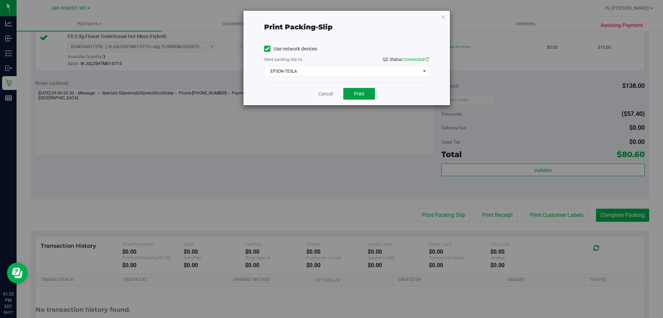
click at [363, 96] on span "Print" at bounding box center [359, 94] width 10 height 6
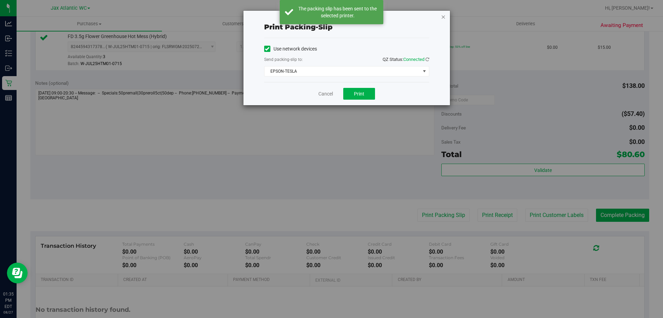
click at [443, 19] on icon "button" at bounding box center [443, 16] width 5 height 8
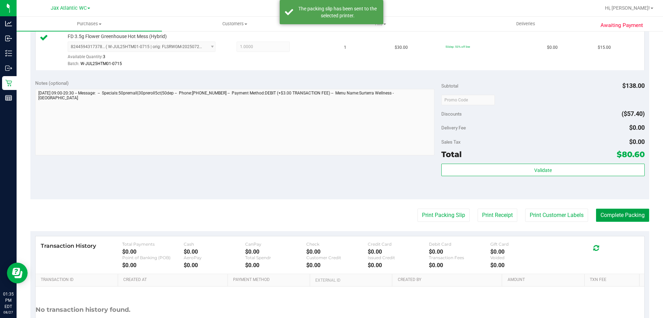
click at [607, 215] on button "Complete Packing" at bounding box center [622, 214] width 53 height 13
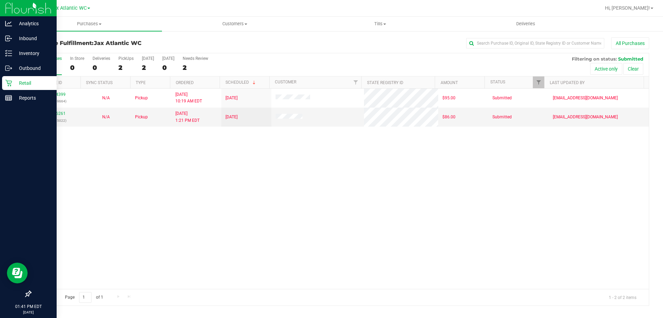
click at [9, 86] on icon at bounding box center [8, 82] width 7 height 7
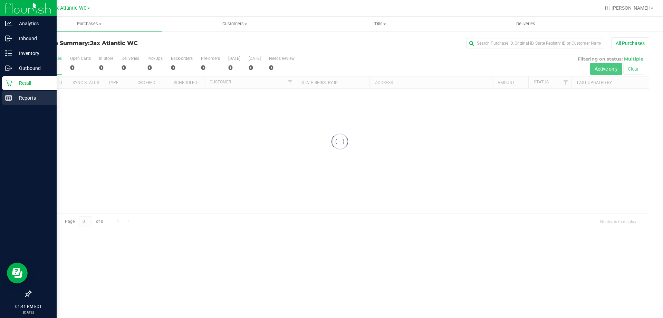
click at [7, 98] on line at bounding box center [9, 98] width 6 height 0
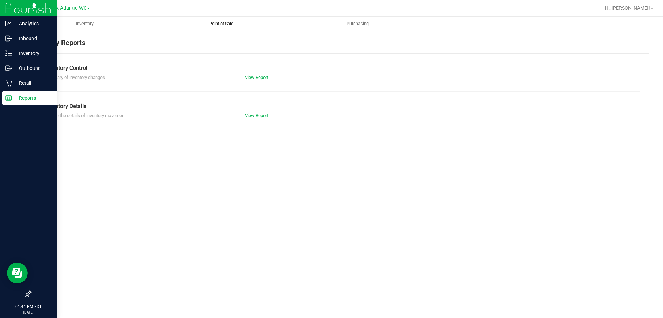
click at [225, 26] on span "Point of Sale" at bounding box center [221, 24] width 43 height 6
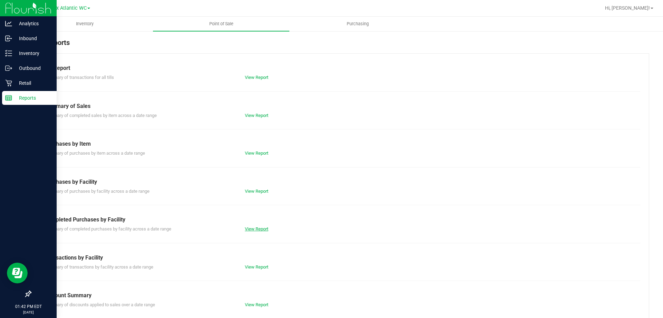
click at [254, 229] on link "View Report" at bounding box center [256, 228] width 23 height 5
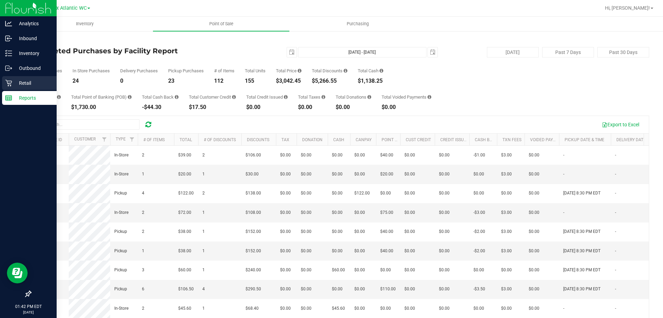
click at [22, 81] on p "Retail" at bounding box center [32, 83] width 41 height 8
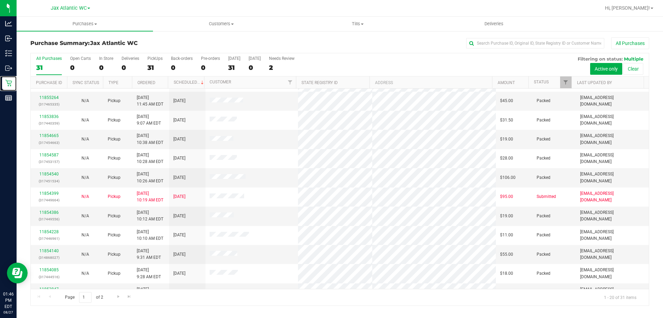
scroll to position [182, 0]
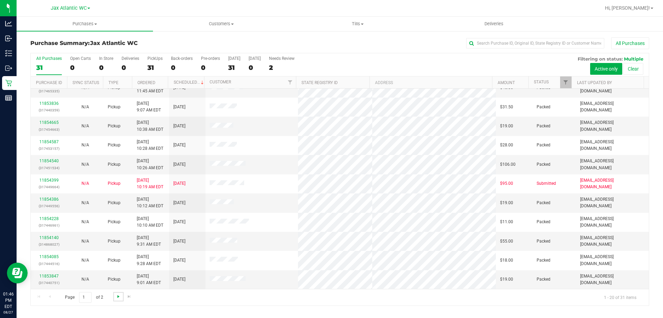
click at [116, 296] on span "Go to the next page" at bounding box center [119, 296] width 6 height 6
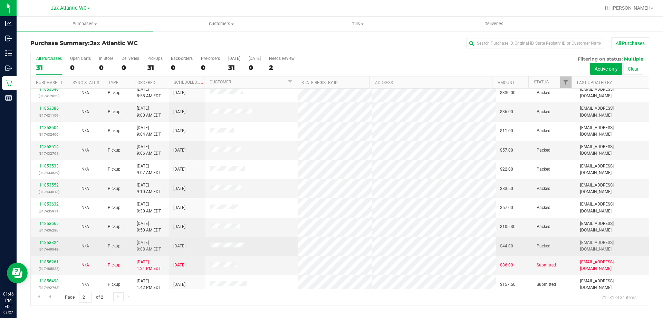
scroll to position [10, 0]
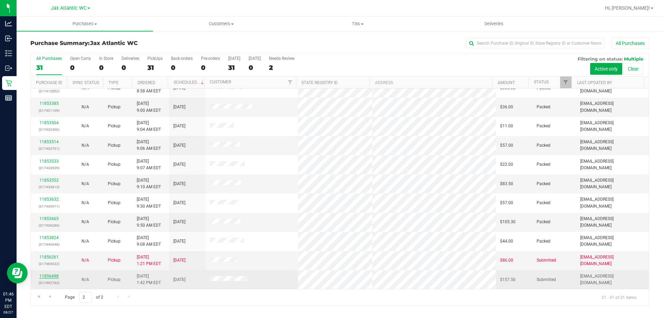
click at [50, 276] on link "11856498" at bounding box center [48, 275] width 19 height 5
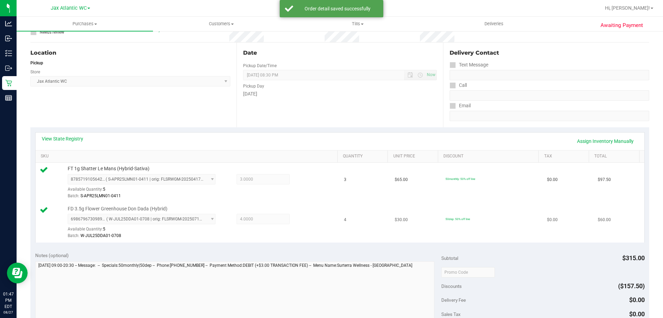
scroll to position [173, 0]
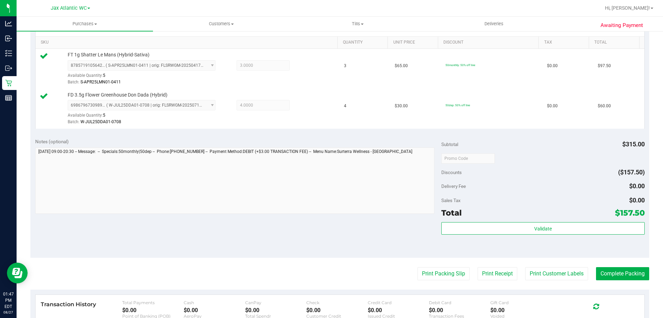
click at [493, 220] on div "Subtotal $315.00 Discounts ($157.50) Delivery Fee $0.00 Sales Tax $0.00 Total $…" at bounding box center [543, 195] width 203 height 115
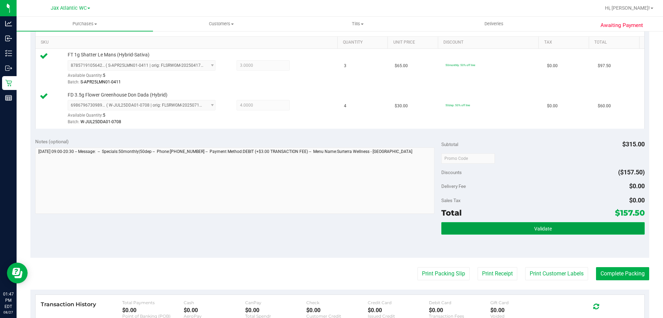
click at [492, 223] on button "Validate" at bounding box center [543, 228] width 203 height 12
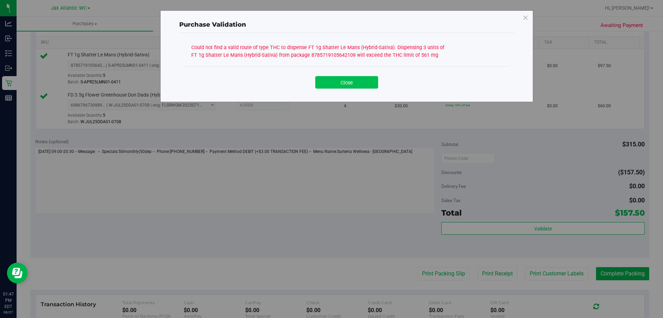
click at [337, 87] on button "Close" at bounding box center [346, 82] width 63 height 12
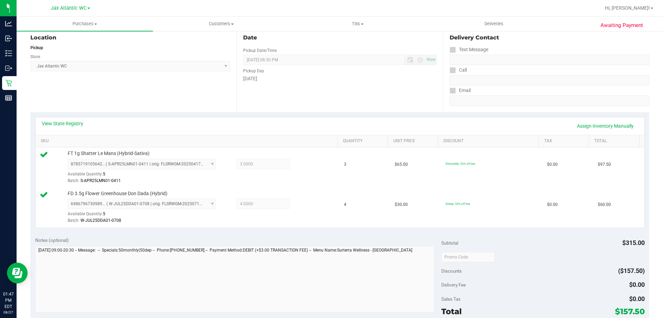
scroll to position [0, 0]
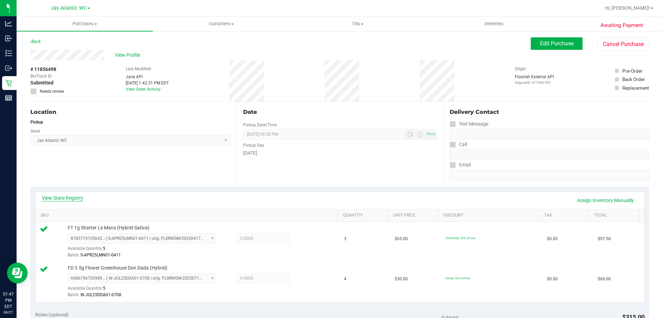
click at [61, 197] on link "View State Registry" at bounding box center [62, 197] width 41 height 7
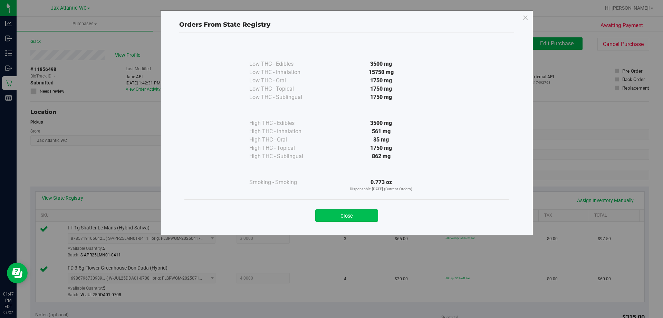
click at [326, 212] on button "Close" at bounding box center [346, 215] width 63 height 12
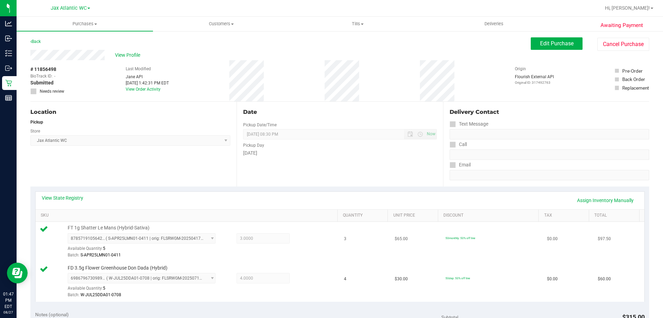
scroll to position [35, 0]
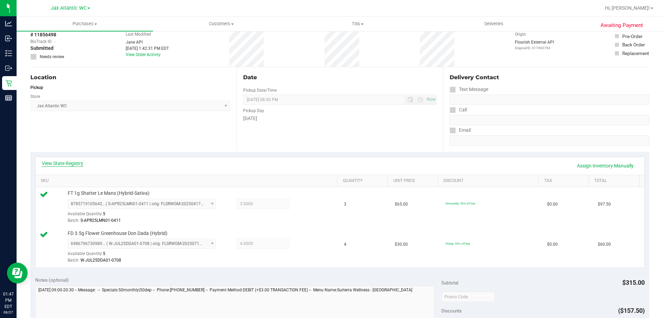
click at [70, 162] on link "View State Registry" at bounding box center [62, 163] width 41 height 7
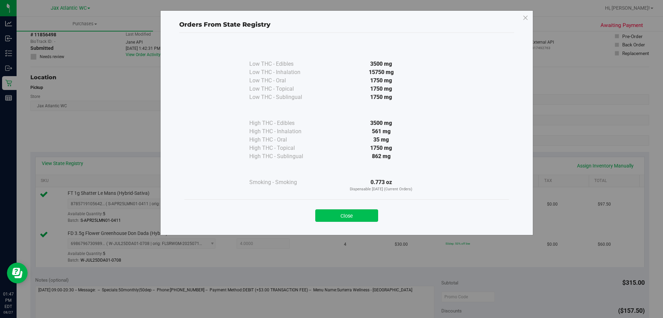
click at [337, 216] on button "Close" at bounding box center [346, 215] width 63 height 12
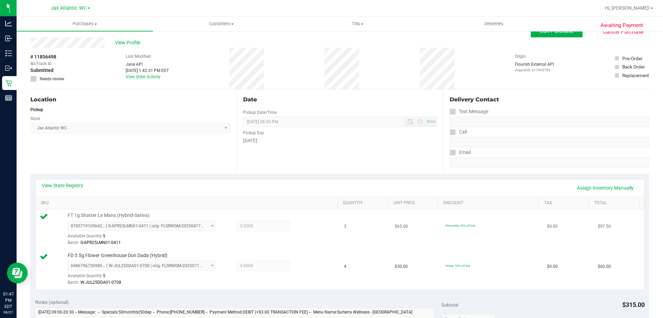
scroll to position [0, 0]
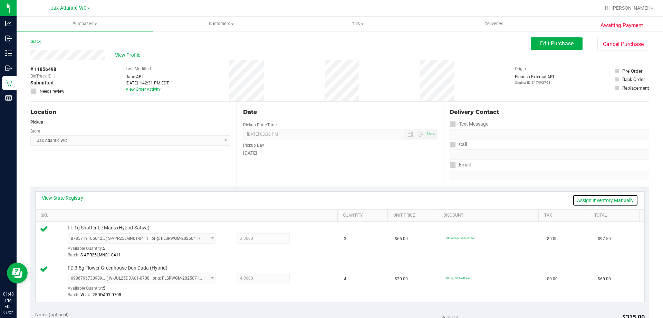
click at [597, 199] on link "Assign Inventory Manually" at bounding box center [606, 200] width 66 height 12
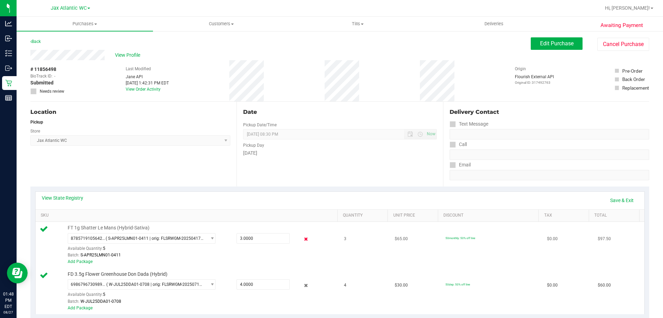
click at [303, 238] on icon at bounding box center [306, 239] width 7 height 8
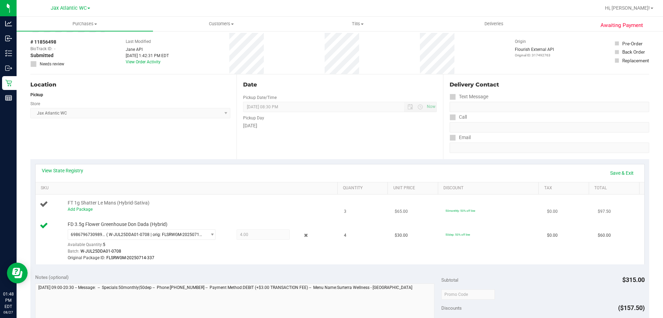
scroll to position [69, 0]
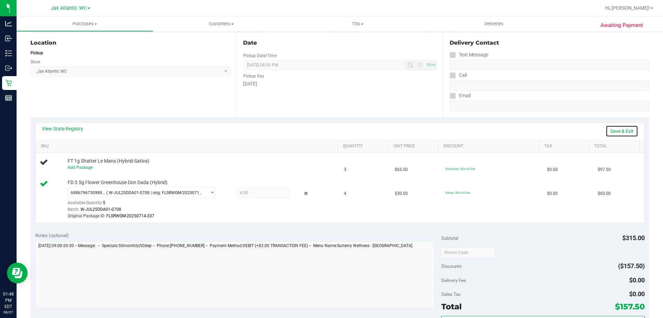
click at [615, 130] on link "Save & Exit" at bounding box center [622, 131] width 32 height 12
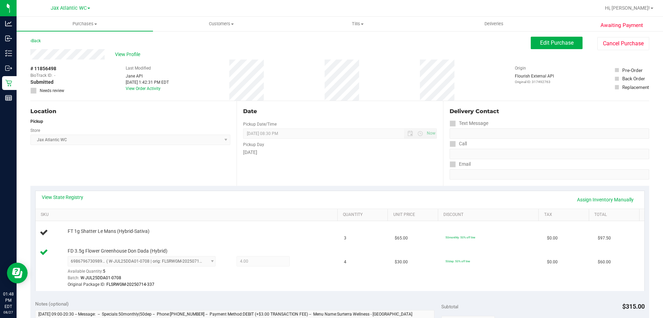
scroll to position [0, 0]
click at [545, 45] on span "Edit Purchase" at bounding box center [557, 43] width 34 height 7
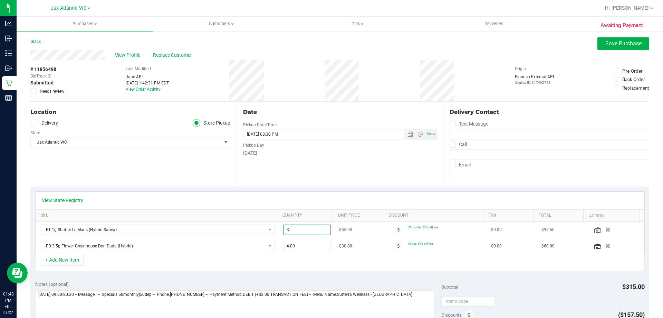
click at [296, 229] on span "3.00 3" at bounding box center [307, 229] width 48 height 10
click at [296, 229] on input "3" at bounding box center [307, 230] width 47 height 10
type input "1"
type input "1.00"
click at [606, 45] on span "Save Purchase" at bounding box center [624, 43] width 36 height 7
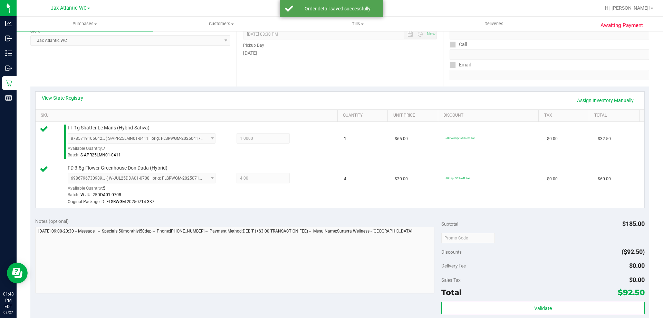
scroll to position [104, 0]
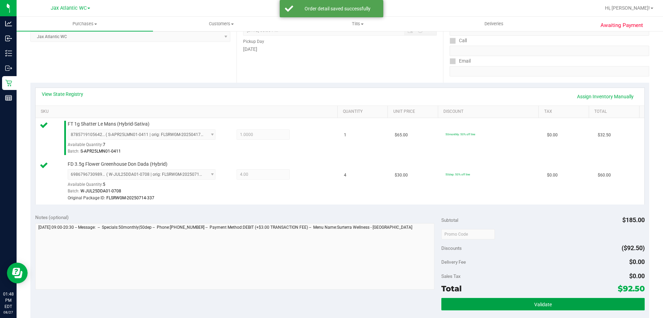
click at [492, 304] on button "Validate" at bounding box center [543, 303] width 203 height 12
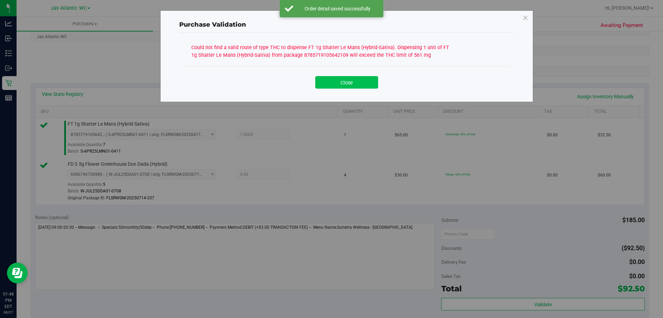
click at [329, 85] on button "Close" at bounding box center [346, 82] width 63 height 12
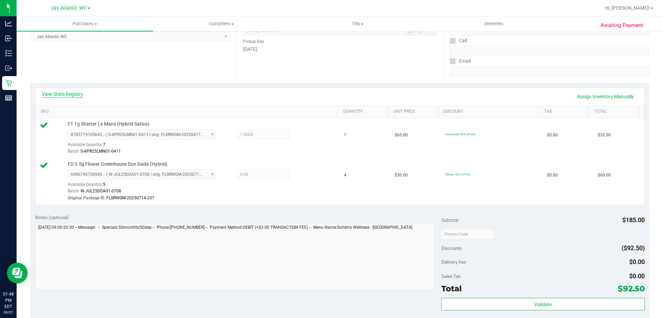
click at [69, 92] on link "View State Registry" at bounding box center [62, 94] width 41 height 7
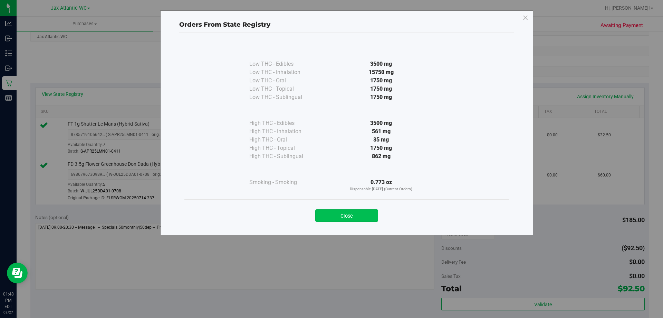
click at [335, 216] on button "Close" at bounding box center [346, 215] width 63 height 12
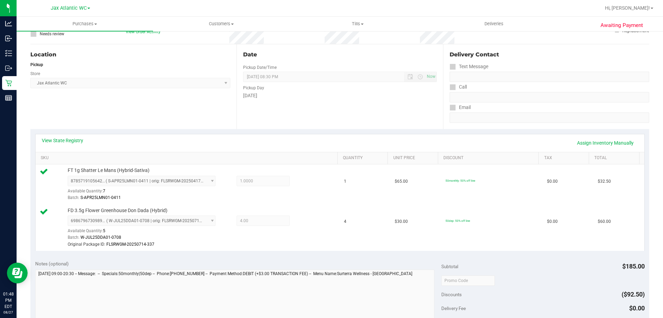
scroll to position [0, 0]
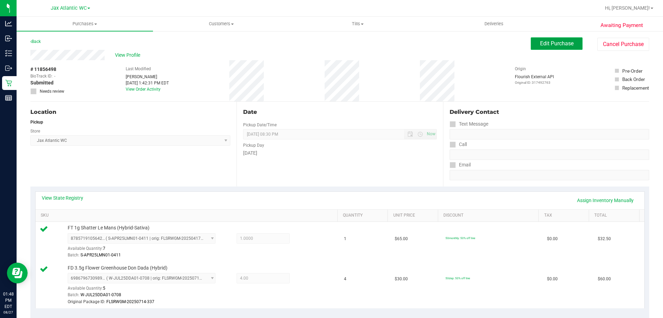
click at [540, 42] on span "Edit Purchase" at bounding box center [557, 43] width 34 height 7
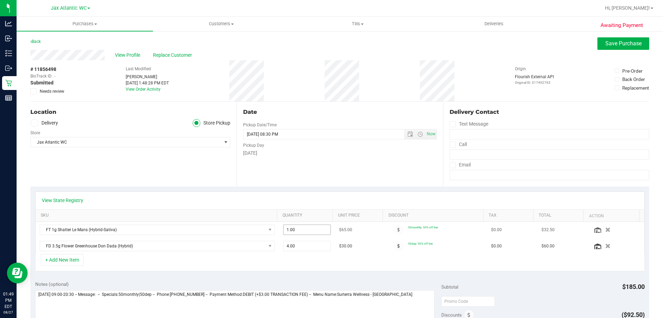
click at [285, 228] on span "1.00 1" at bounding box center [307, 229] width 48 height 10
click at [285, 228] on input "1" at bounding box center [307, 230] width 47 height 10
type input "3"
type input "3.00"
click at [615, 42] on span "Save Purchase" at bounding box center [624, 43] width 36 height 7
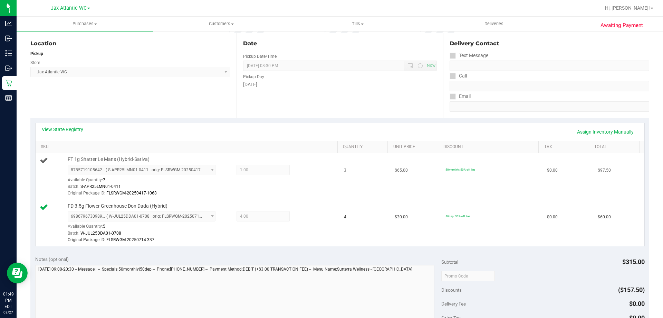
scroll to position [69, 0]
click at [580, 129] on link "Assign Inventory Manually" at bounding box center [606, 131] width 66 height 12
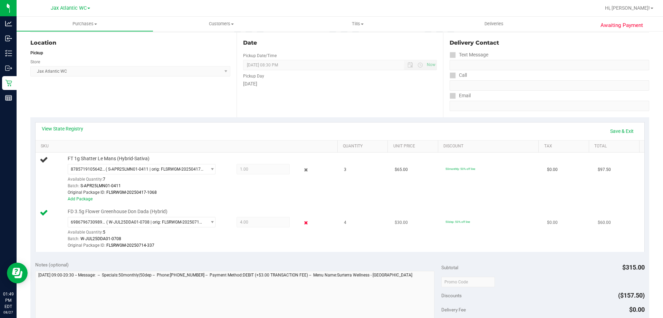
click at [303, 222] on icon at bounding box center [306, 223] width 7 height 8
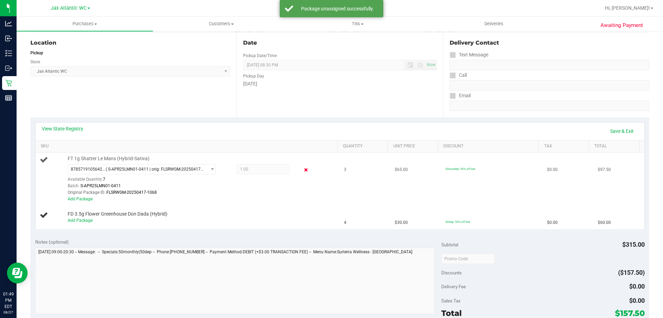
click at [303, 168] on icon at bounding box center [306, 170] width 7 height 8
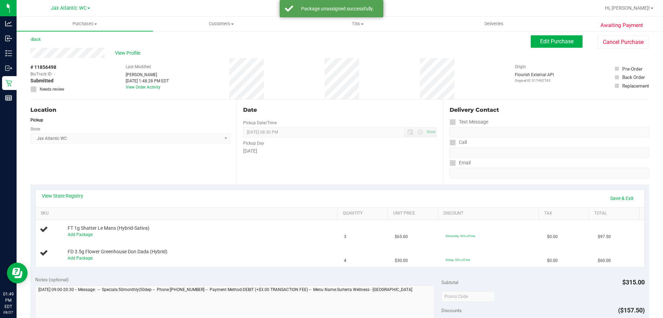
scroll to position [0, 0]
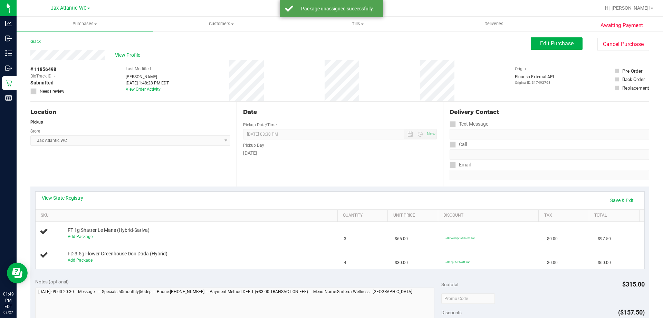
click at [36, 92] on span at bounding box center [33, 91] width 6 height 6
click at [35, 94] on span at bounding box center [33, 91] width 6 height 6
click at [33, 91] on icon at bounding box center [33, 91] width 4 height 0
click at [559, 44] on span "Edit Purchase" at bounding box center [557, 43] width 34 height 7
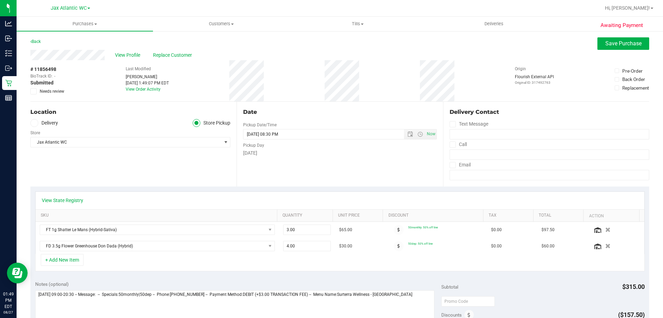
click at [31, 91] on span at bounding box center [33, 91] width 6 height 6
click at [0, 0] on input "Needs review" at bounding box center [0, 0] width 0 height 0
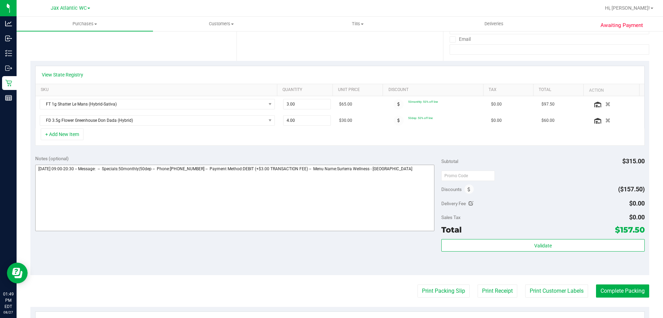
scroll to position [138, 0]
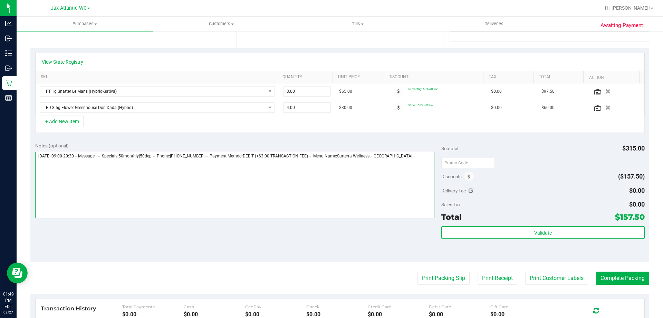
click at [421, 159] on textarea at bounding box center [235, 185] width 400 height 66
click at [418, 155] on textarea at bounding box center [235, 185] width 400 height 66
click at [66, 159] on textarea at bounding box center [235, 185] width 400 height 66
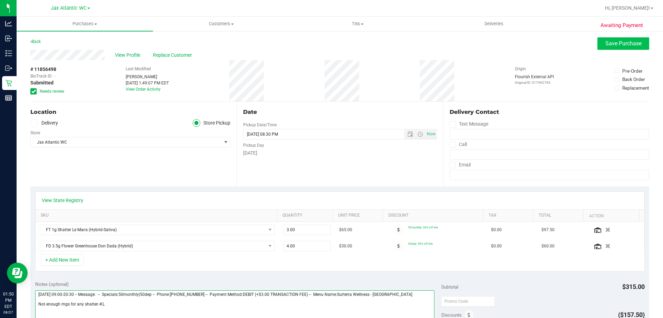
type textarea "[DATE] 09:00-20:30 -- Message: -- Specials:50monthly|50dep -- Phone:[PHONE_NUMB…"
click at [619, 44] on span "Save Purchase" at bounding box center [624, 43] width 36 height 7
click at [126, 55] on span "View Profile" at bounding box center [129, 54] width 28 height 7
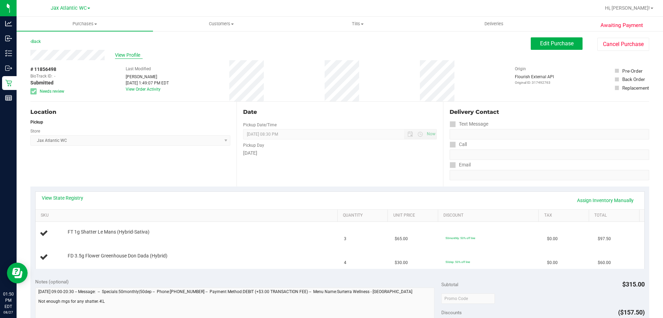
click at [124, 55] on span "View Profile" at bounding box center [129, 54] width 28 height 7
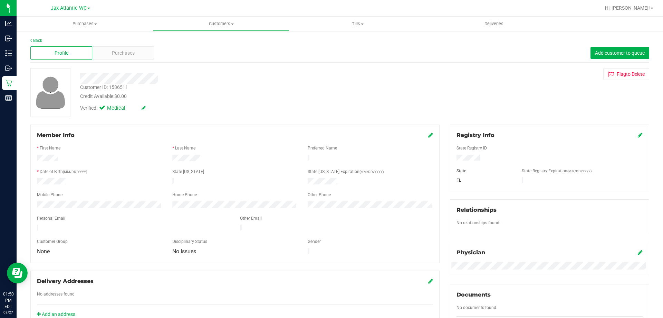
click at [117, 85] on div "Customer ID: 1536511" at bounding box center [104, 87] width 48 height 7
copy div "1536511"
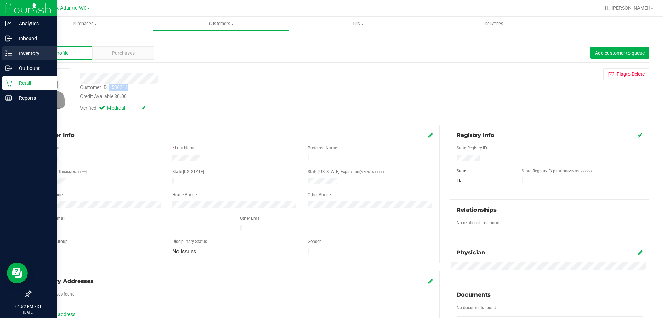
click at [14, 55] on p "Inventory" at bounding box center [32, 53] width 41 height 8
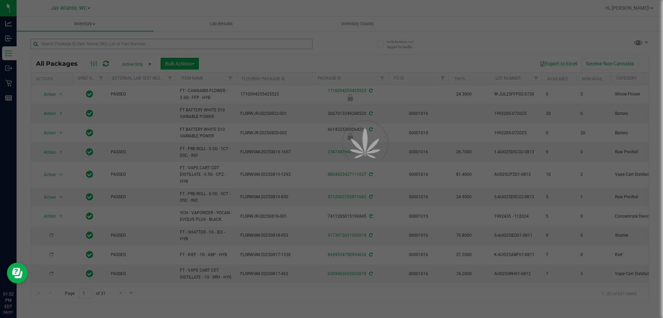
type input "[DATE]"
click at [70, 45] on input "text" at bounding box center [171, 44] width 282 height 10
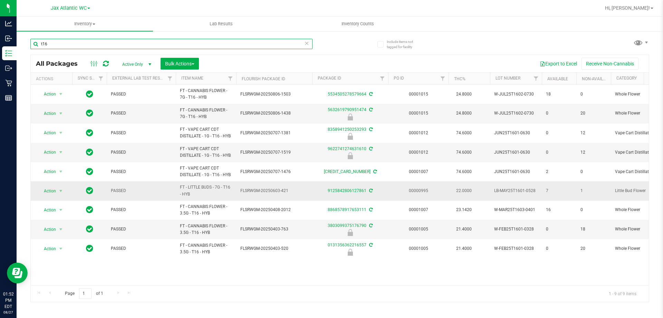
type input "t16"
click at [52, 192] on span "Action" at bounding box center [47, 191] width 19 height 10
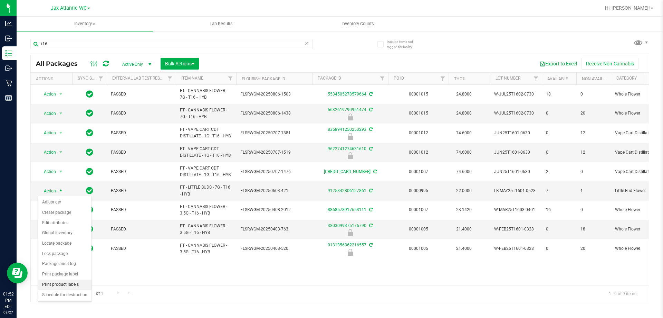
click at [57, 282] on li "Print product labels" at bounding box center [65, 284] width 54 height 10
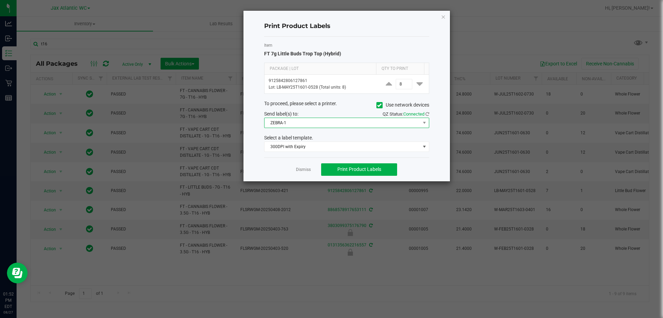
click at [347, 118] on span "ZEBRA-1" at bounding box center [343, 123] width 156 height 10
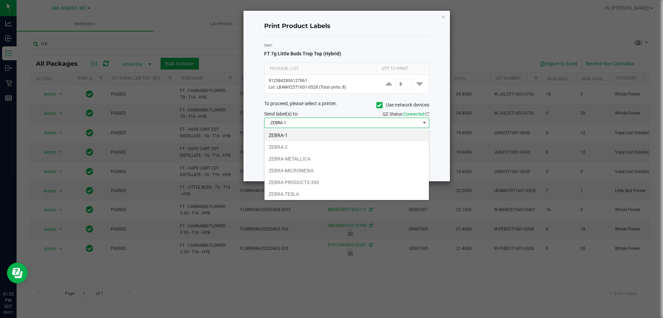
scroll to position [10, 165]
click at [297, 190] on li "ZEBRA-TESLA" at bounding box center [347, 194] width 164 height 12
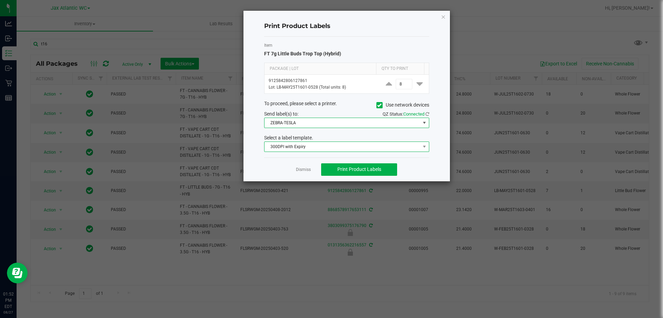
click at [330, 146] on span "300DPI with Expiry" at bounding box center [343, 147] width 156 height 10
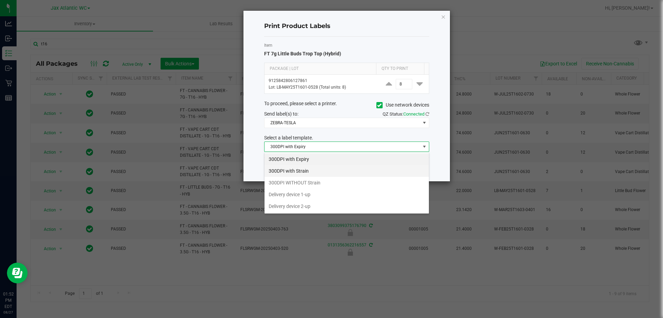
click at [306, 168] on li "300DPI with Strain" at bounding box center [347, 171] width 164 height 12
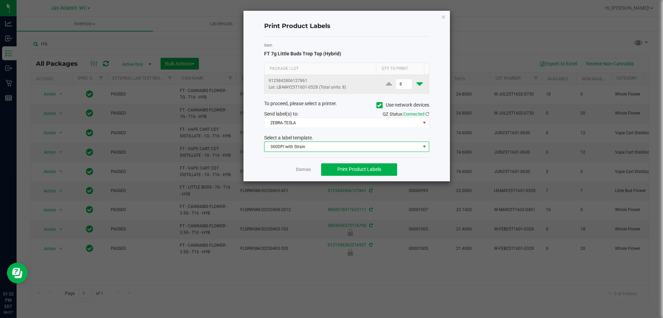
click at [417, 84] on icon at bounding box center [420, 83] width 6 height 9
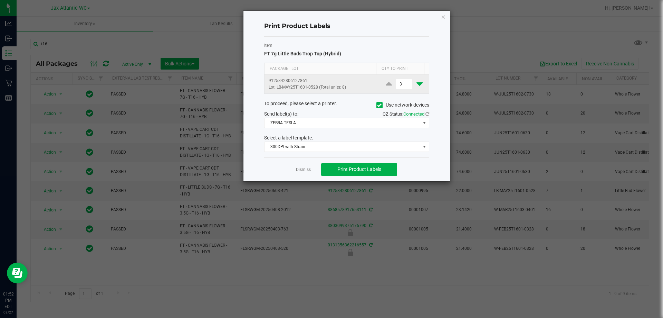
click at [417, 84] on icon at bounding box center [420, 83] width 6 height 9
type input "2"
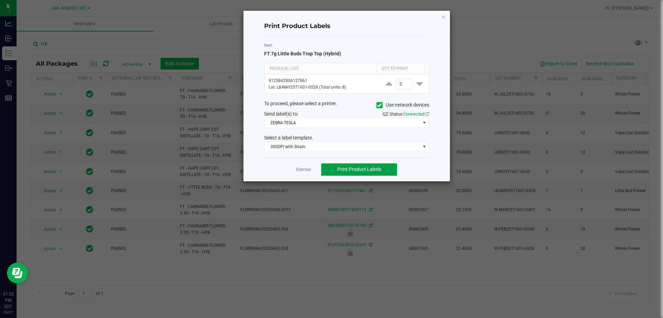
click at [360, 172] on span "Print Product Labels" at bounding box center [360, 169] width 44 height 6
click at [363, 174] on button "Print Product Labels" at bounding box center [359, 169] width 76 height 12
click at [441, 18] on icon "button" at bounding box center [443, 16] width 5 height 8
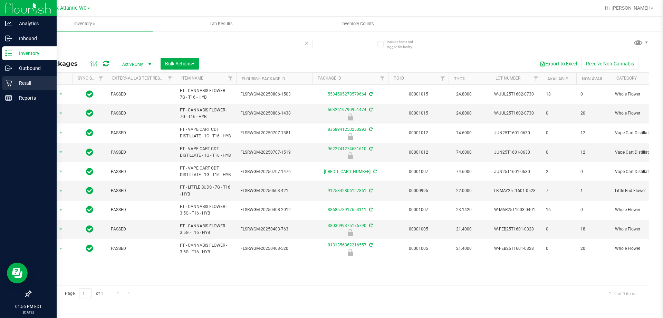
click at [13, 83] on p "Retail" at bounding box center [32, 83] width 41 height 8
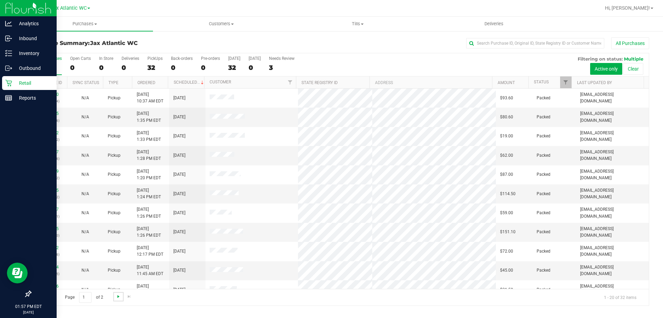
click at [117, 297] on span "Go to the next page" at bounding box center [119, 296] width 6 height 6
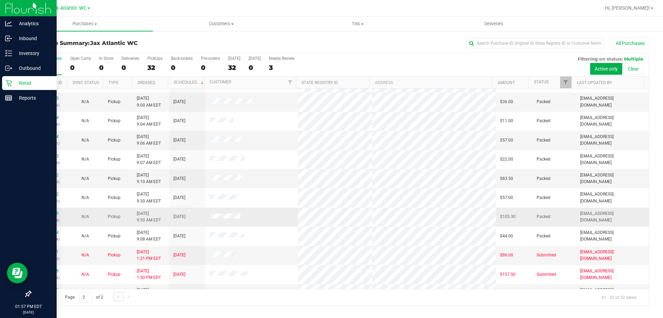
scroll to position [29, 0]
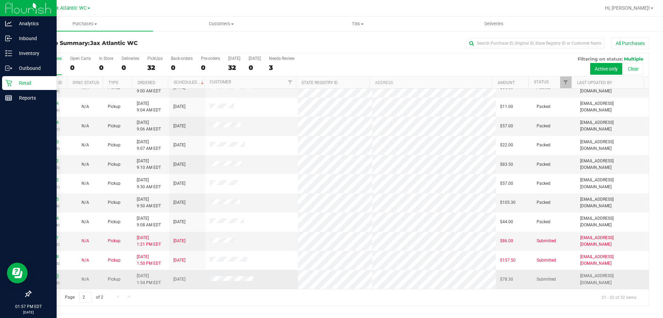
click at [51, 274] on link "11856603" at bounding box center [48, 275] width 19 height 5
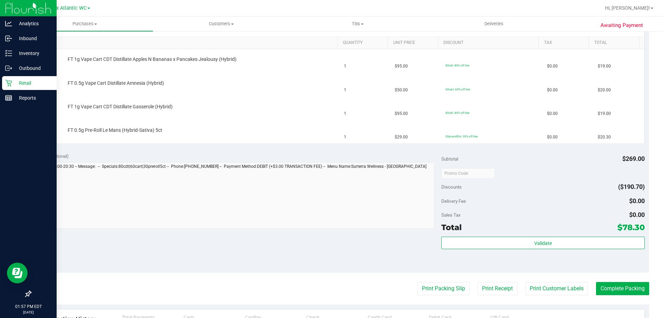
scroll to position [173, 0]
